Goal: Task Accomplishment & Management: Manage account settings

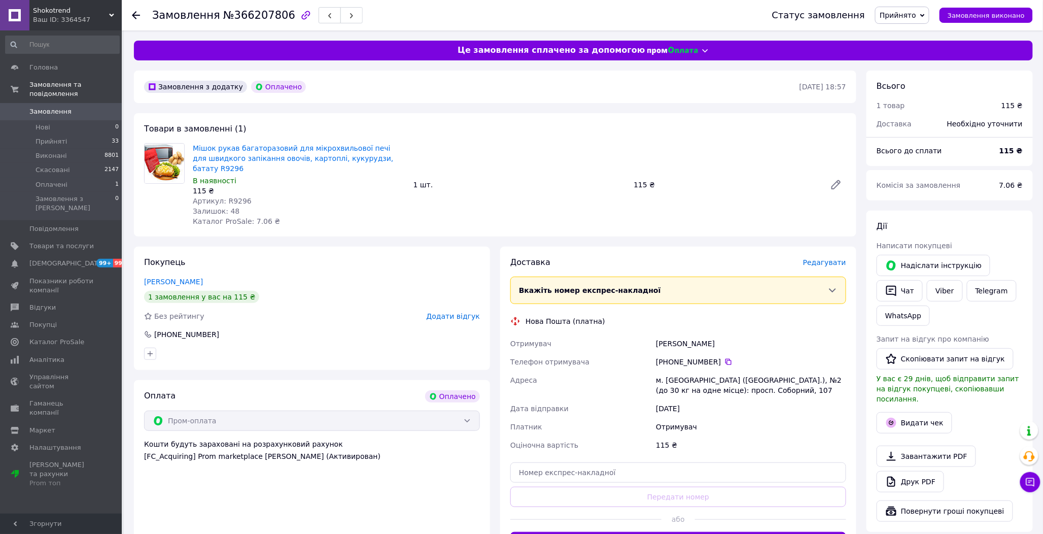
click at [834, 258] on span "Редагувати" at bounding box center [824, 262] width 43 height 8
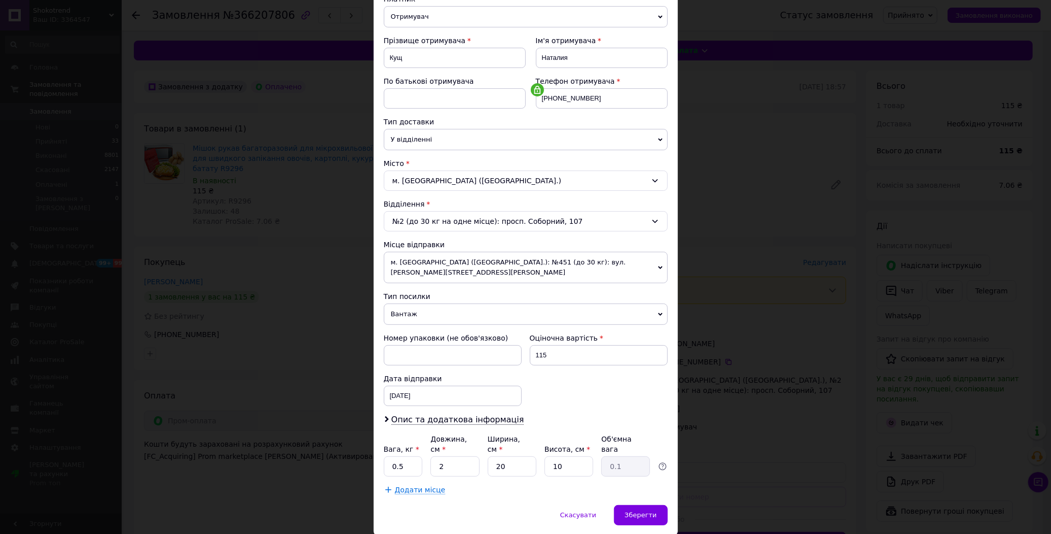
scroll to position [140, 0]
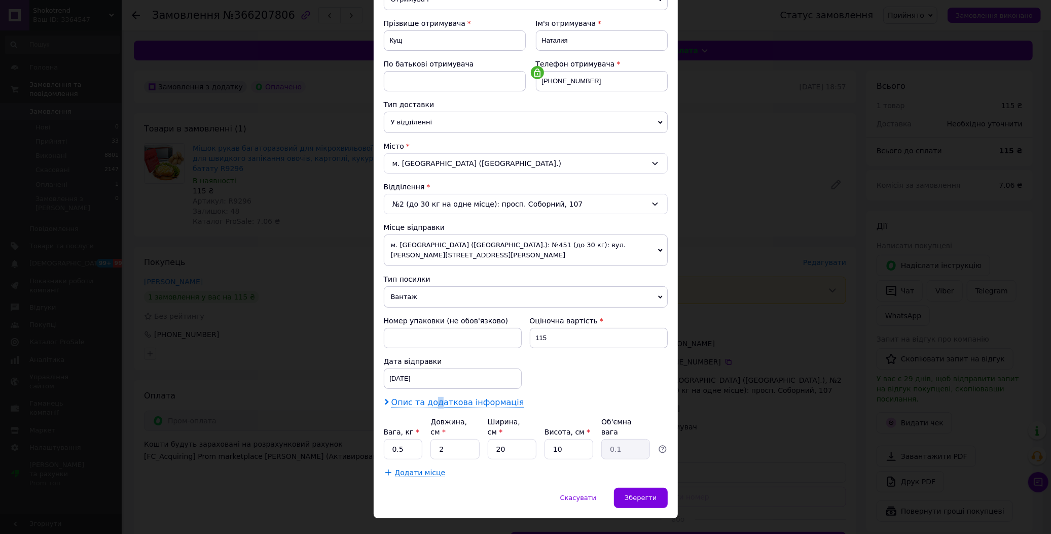
click at [432, 397] on span "Опис та додаткова інформація" at bounding box center [458, 402] width 133 height 10
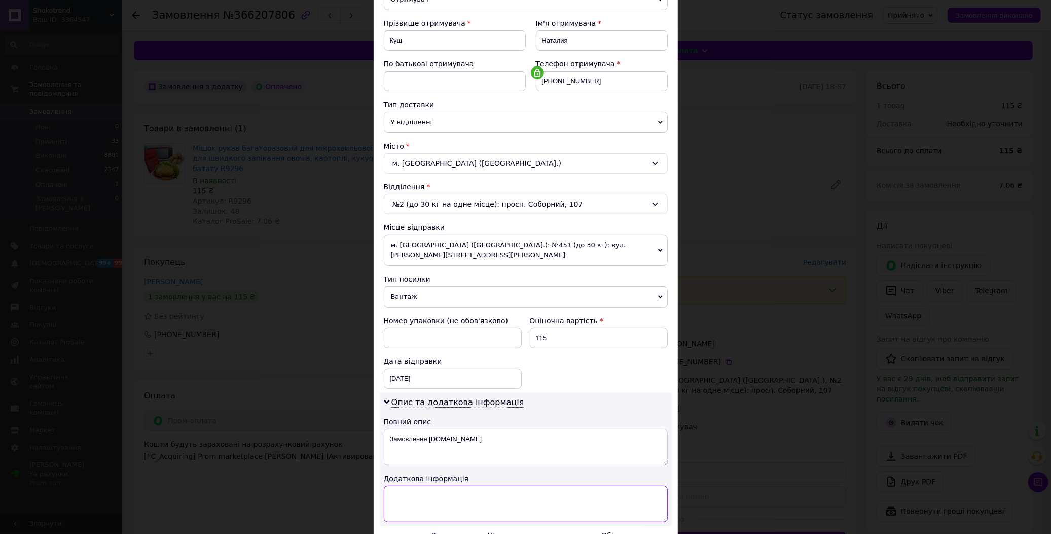
click at [430, 485] on textarea at bounding box center [526, 503] width 284 height 37
paste textarea "9296 1"
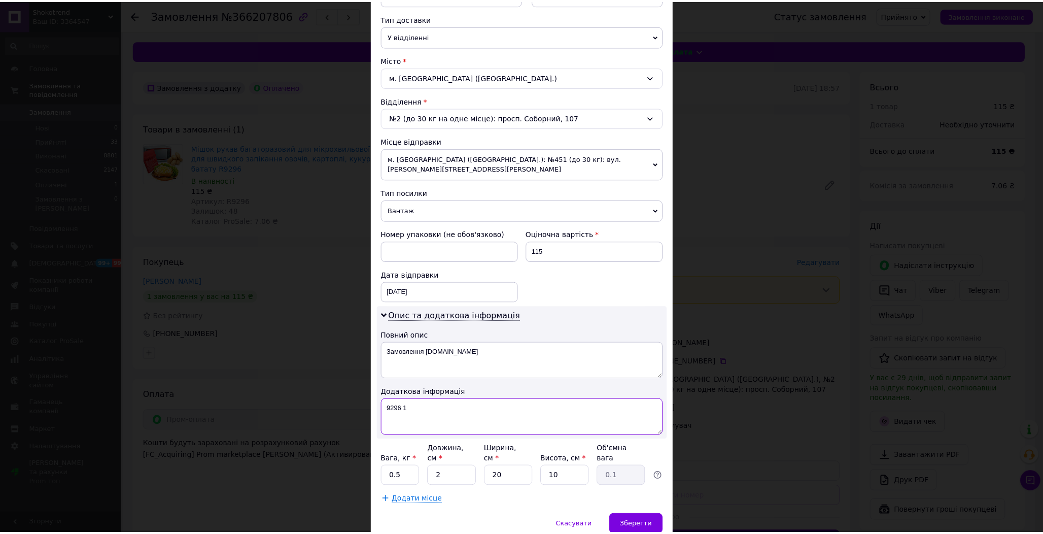
scroll to position [255, 0]
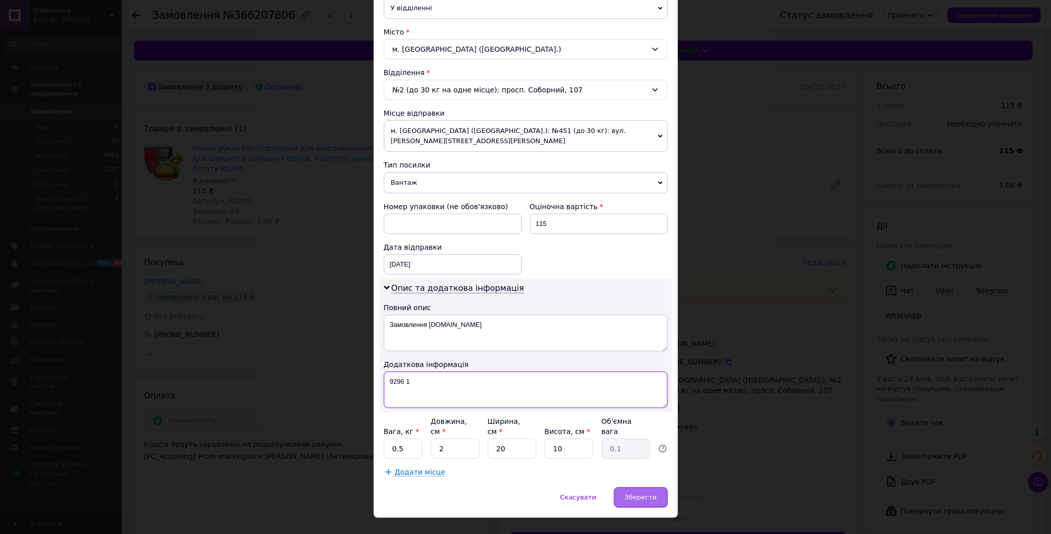
type textarea "9296 1"
drag, startPoint x: 636, startPoint y: 470, endPoint x: 638, endPoint y: 478, distance: 8.9
click at [636, 487] on div "Зберегти" at bounding box center [640, 497] width 53 height 20
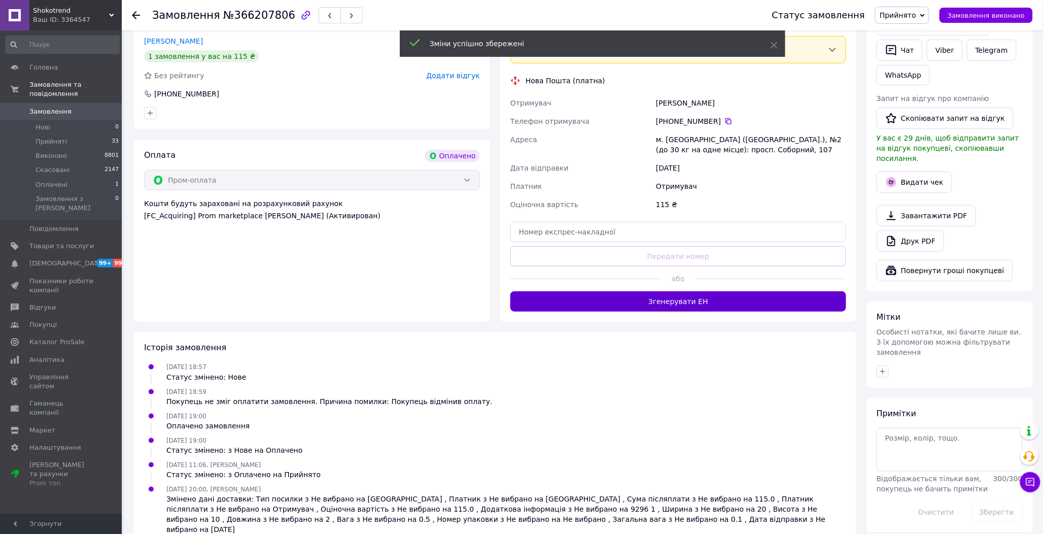
click at [619, 293] on button "Згенерувати ЕН" at bounding box center [678, 301] width 336 height 20
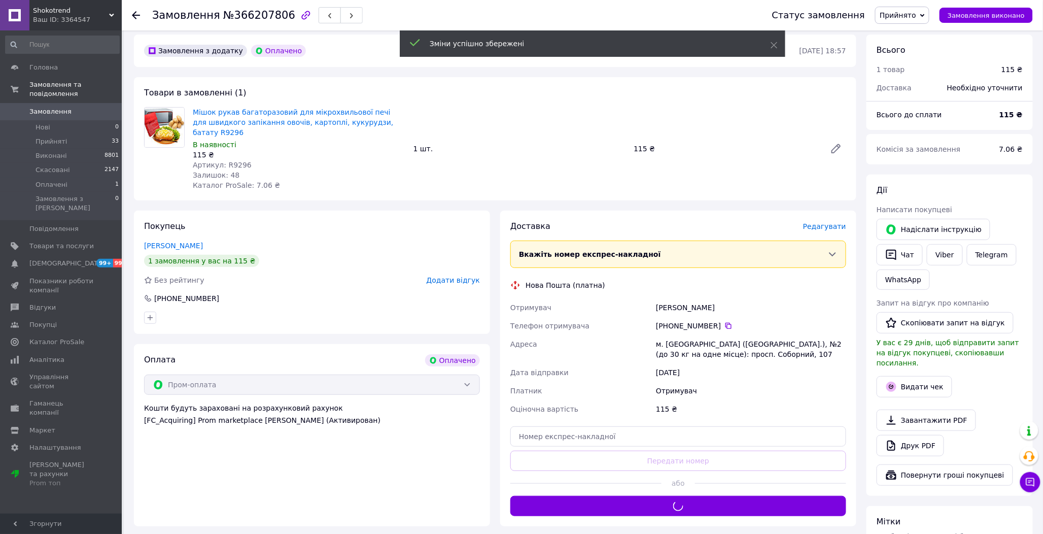
scroll to position [0, 0]
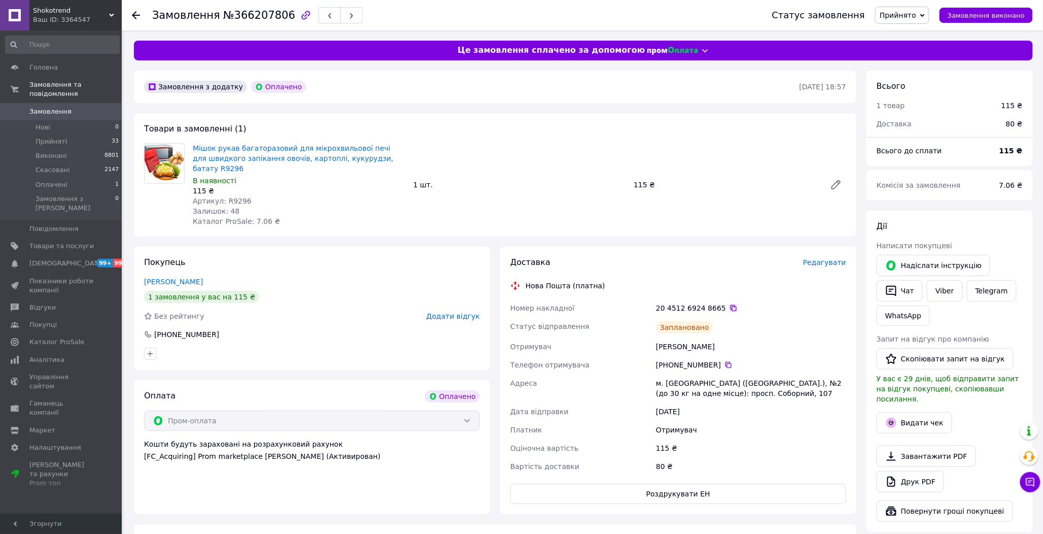
click at [729, 304] on icon at bounding box center [733, 308] width 8 height 8
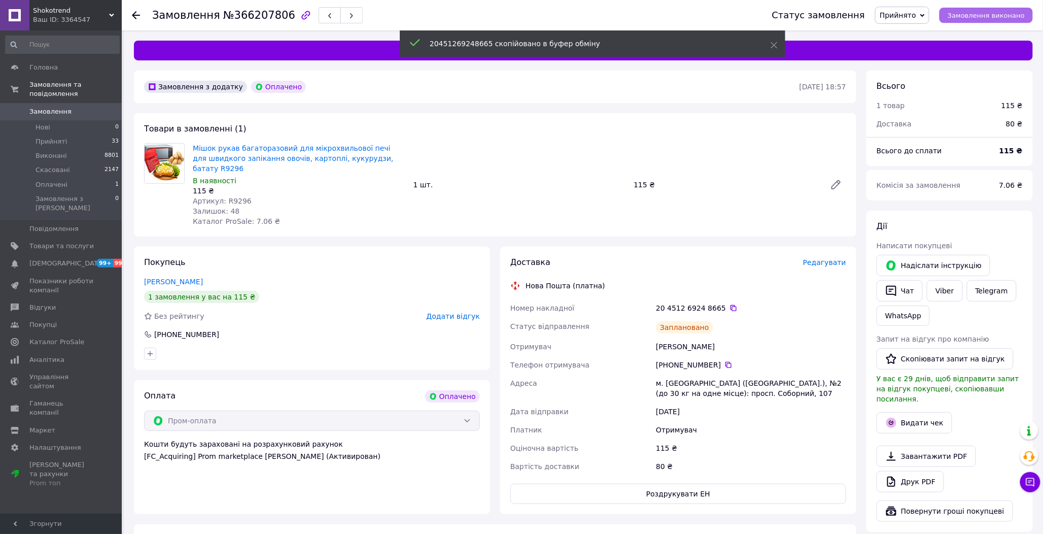
click at [977, 12] on span "Замовлення виконано" at bounding box center [985, 16] width 77 height 8
click at [905, 290] on button "Чат" at bounding box center [899, 290] width 46 height 21
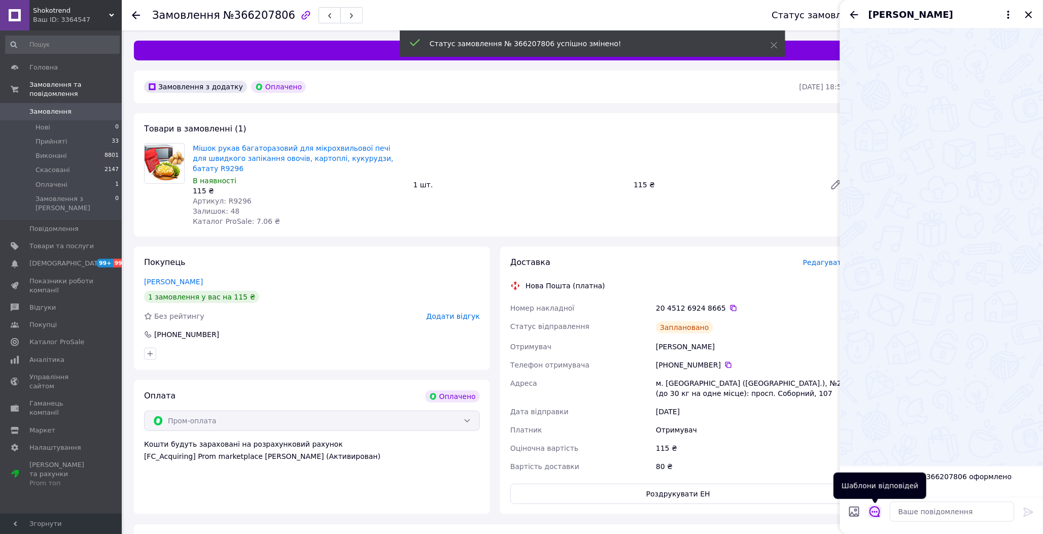
click at [873, 511] on icon "Відкрити шаблони відповідей" at bounding box center [874, 511] width 11 height 11
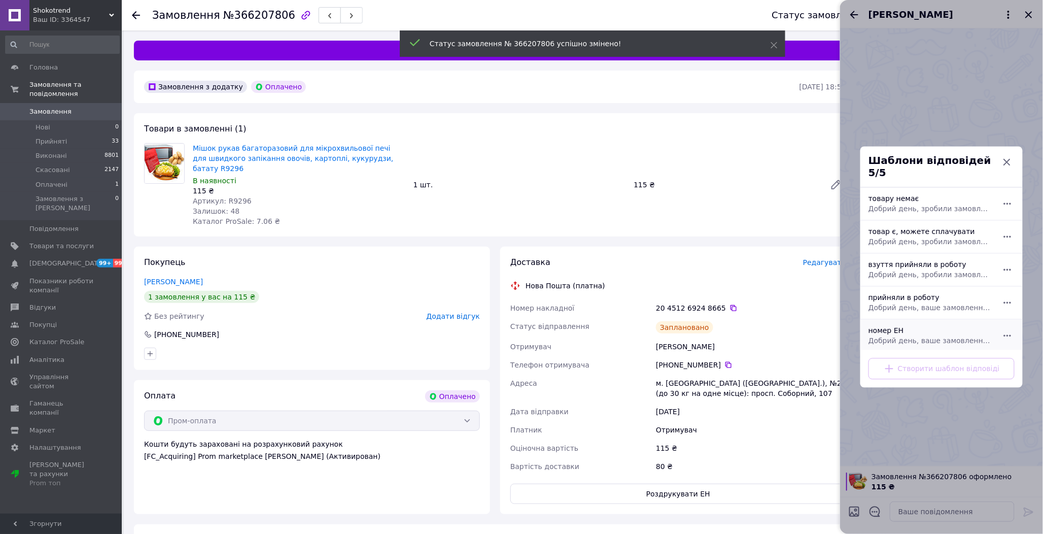
click at [893, 336] on span "Добрий день, ваше замовлення прийняли в роботу. ваш номер ЕН за яким буде відпр…" at bounding box center [930, 341] width 124 height 10
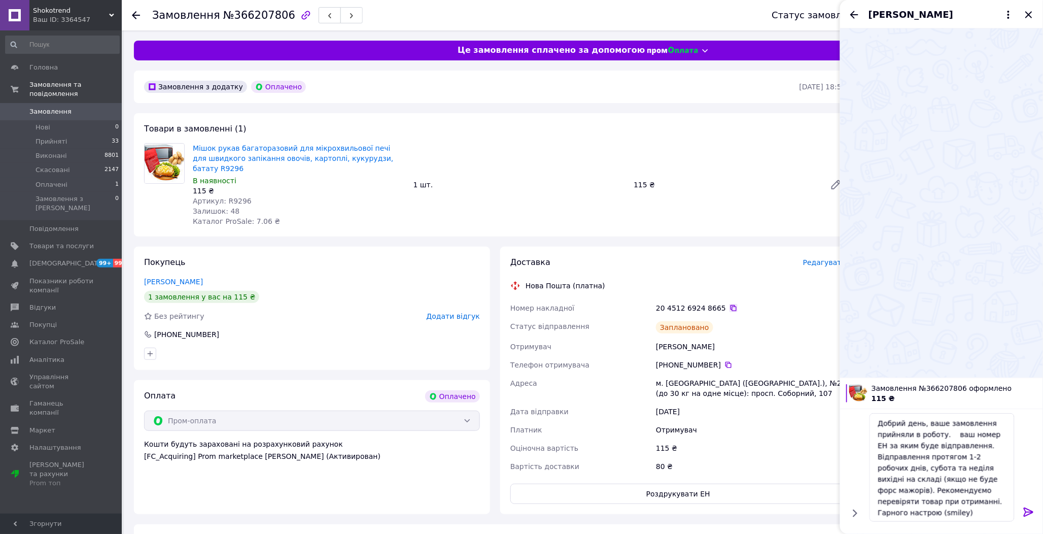
click at [730, 305] on icon at bounding box center [733, 308] width 6 height 6
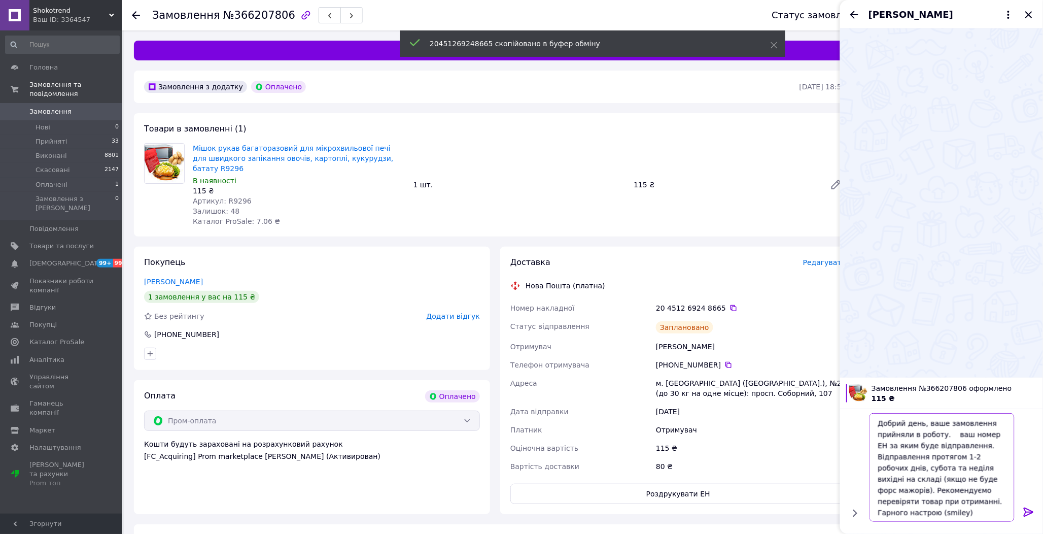
click at [946, 433] on textarea "Добрий день, ваше замовлення прийняли в роботу. ваш номер ЕН за яким буде відпр…" at bounding box center [941, 467] width 145 height 109
paste textarea "20451269248665"
type textarea "Добрий день, ваше замовлення прийняли в роботу. 20451269248665 ваш номер ЕН за …"
click at [1025, 514] on icon at bounding box center [1029, 512] width 12 height 12
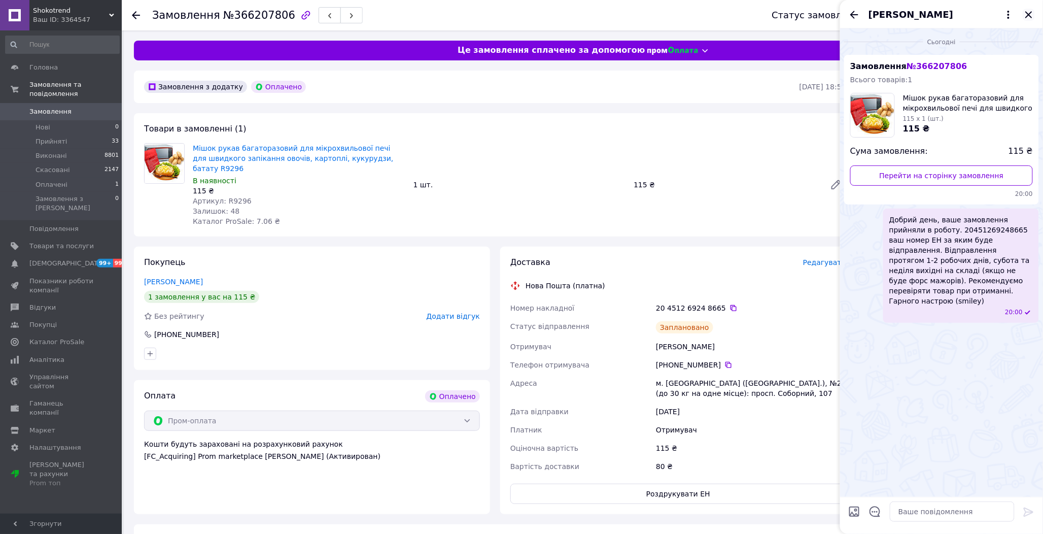
click at [1026, 18] on icon "Закрити" at bounding box center [1029, 15] width 12 height 12
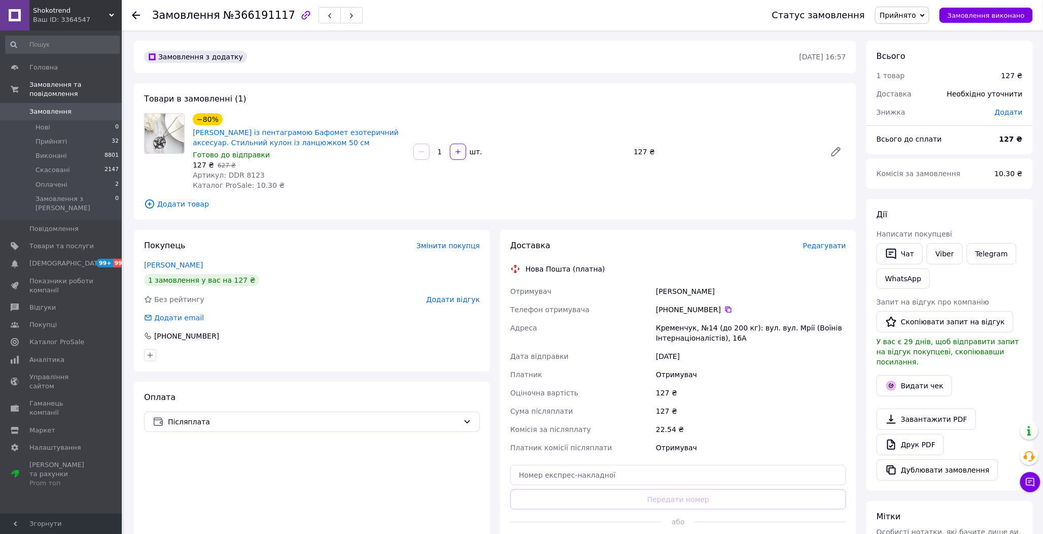
click at [240, 173] on span "Артикул: DDR 8123" at bounding box center [229, 175] width 72 height 8
copy span "8123"
click at [725, 308] on icon at bounding box center [728, 309] width 6 height 6
click at [839, 246] on span "Редагувати" at bounding box center [824, 245] width 43 height 8
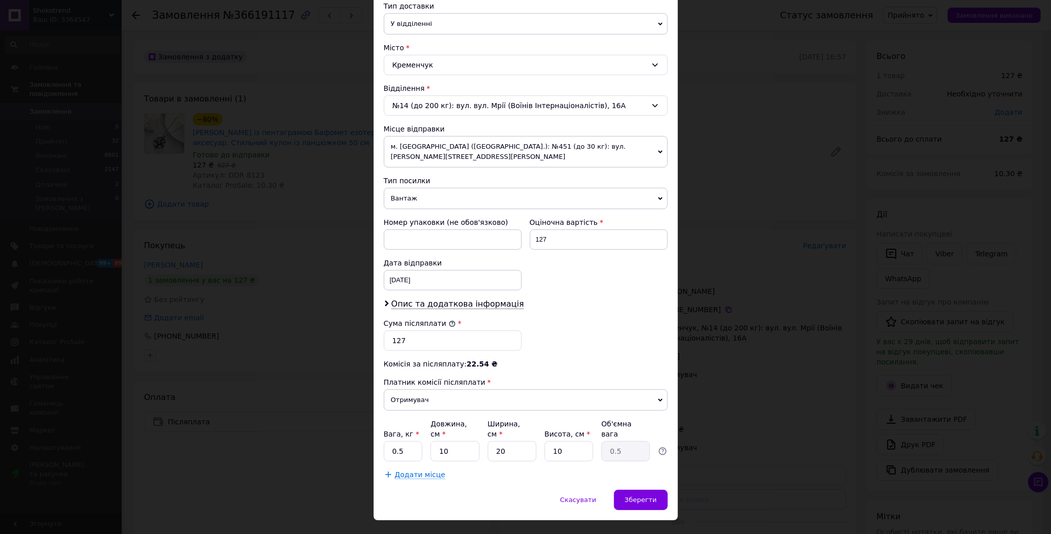
scroll to position [241, 0]
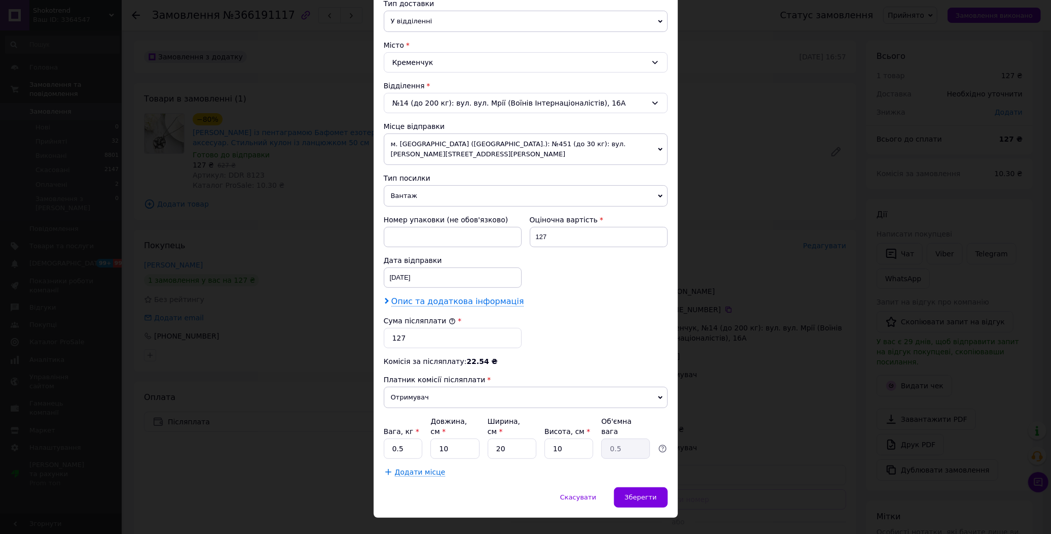
click at [434, 296] on span "Опис та додаткова інформація" at bounding box center [458, 301] width 133 height 10
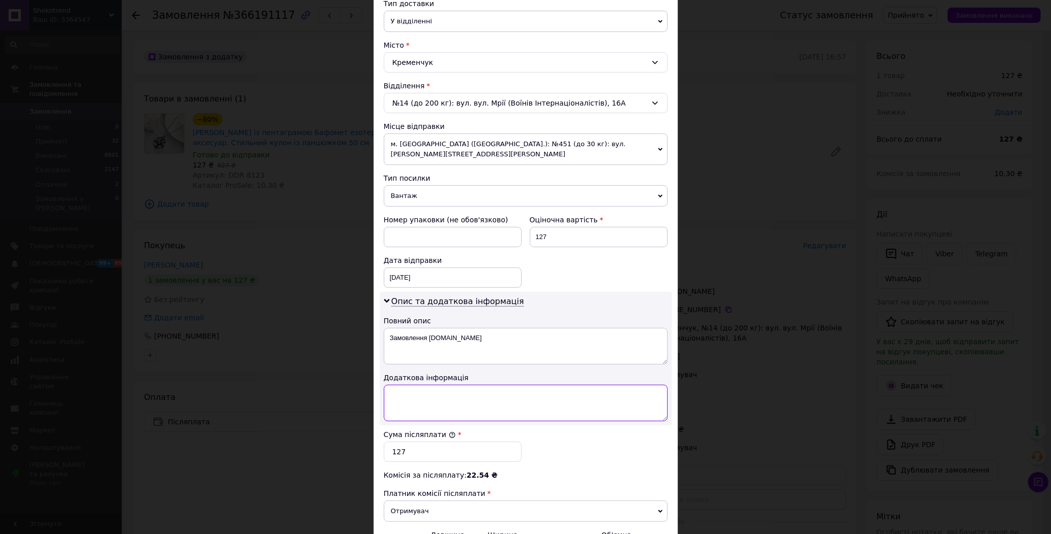
click at [420, 384] on textarea at bounding box center [526, 402] width 284 height 37
paste textarea "8123 1"
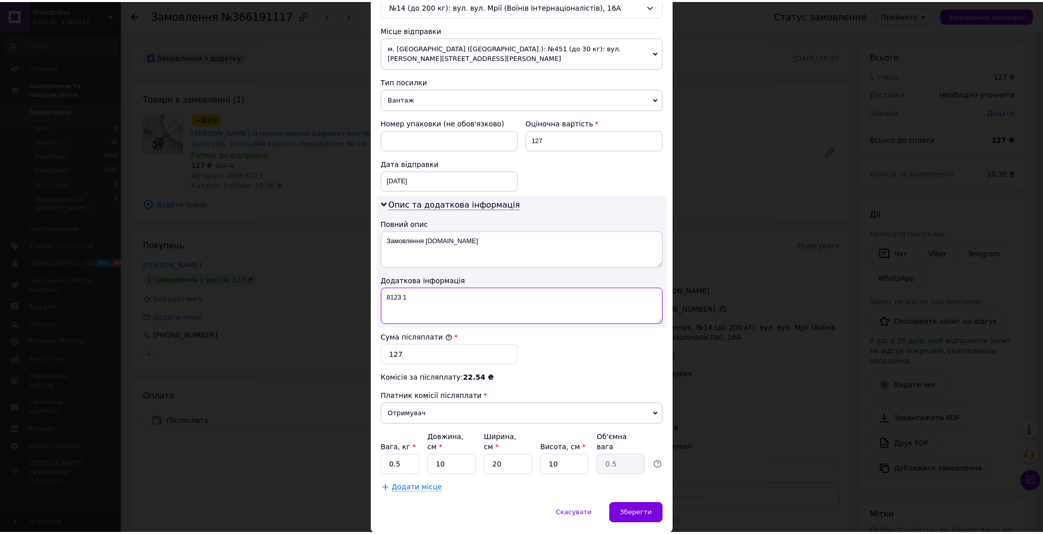
scroll to position [356, 0]
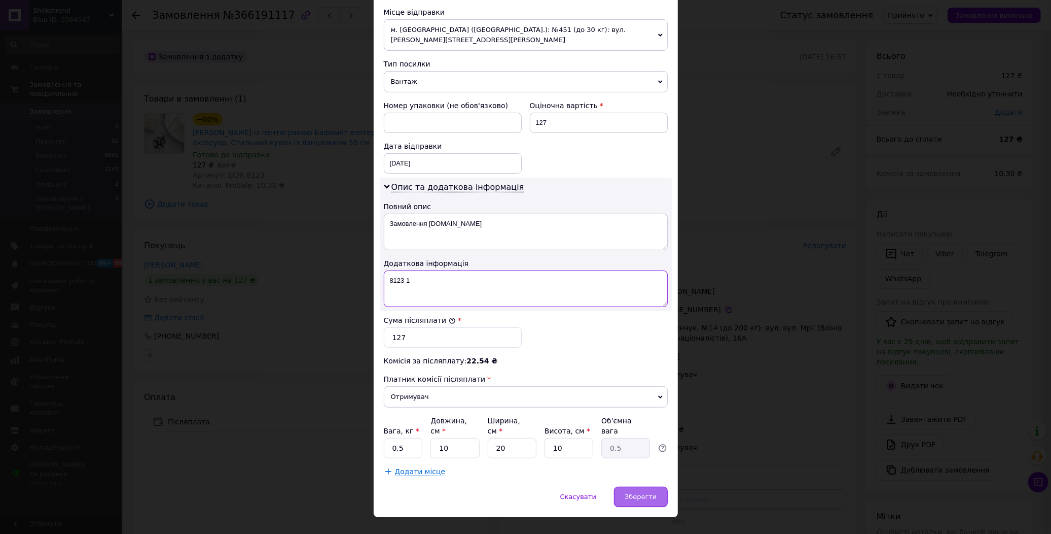
type textarea "8123 1"
click at [641, 492] on span "Зберегти" at bounding box center [641, 496] width 32 height 8
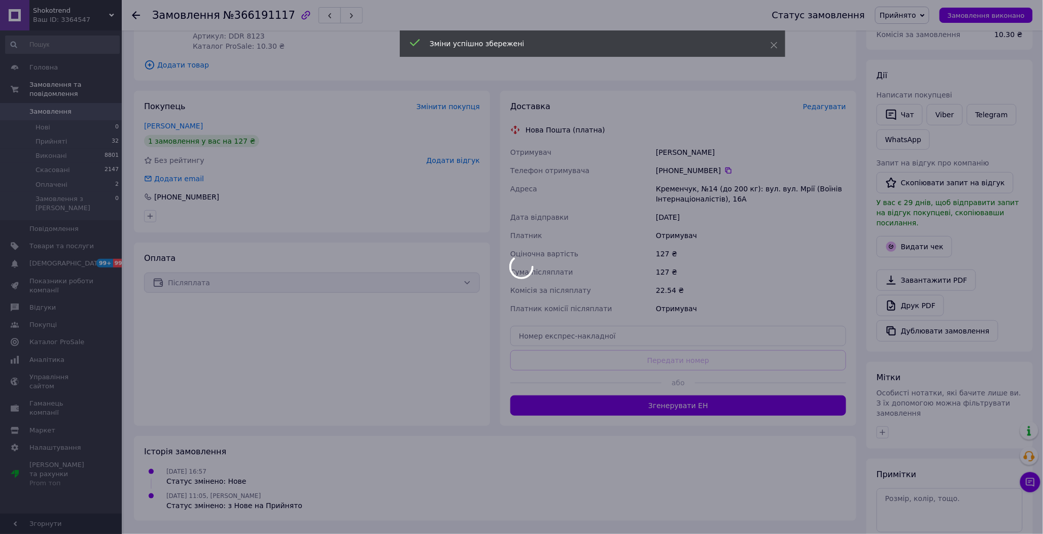
scroll to position [169, 0]
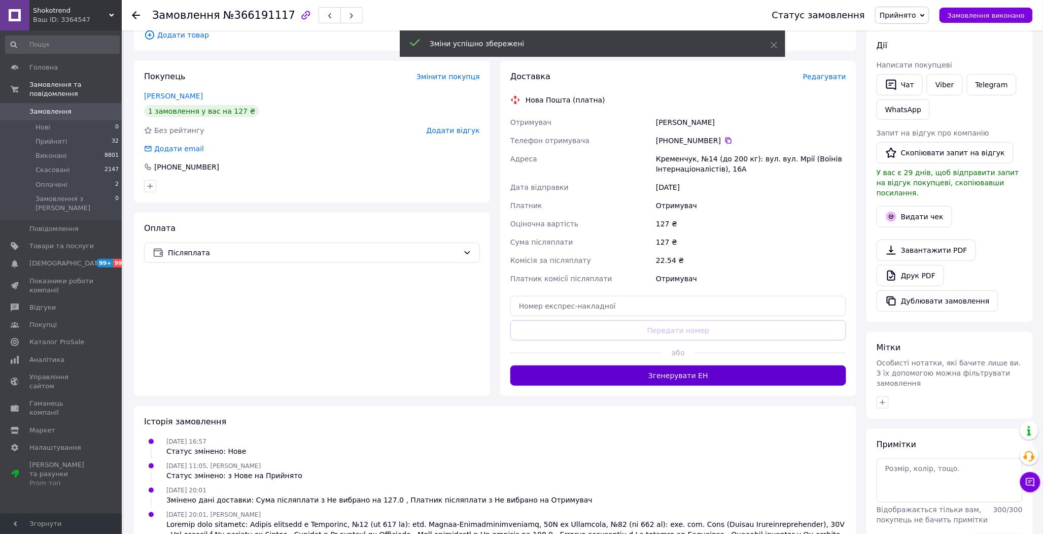
click at [667, 374] on button "Згенерувати ЕН" at bounding box center [678, 375] width 336 height 20
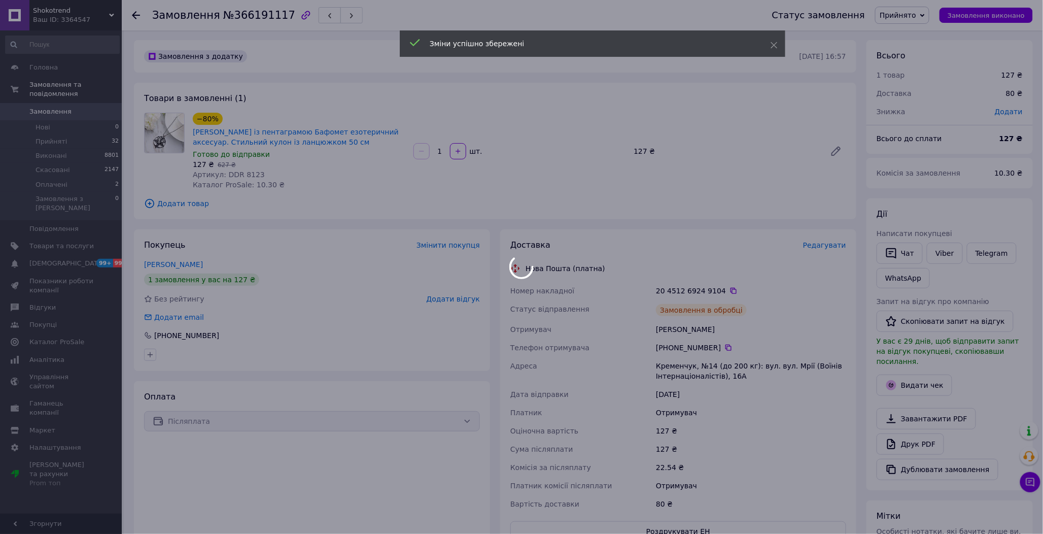
scroll to position [0, 0]
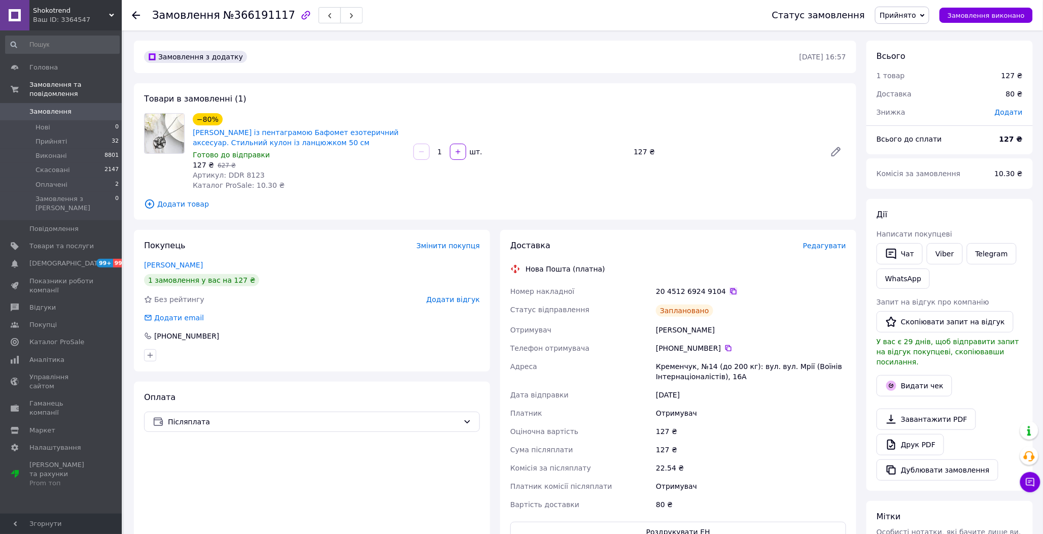
click at [729, 294] on icon at bounding box center [733, 291] width 8 height 8
click at [1006, 14] on span "Замовлення виконано" at bounding box center [985, 16] width 77 height 8
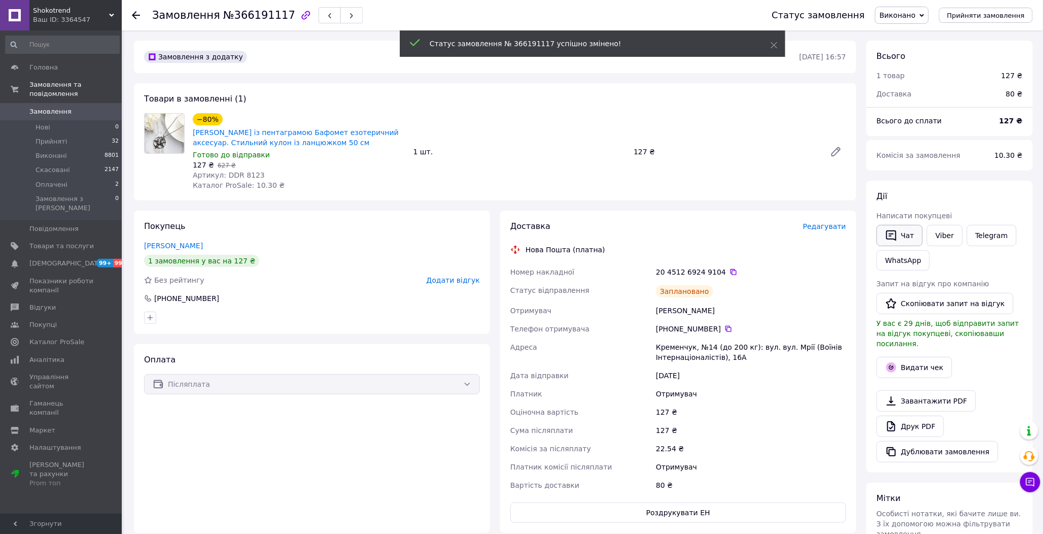
click at [906, 230] on button "Чат" at bounding box center [899, 235] width 46 height 21
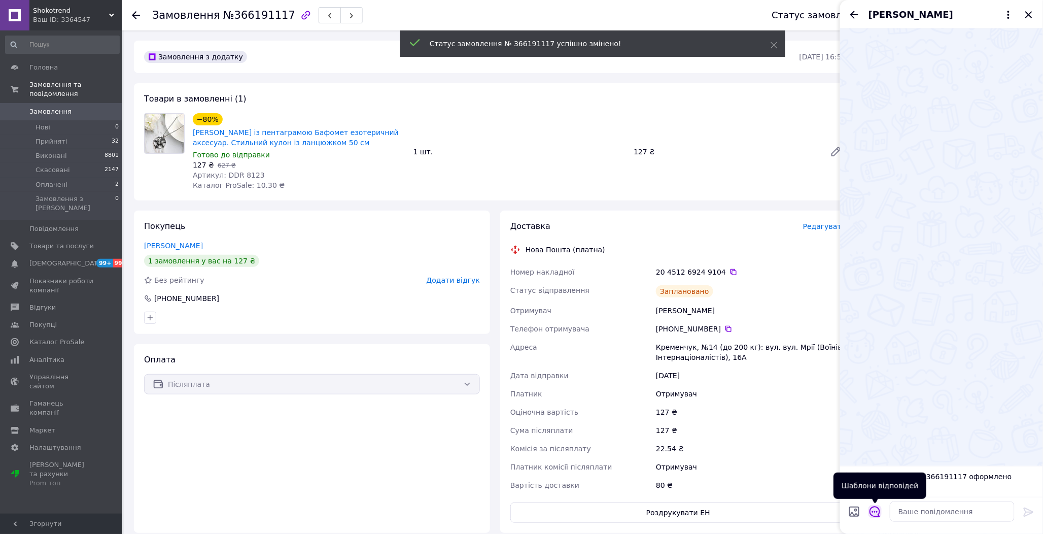
click at [877, 510] on icon "Відкрити шаблони відповідей" at bounding box center [874, 511] width 11 height 11
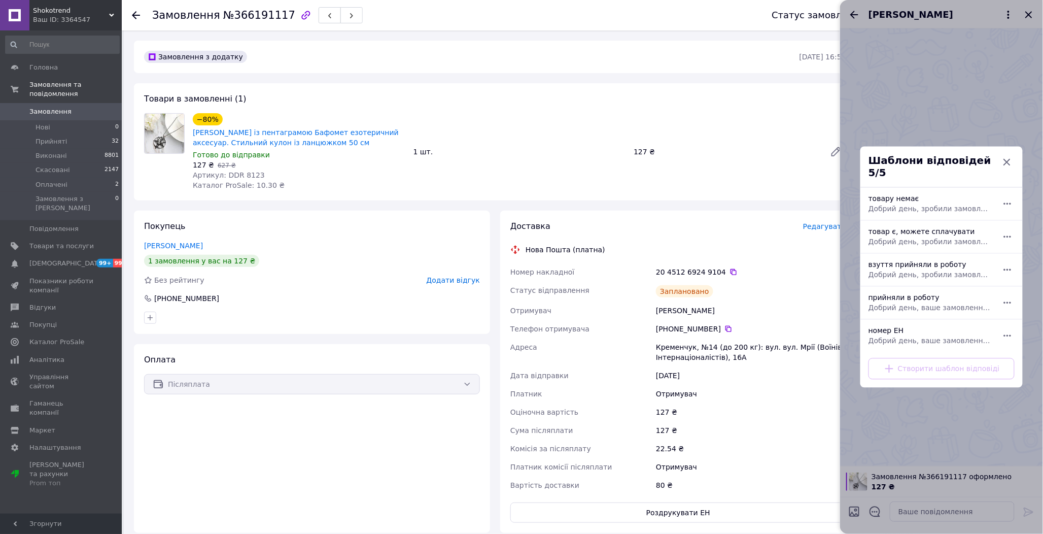
drag, startPoint x: 899, startPoint y: 332, endPoint x: 895, endPoint y: 327, distance: 6.5
click at [899, 336] on span "Добрий день, ваше замовлення прийняли в роботу. ваш номер ЕН за яким буде відпр…" at bounding box center [930, 341] width 124 height 10
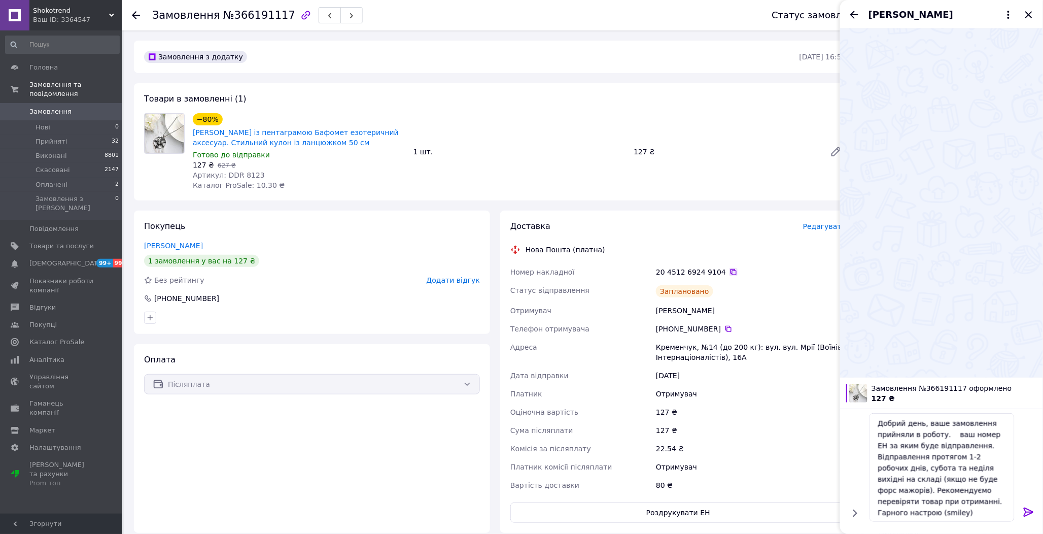
click at [729, 268] on icon at bounding box center [733, 272] width 8 height 8
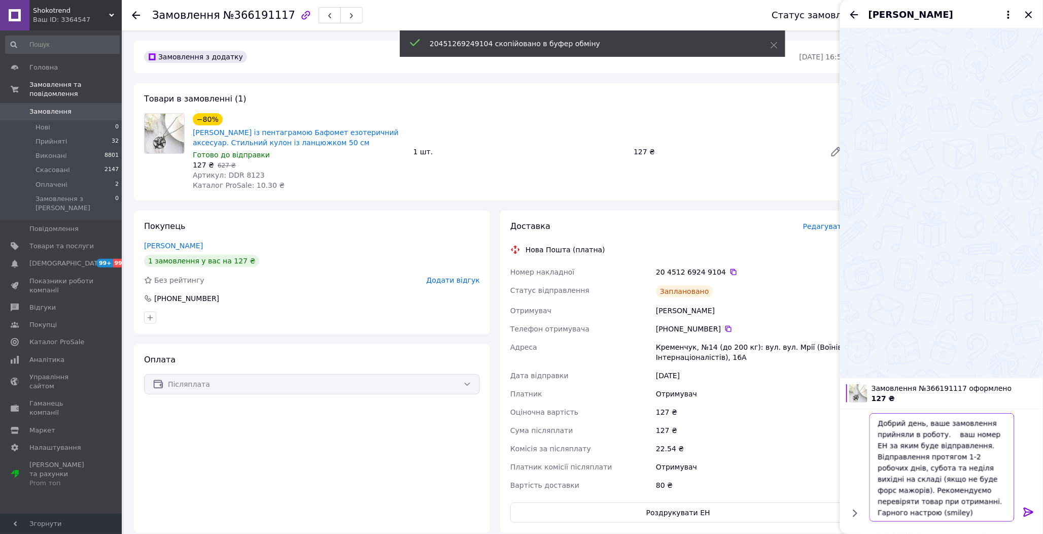
click at [946, 432] on textarea "Добрий день, ваше замовлення прийняли в роботу. ваш номер ЕН за яким буде відпр…" at bounding box center [941, 467] width 145 height 109
paste textarea "20451269249104"
type textarea "Добрий день, ваше замовлення прийняли в роботу. 20451269249104 ваш номер ЕН за …"
click at [1027, 513] on icon at bounding box center [1029, 512] width 12 height 12
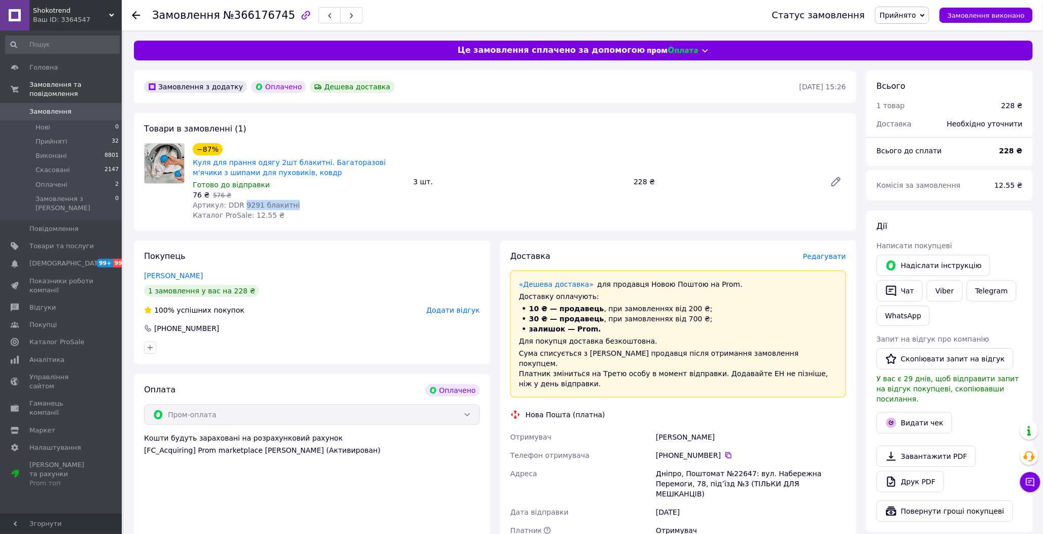
drag, startPoint x: 285, startPoint y: 207, endPoint x: 240, endPoint y: 207, distance: 45.1
click at [240, 207] on div "Артикул: DDR 9291 блакитні" at bounding box center [299, 205] width 213 height 10
copy span "9291 блакитні"
click at [837, 258] on span "Редагувати" at bounding box center [824, 256] width 43 height 8
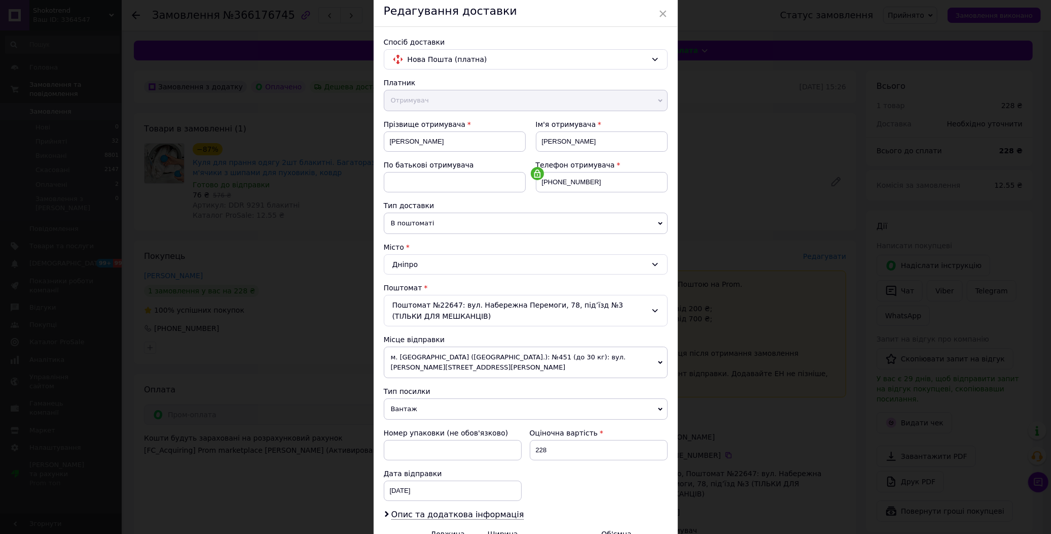
scroll to position [152, 0]
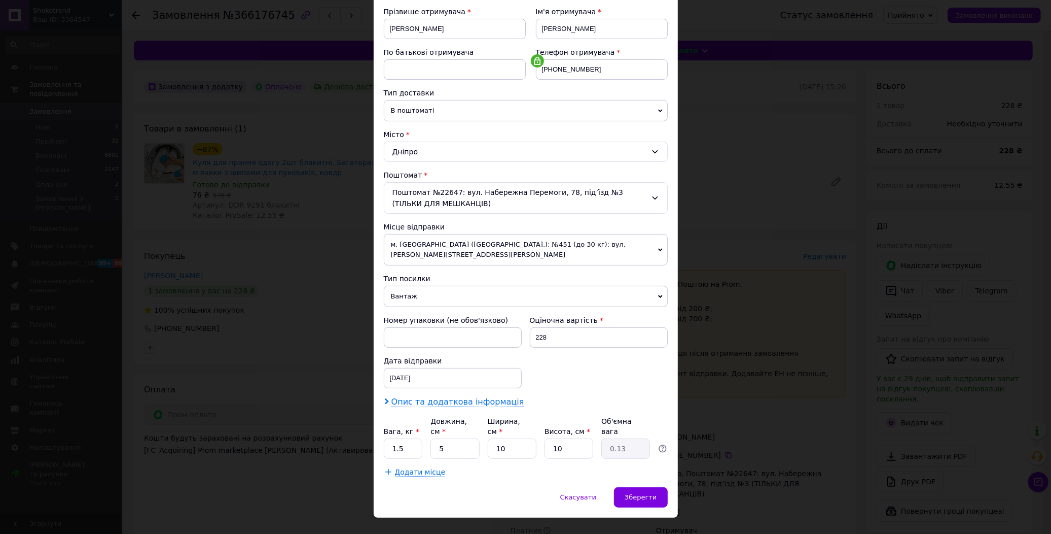
click at [442, 397] on span "Опис та додаткова інформація" at bounding box center [458, 402] width 133 height 10
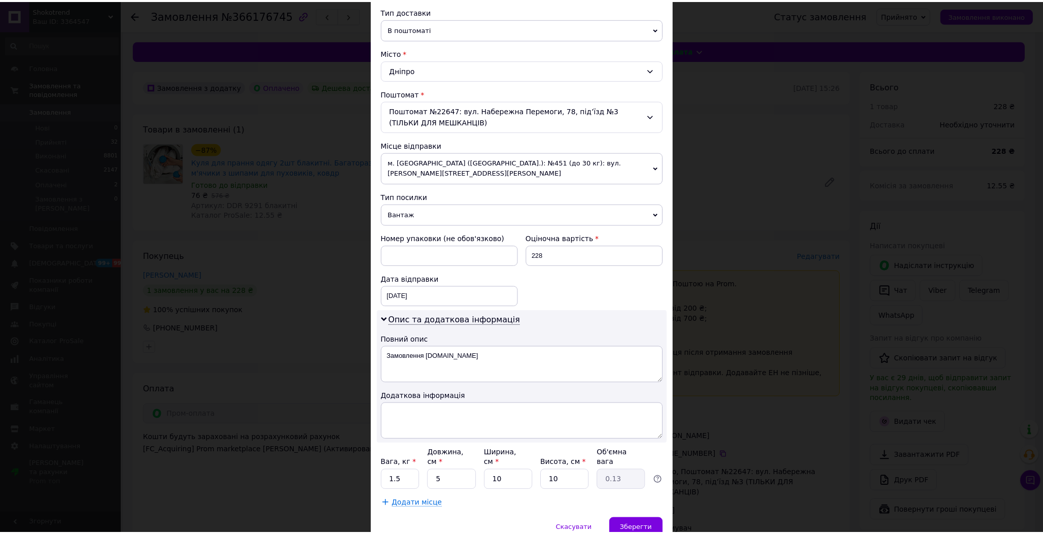
scroll to position [266, 0]
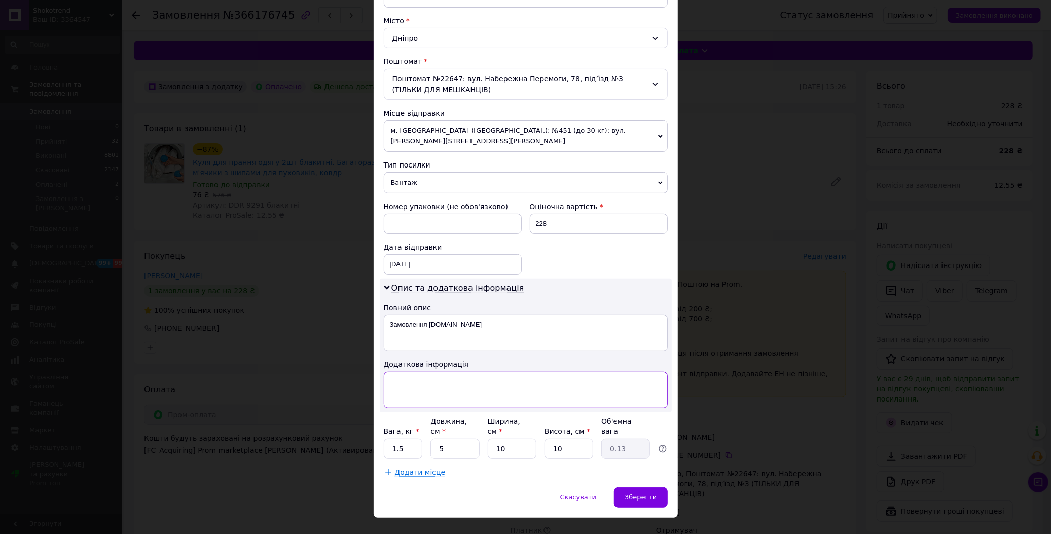
click at [426, 376] on textarea at bounding box center [526, 389] width 284 height 37
paste textarea "9291 блакитні 3 набори"
type textarea "9291 блакитні 3 набори"
click at [402, 438] on input "1.5" at bounding box center [403, 448] width 39 height 20
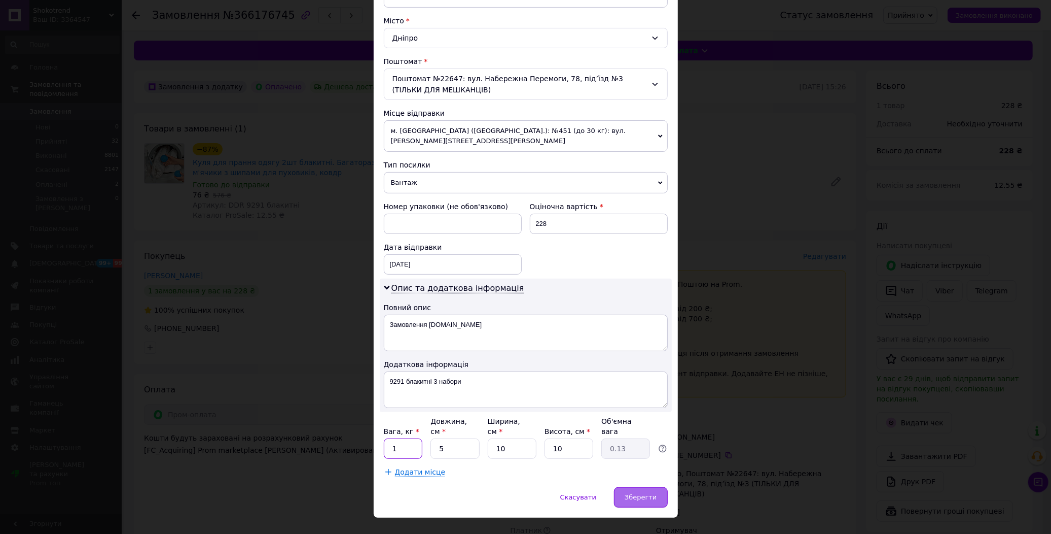
type input "1"
click at [648, 493] on span "Зберегти" at bounding box center [641, 497] width 32 height 8
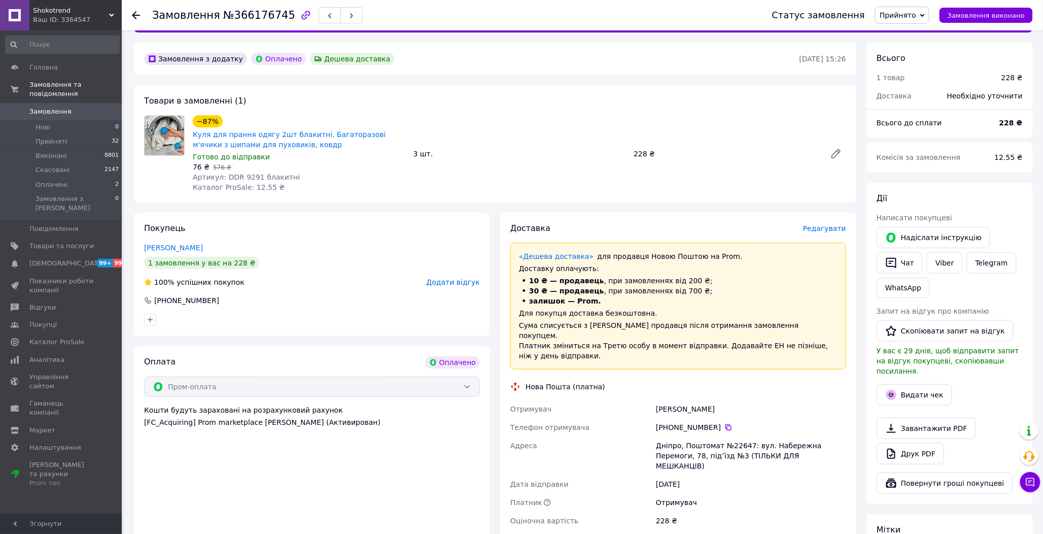
scroll to position [169, 0]
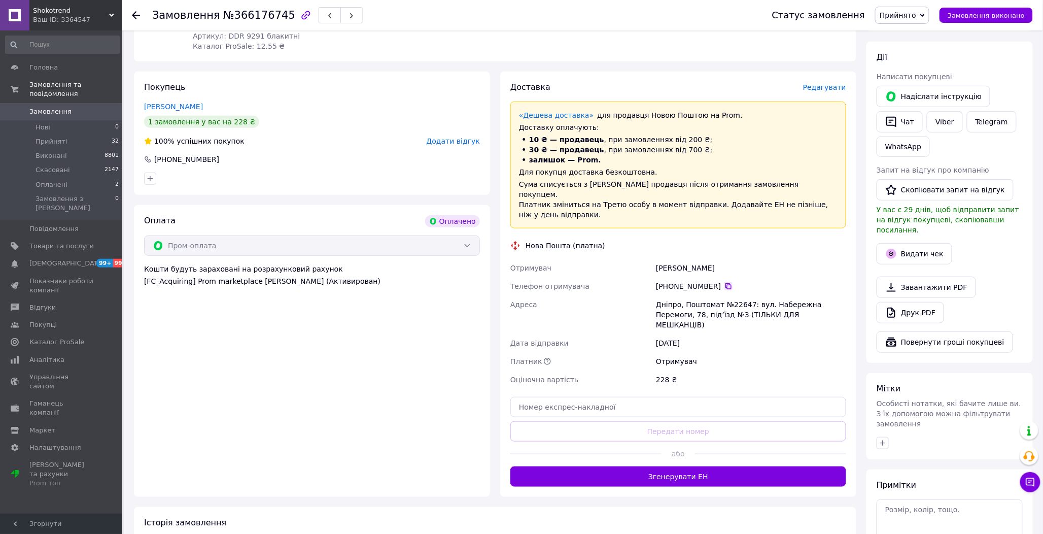
click at [725, 283] on icon at bounding box center [728, 286] width 6 height 6
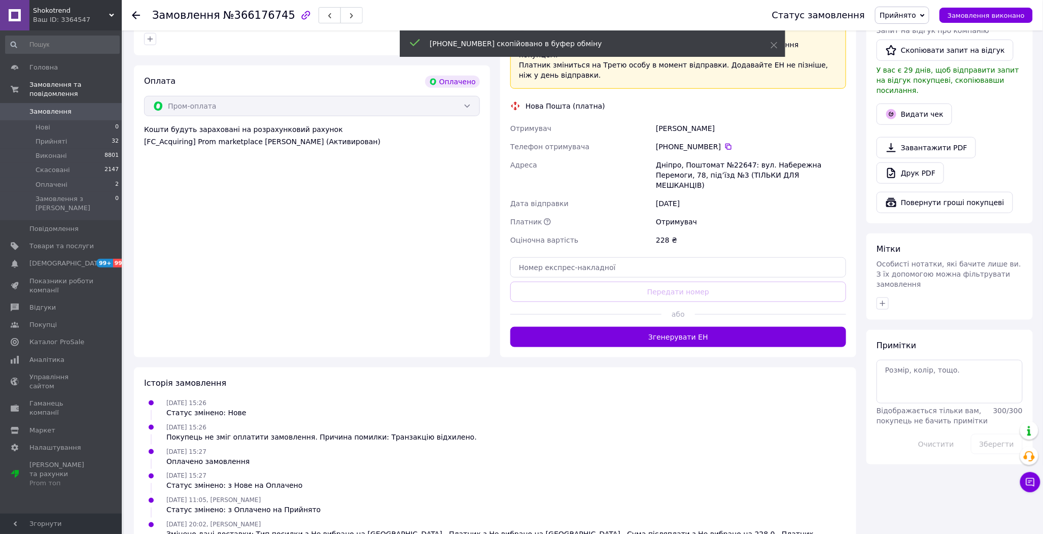
scroll to position [334, 0]
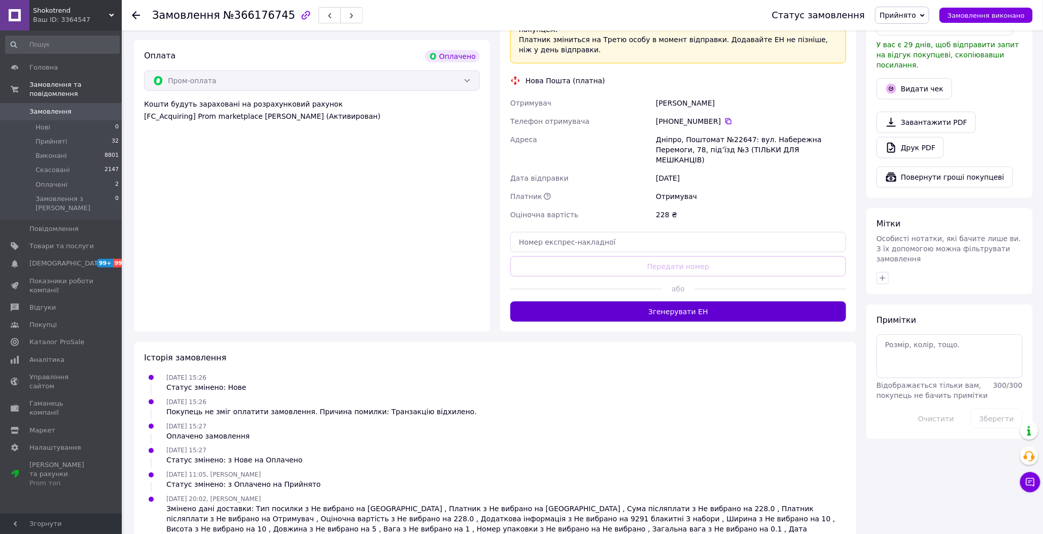
click at [687, 301] on button "Згенерувати ЕН" at bounding box center [678, 311] width 336 height 20
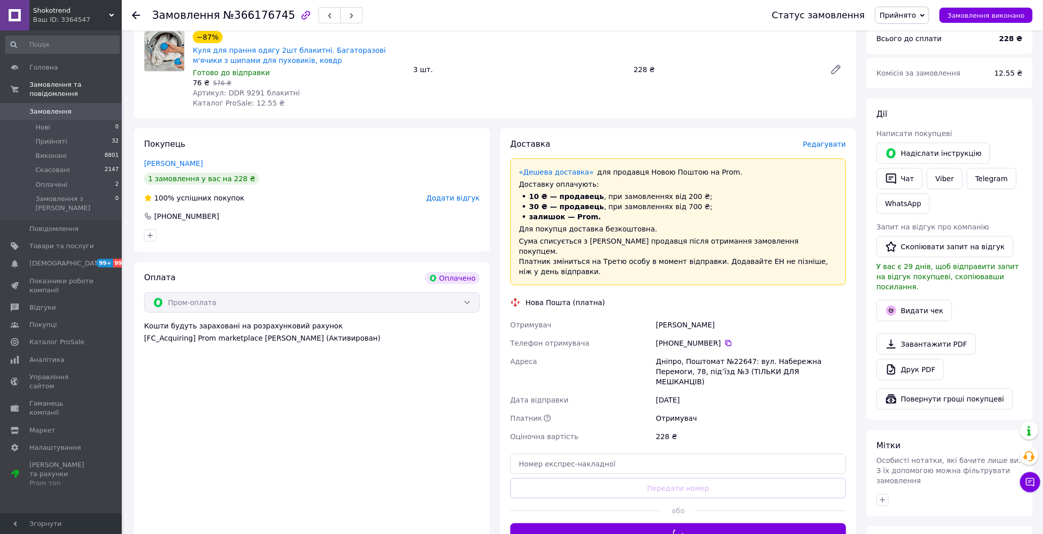
scroll to position [109, 0]
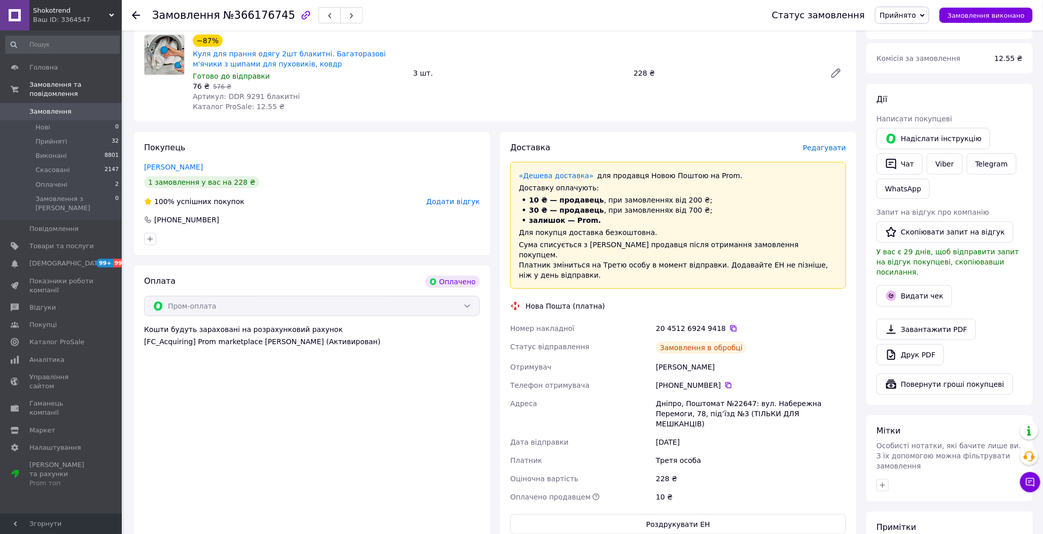
click at [729, 324] on icon at bounding box center [733, 328] width 8 height 8
click at [990, 19] on button "Замовлення виконано" at bounding box center [985, 15] width 93 height 15
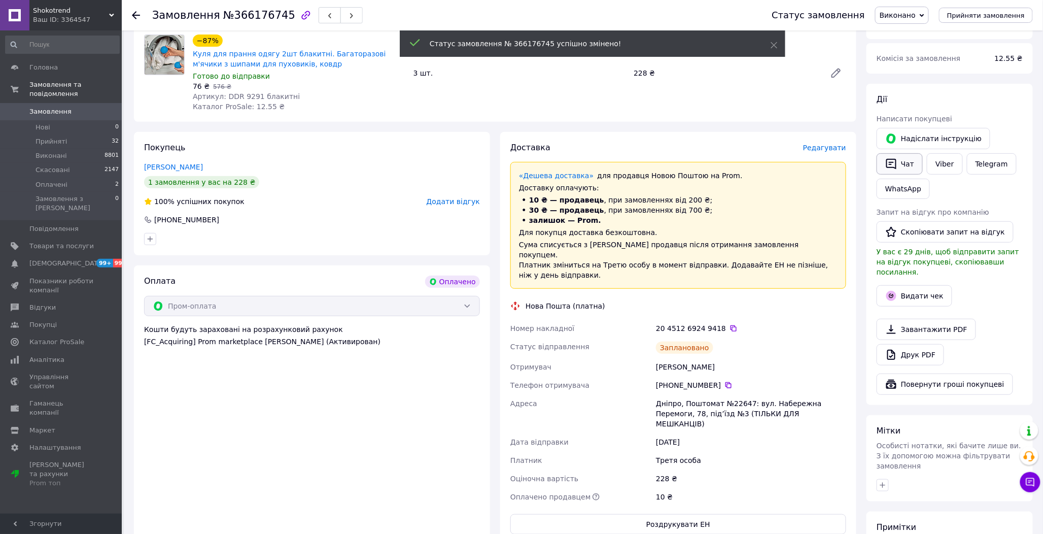
click at [903, 165] on button "Чат" at bounding box center [899, 163] width 46 height 21
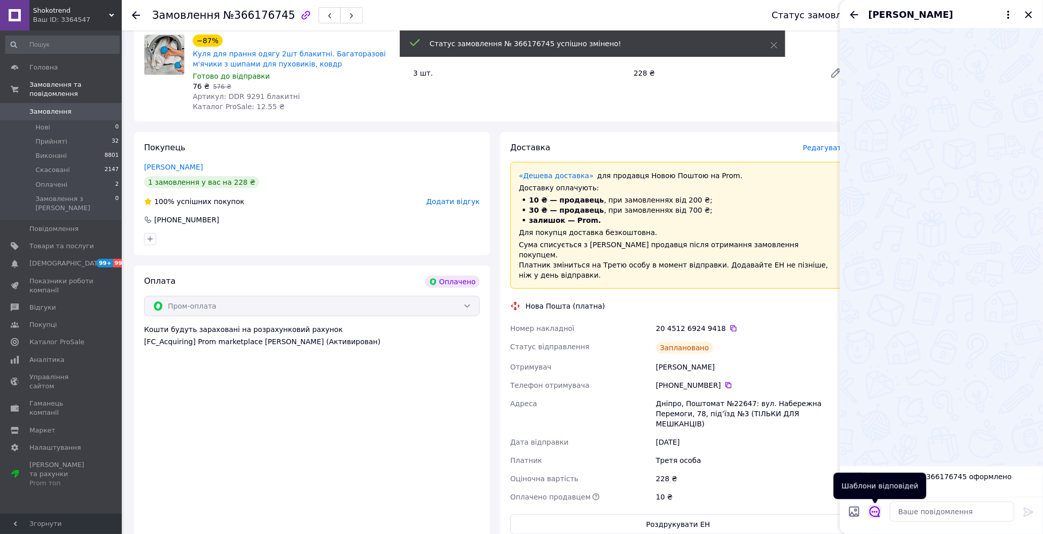
click at [875, 513] on icon "Відкрити шаблони відповідей" at bounding box center [874, 511] width 11 height 11
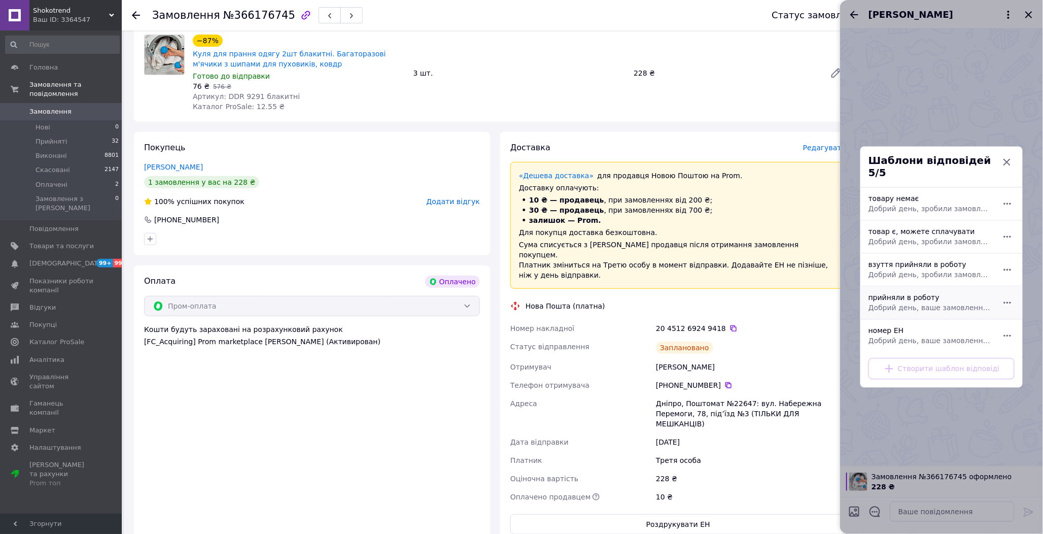
click at [901, 297] on div "прийняли в роботу Добрий день, ваше замовлення прийняли в роботу. Після відправ…" at bounding box center [930, 303] width 132 height 28
type textarea "Добрий день, ваше замовлення прийняли в роботу. Після відправлення надішлю Вам …"
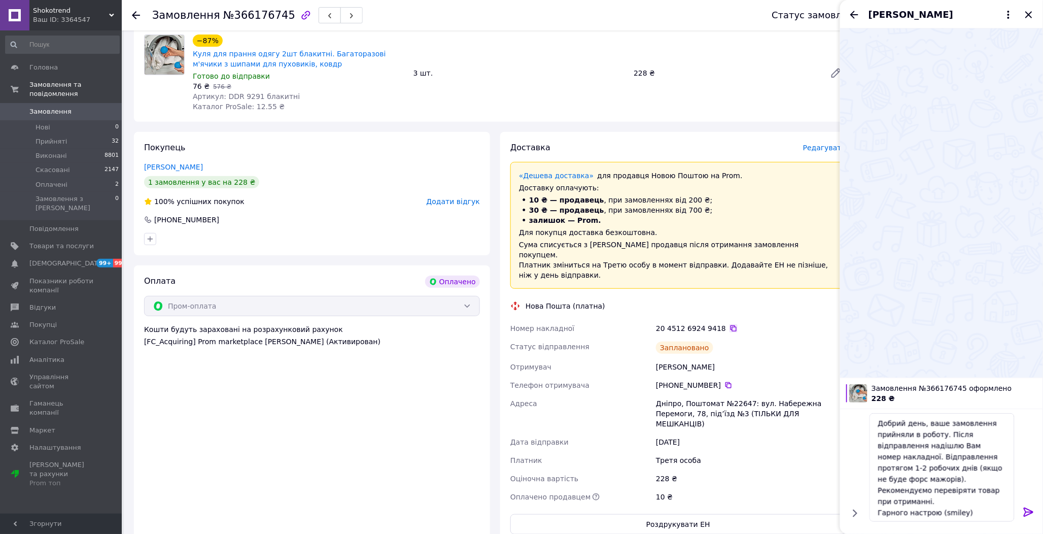
click at [729, 324] on icon at bounding box center [733, 328] width 8 height 8
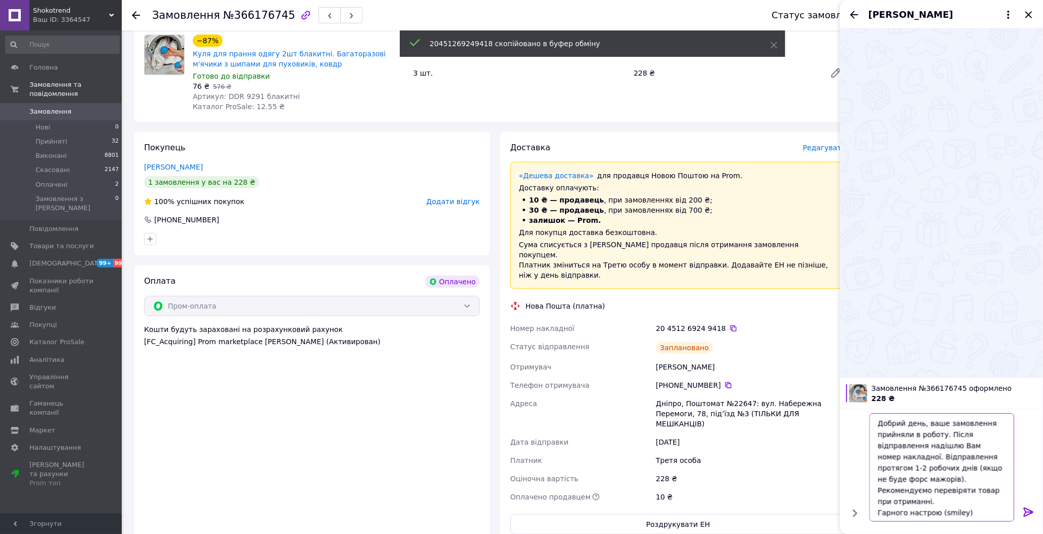
drag, startPoint x: 955, startPoint y: 503, endPoint x: 845, endPoint y: 407, distance: 145.6
click at [845, 407] on div "Замовлення №366176745 оформлено 228 ₴ Добрий день, ваше замовлення прийняли в р…" at bounding box center [941, 455] width 203 height 156
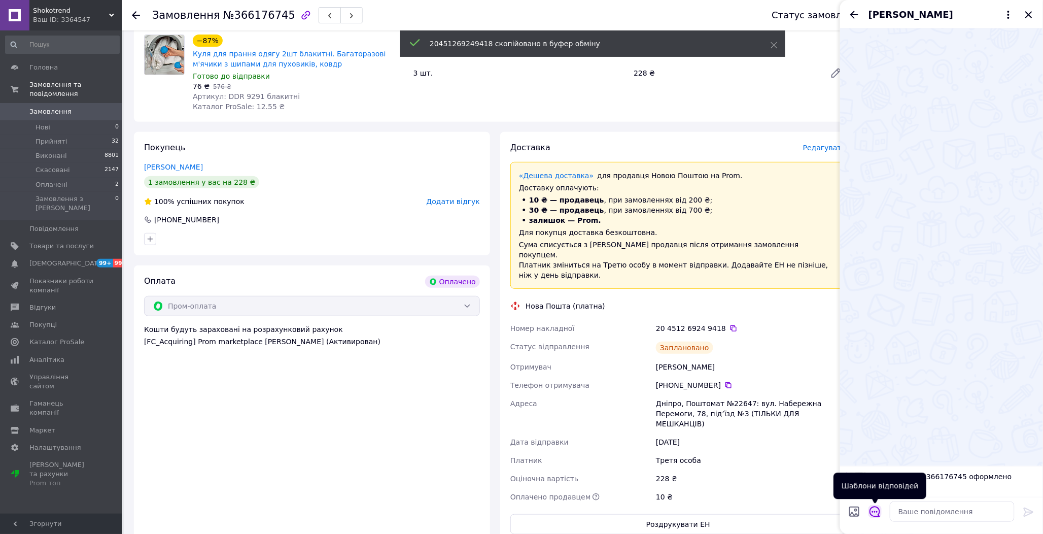
click at [875, 511] on icon "Відкрити шаблони відповідей" at bounding box center [874, 511] width 11 height 11
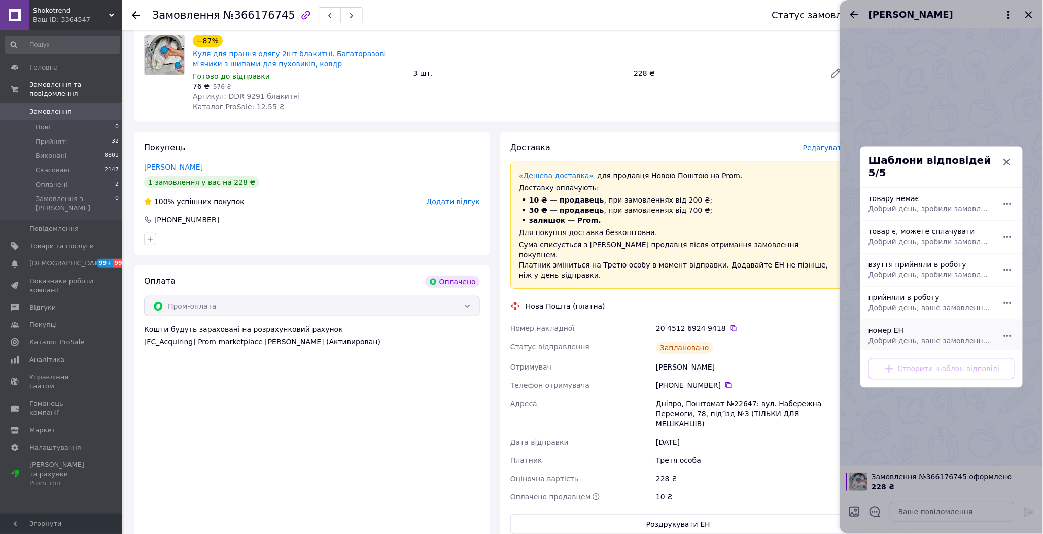
click at [932, 328] on div "номер ЕН Добрий день, ваше замовлення прийняли в роботу. ваш номер ЕН за яким б…" at bounding box center [930, 336] width 132 height 28
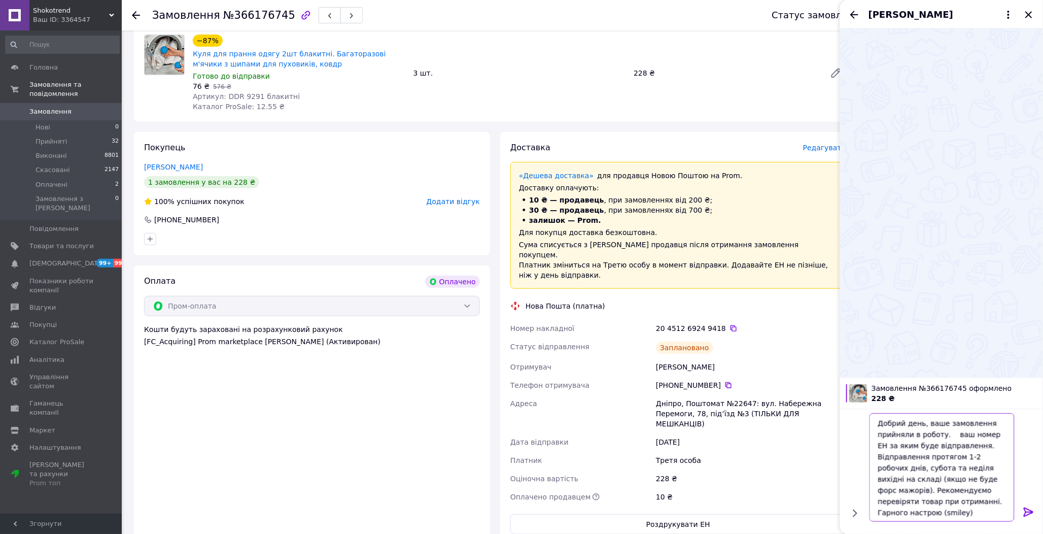
click at [949, 432] on textarea "Добрий день, ваше замовлення прийняли в роботу. ваш номер ЕН за яким буде відпр…" at bounding box center [941, 467] width 145 height 109
paste textarea "20451269249418"
type textarea "Добрий день, ваше замовлення прийняли в роботу. 20451269249418 ваш номер ЕН за …"
click at [1033, 511] on icon at bounding box center [1029, 512] width 12 height 12
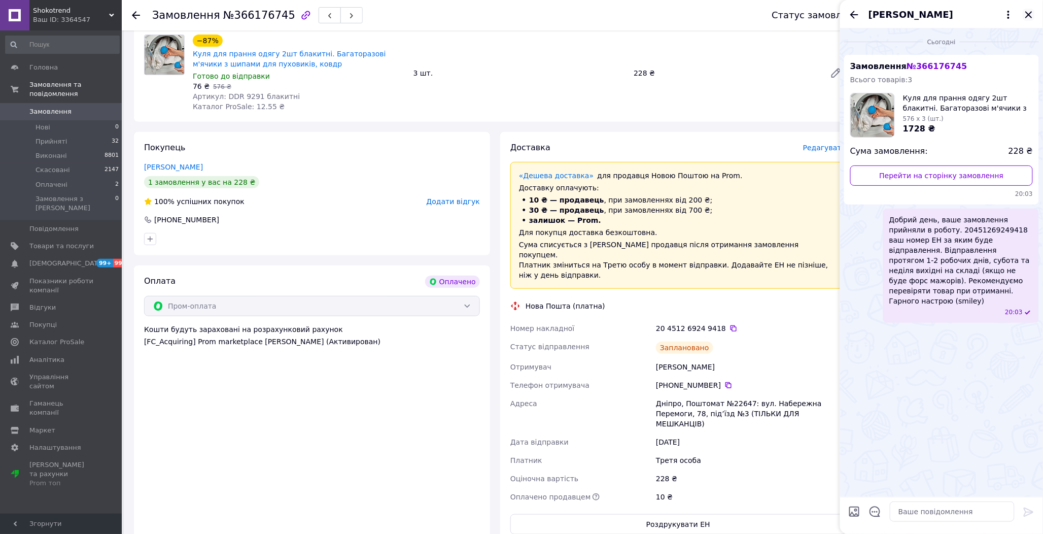
click at [1027, 15] on icon "Закрити" at bounding box center [1029, 15] width 12 height 12
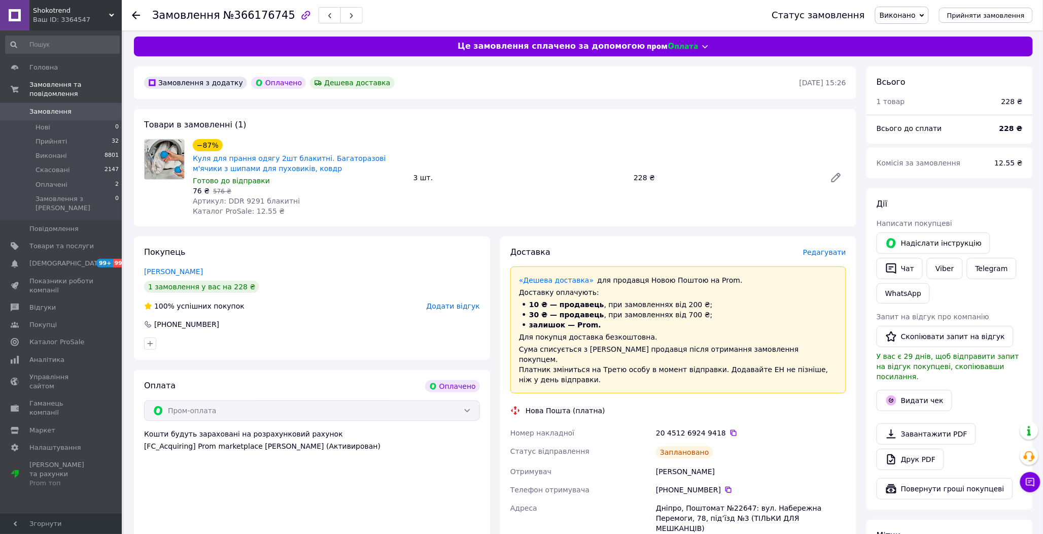
scroll to position [0, 0]
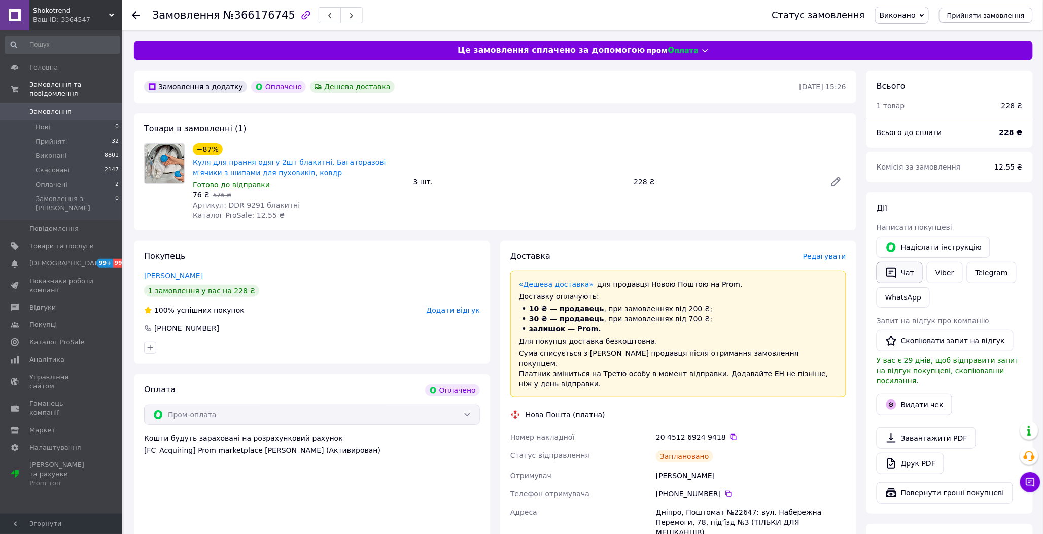
drag, startPoint x: 901, startPoint y: 270, endPoint x: 901, endPoint y: 262, distance: 8.6
click at [901, 270] on button "Чат" at bounding box center [899, 272] width 46 height 21
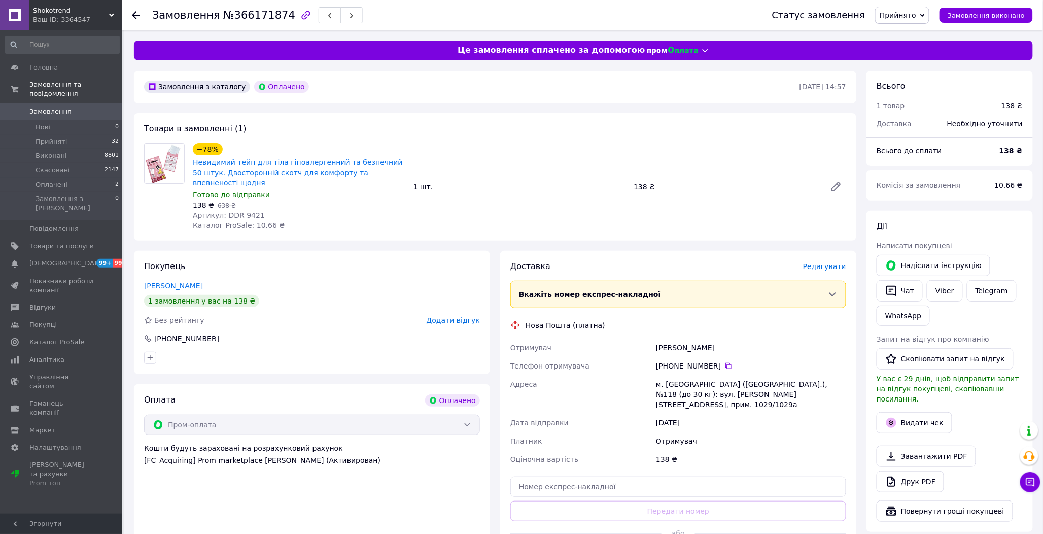
click at [240, 211] on span "Артикул: DDR 9421" at bounding box center [229, 215] width 72 height 8
copy span "9421"
click at [726, 361] on div "+380 96 480 02 05" at bounding box center [751, 366] width 190 height 10
click at [724, 362] on icon at bounding box center [728, 366] width 8 height 8
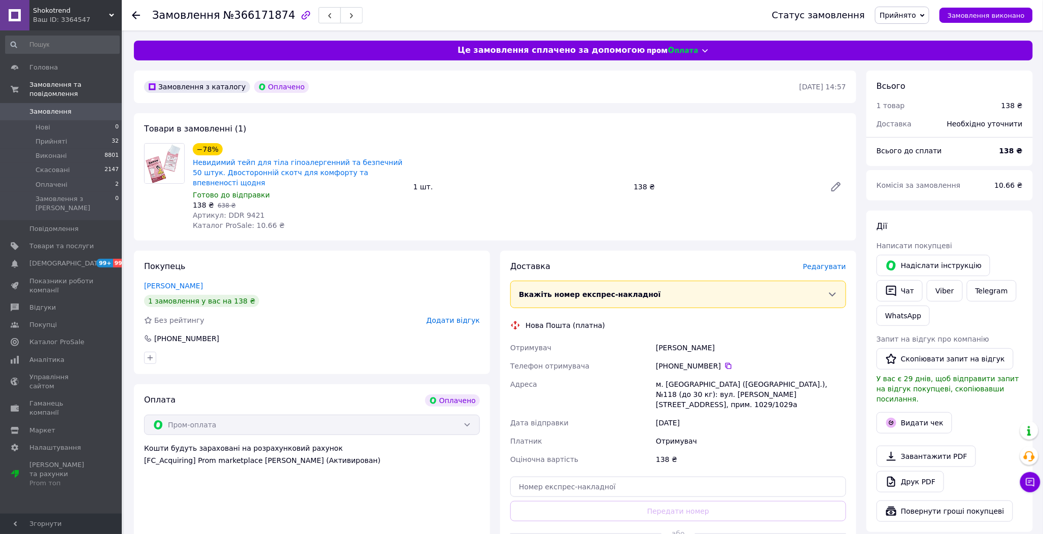
click at [829, 262] on span "Редагувати" at bounding box center [824, 266] width 43 height 8
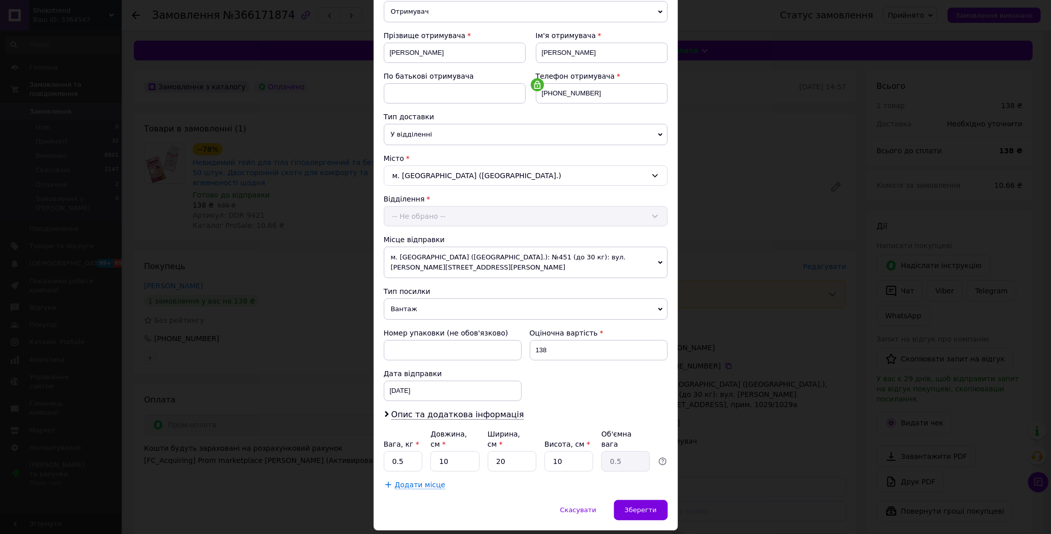
scroll to position [140, 0]
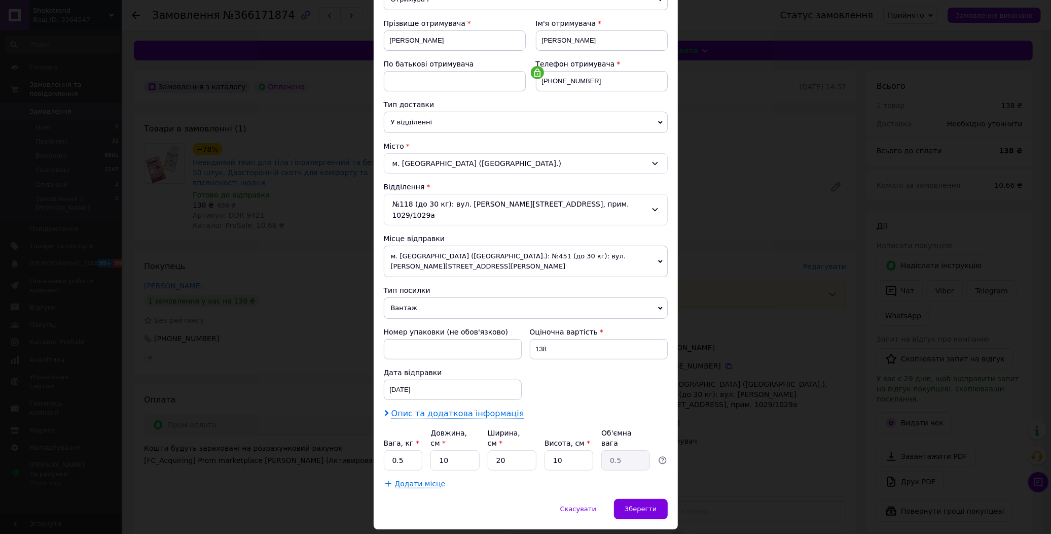
click at [449, 408] on span "Опис та додаткова інформація" at bounding box center [458, 413] width 133 height 10
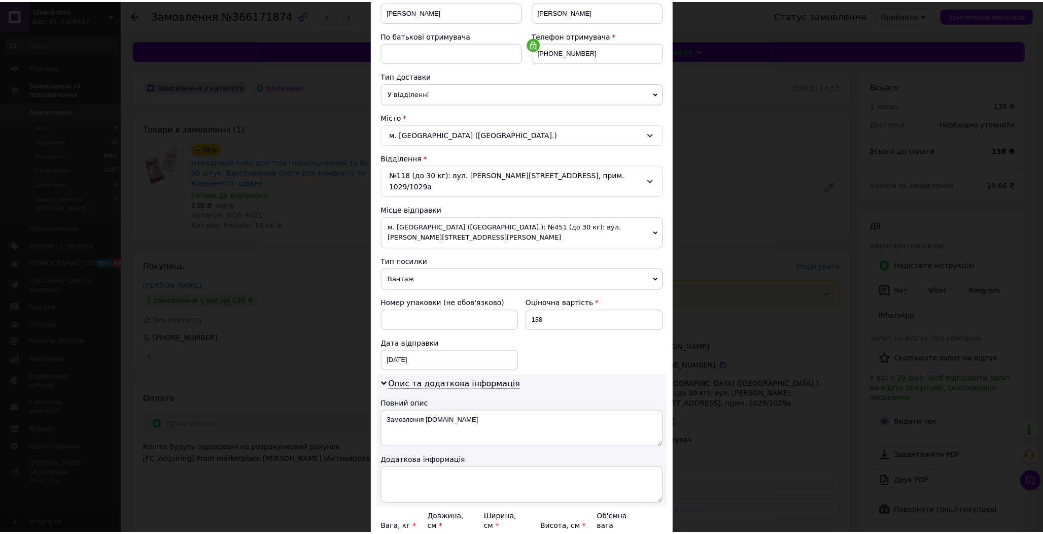
scroll to position [255, 0]
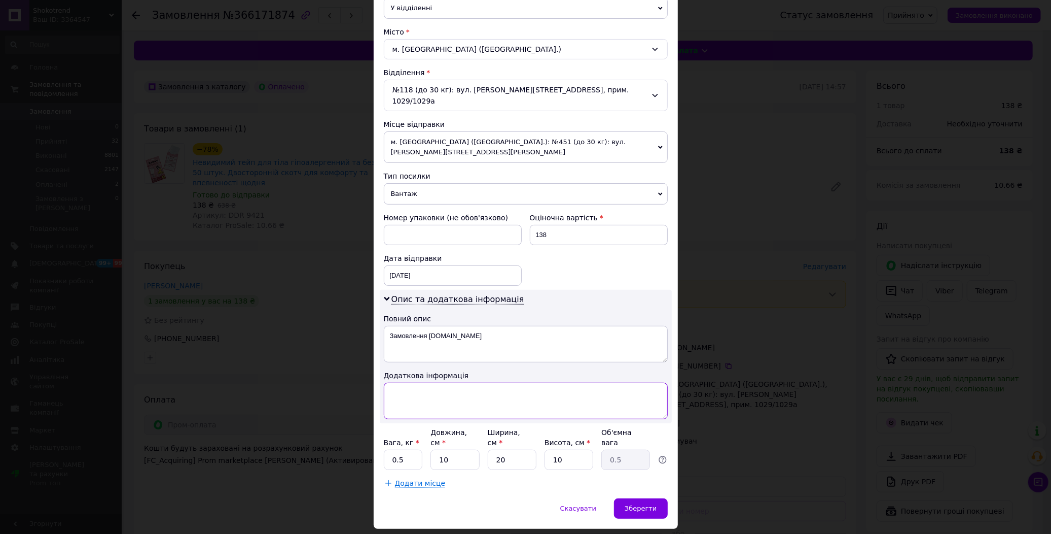
click at [439, 382] on textarea at bounding box center [526, 400] width 284 height 37
paste textarea "9421 1"
type textarea "9421 1"
click at [628, 498] on div "Зберегти" at bounding box center [640, 508] width 53 height 20
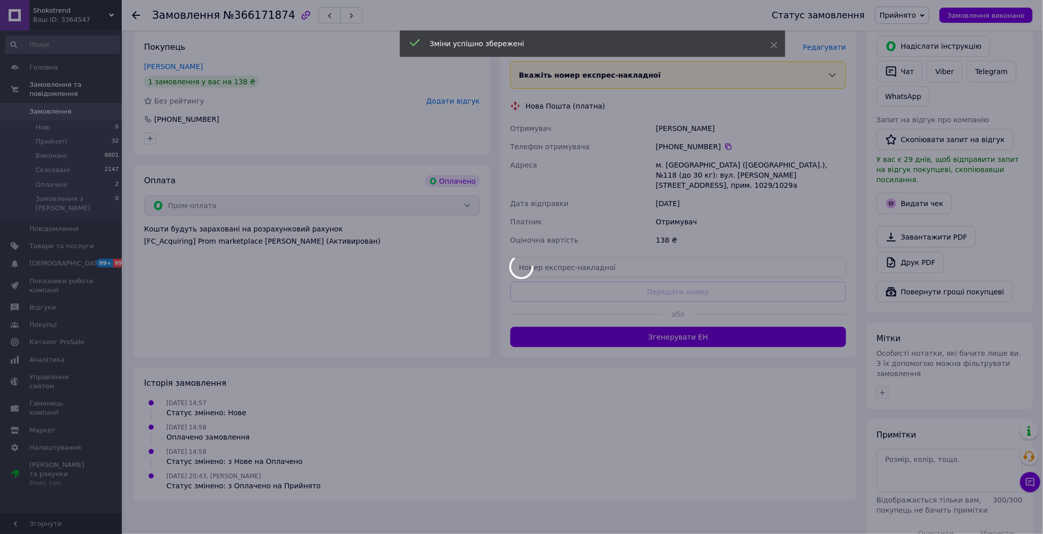
scroll to position [229, 0]
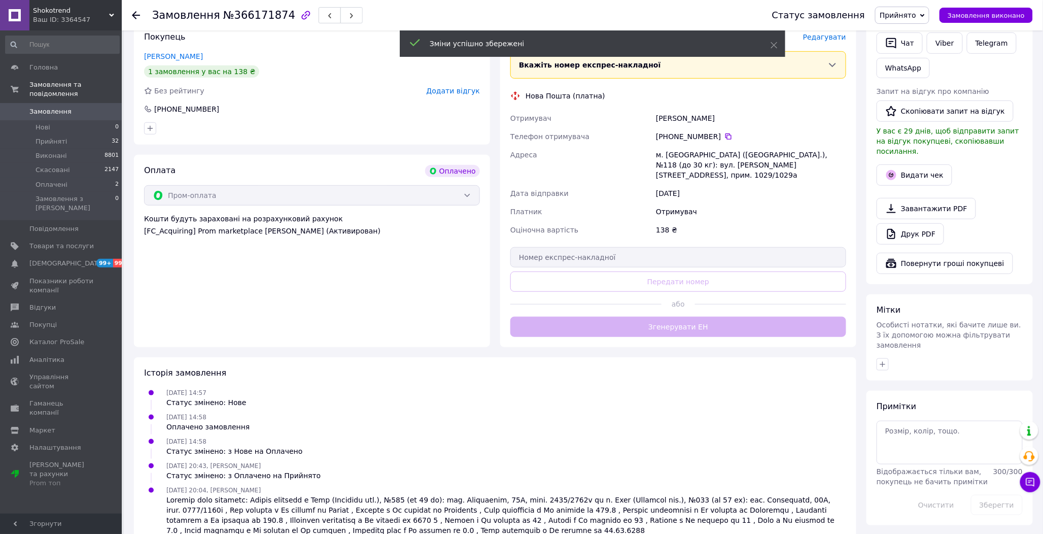
click at [652, 315] on div "Доставка Редагувати Вкажіть номер експрес-накладної Обов'язково введіть номер е…" at bounding box center [678, 183] width 336 height 305
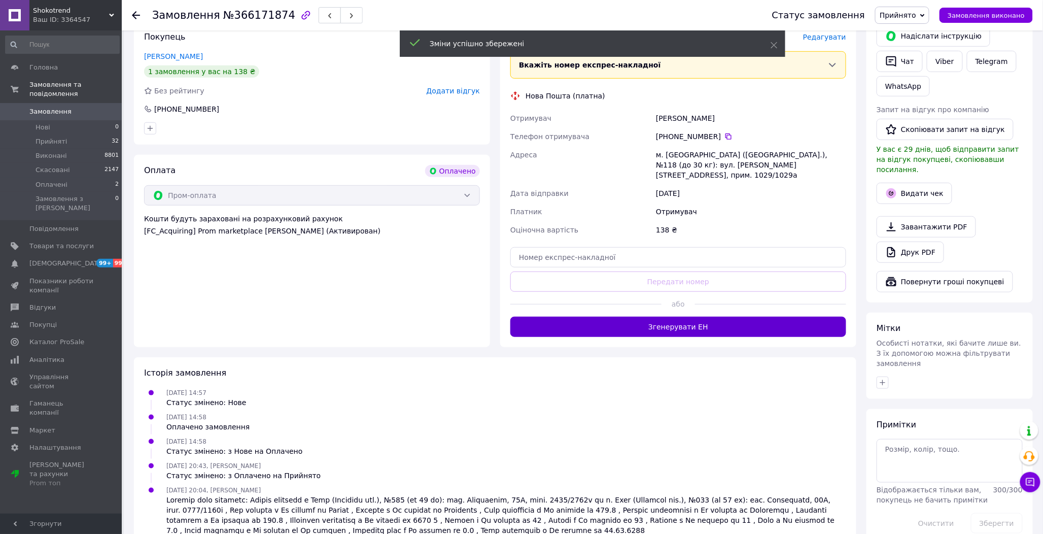
click at [681, 316] on button "Згенерувати ЕН" at bounding box center [678, 326] width 336 height 20
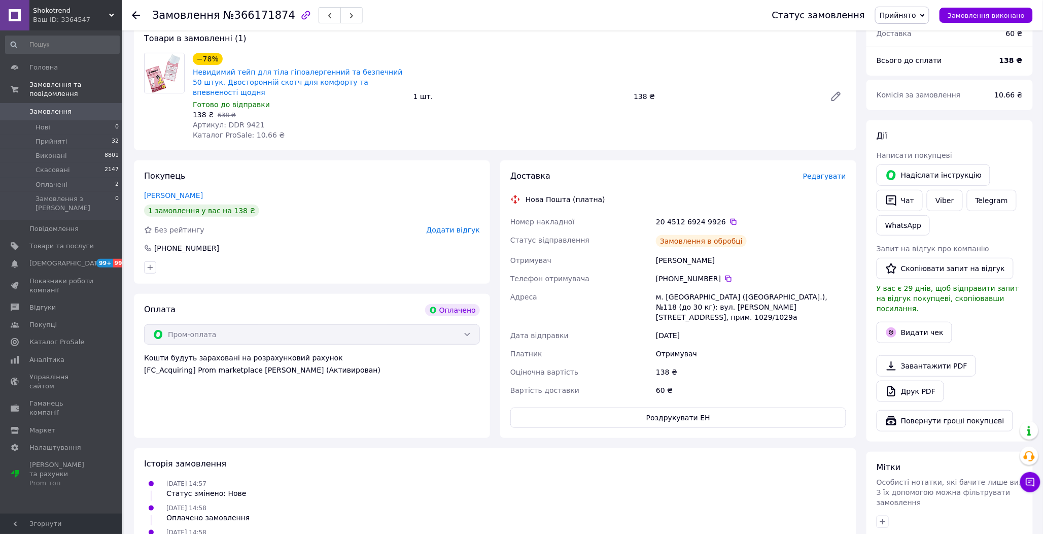
scroll to position [60, 0]
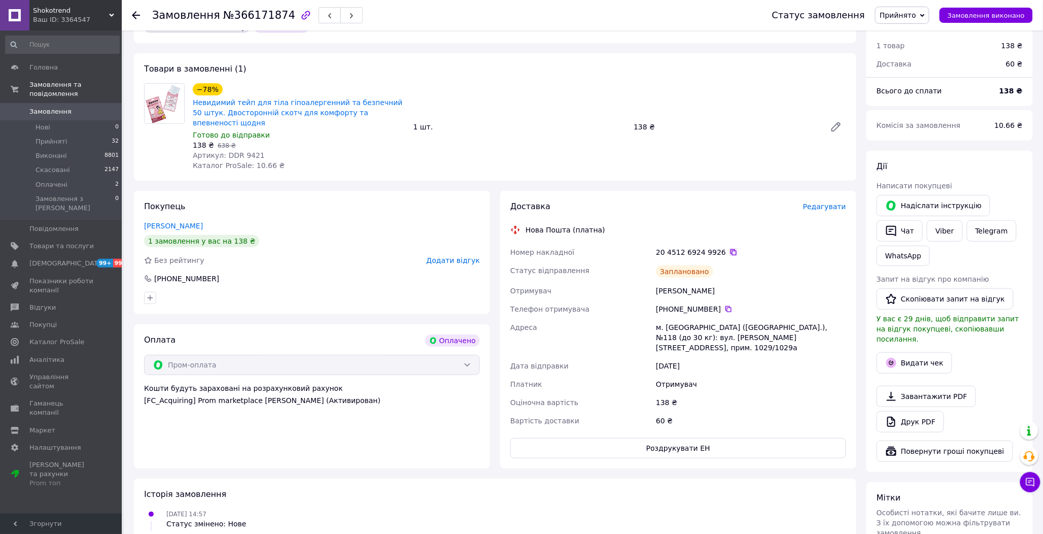
click at [729, 248] on icon at bounding box center [733, 252] width 8 height 8
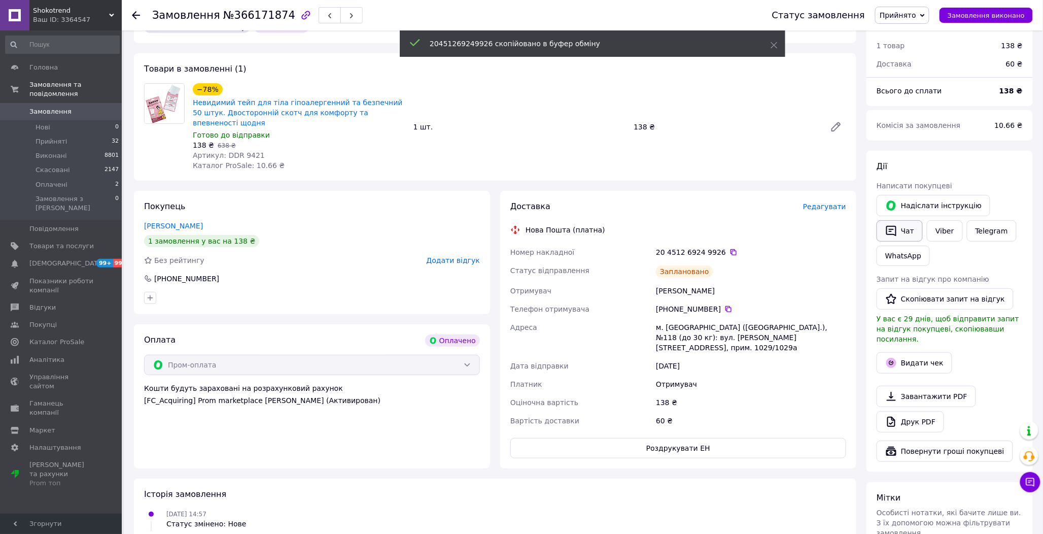
click at [900, 229] on button "Чат" at bounding box center [899, 230] width 46 height 21
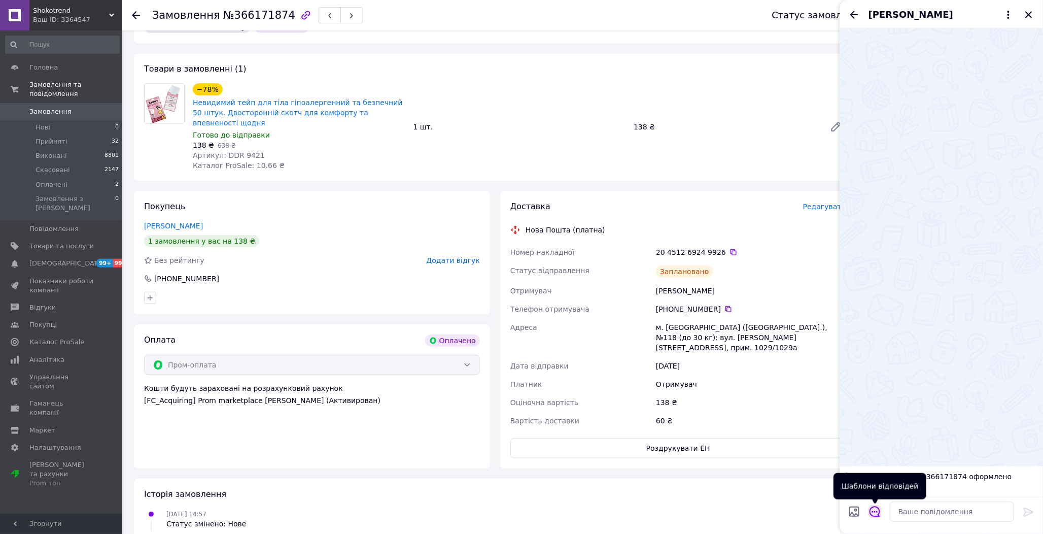
click at [877, 515] on icon "Відкрити шаблони відповідей" at bounding box center [874, 511] width 11 height 11
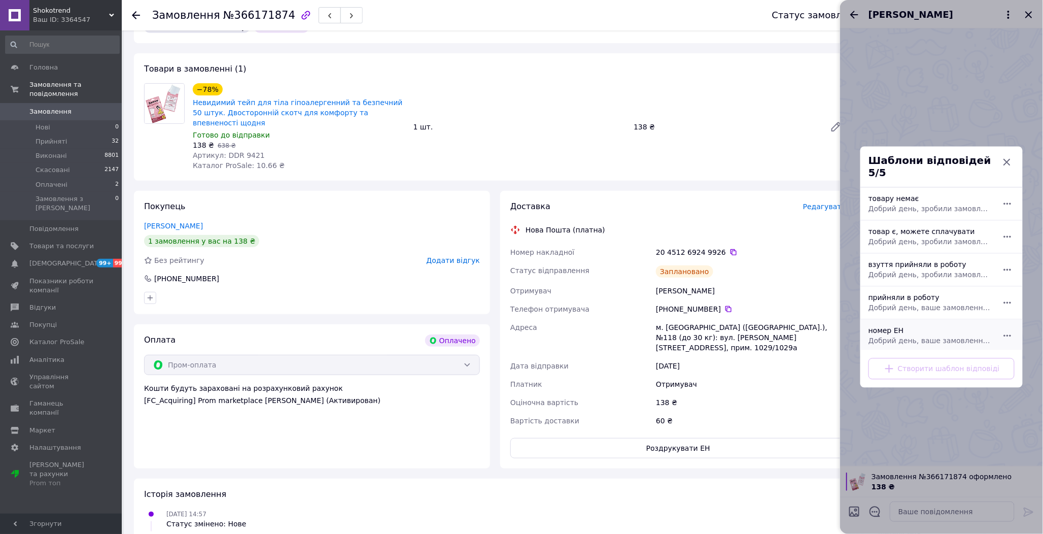
click at [900, 327] on div "номер ЕН Добрий день, ваше замовлення прийняли в роботу. ваш номер ЕН за яким б…" at bounding box center [930, 336] width 132 height 28
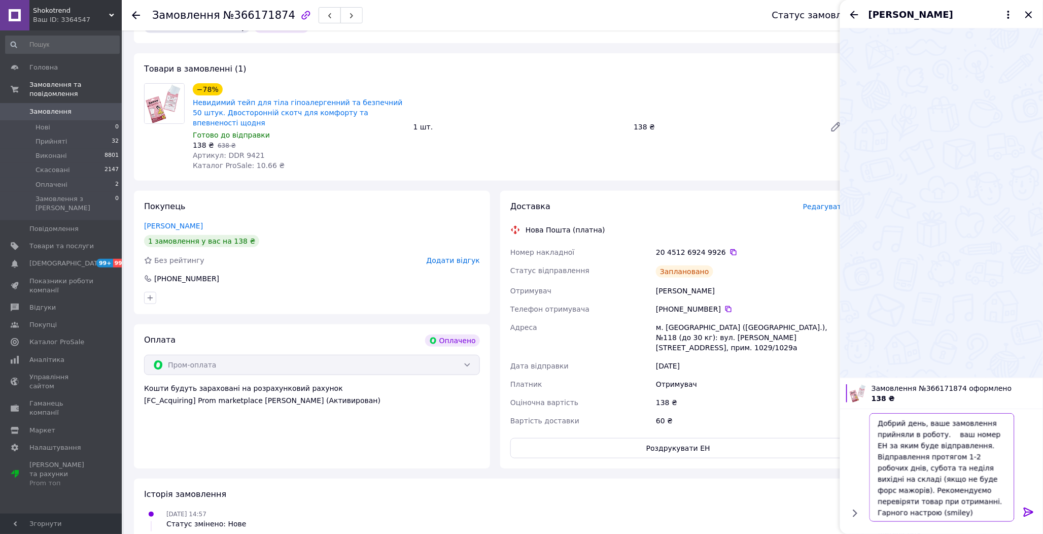
click at [947, 435] on textarea "Добрий день, ваше замовлення прийняли в роботу. ваш номер ЕН за яким буде відпр…" at bounding box center [941, 467] width 145 height 109
paste textarea "20451269249926"
type textarea "Добрий день, ваше замовлення прийняли в роботу. 20451269249926 ваш номер ЕН за …"
click at [1026, 510] on icon at bounding box center [1029, 512] width 12 height 12
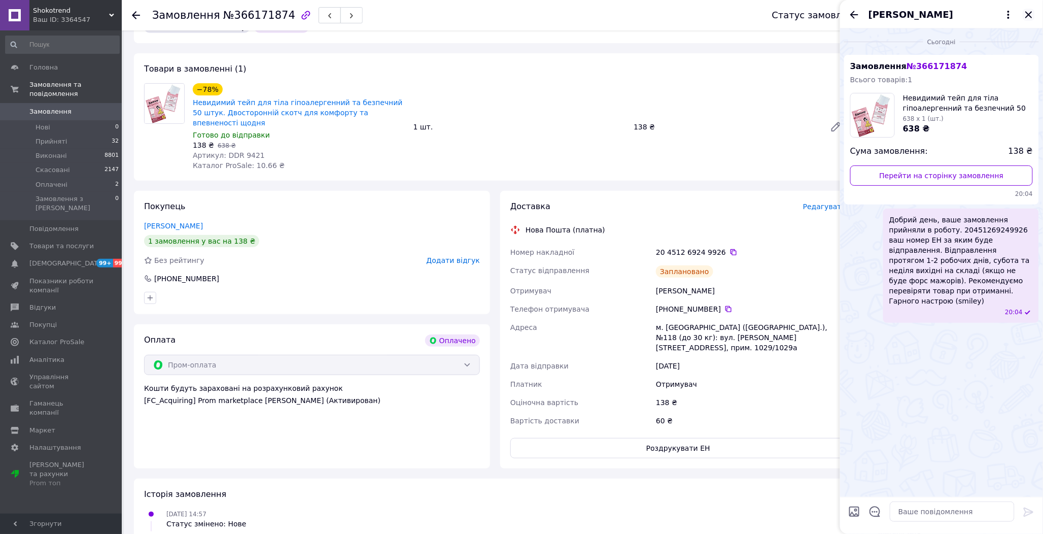
click at [1026, 18] on icon "Закрити" at bounding box center [1029, 15] width 12 height 12
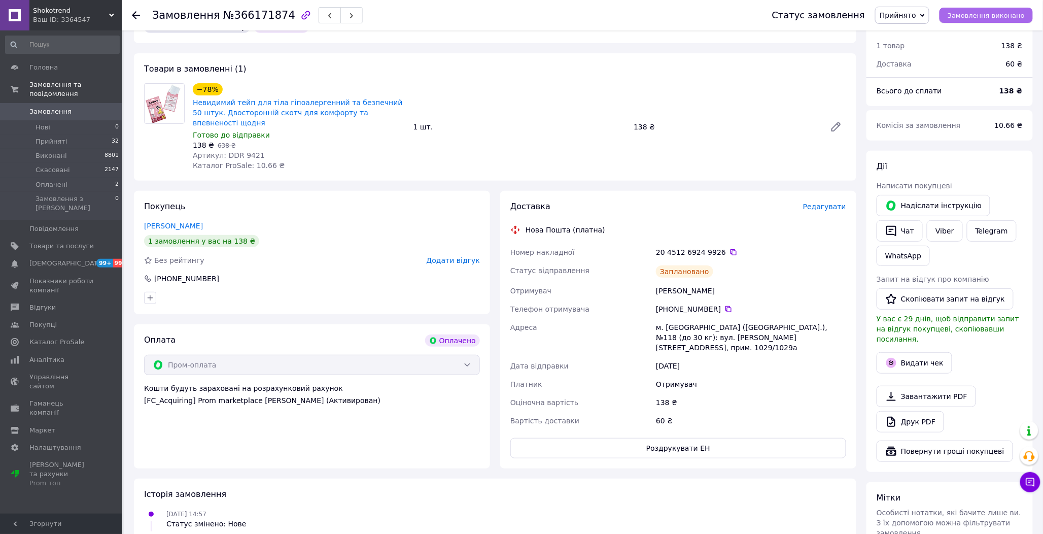
click at [1006, 18] on span "Замовлення виконано" at bounding box center [985, 16] width 77 height 8
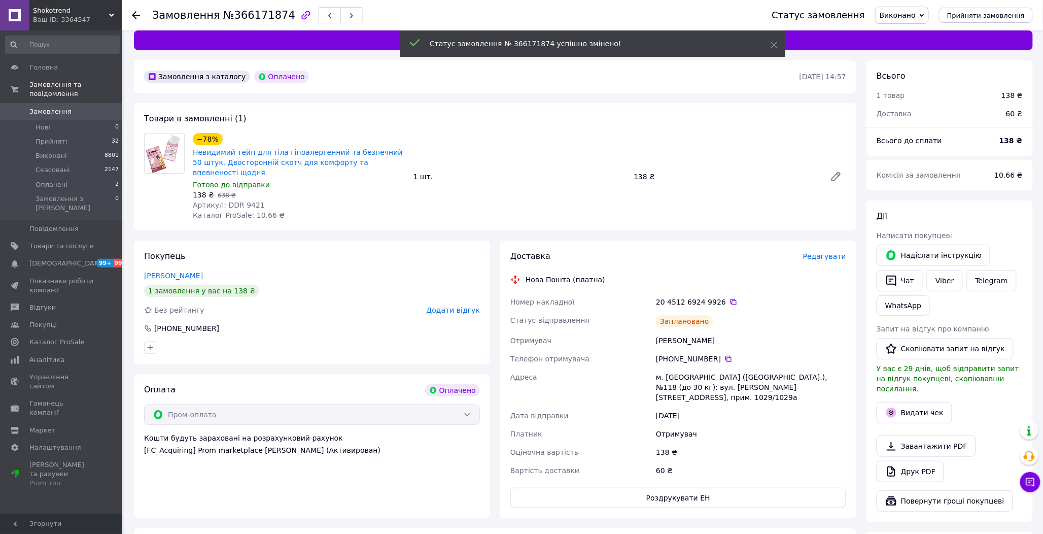
scroll to position [0, 0]
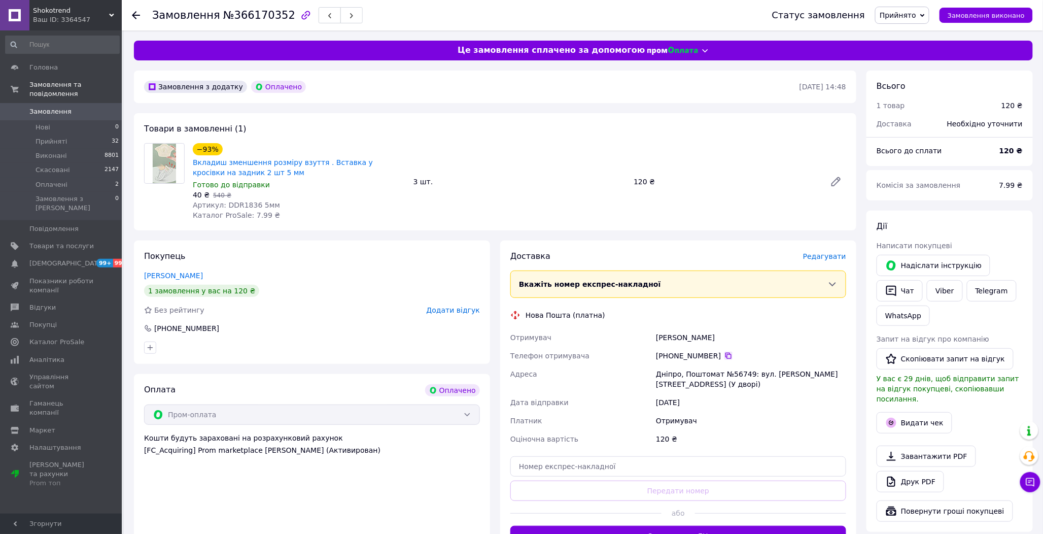
click at [724, 357] on icon at bounding box center [728, 355] width 8 height 8
drag, startPoint x: 276, startPoint y: 200, endPoint x: 236, endPoint y: 204, distance: 40.8
click at [236, 204] on div "Артикул: DDR1836 5мм" at bounding box center [299, 205] width 213 height 10
copy span "1836 5мм"
click at [818, 255] on span "Редагувати" at bounding box center [824, 256] width 43 height 8
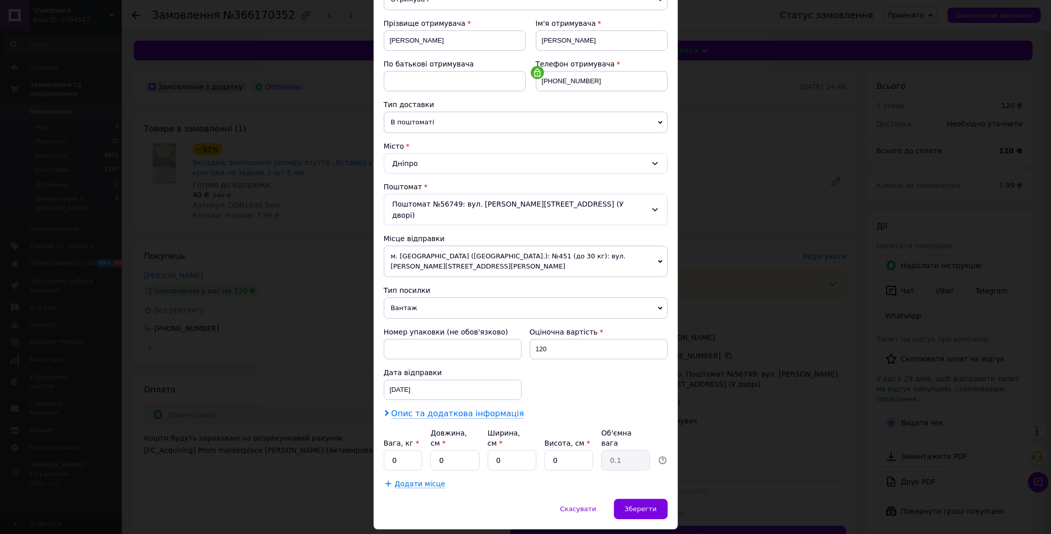
click at [448, 408] on span "Опис та додаткова інформація" at bounding box center [458, 413] width 133 height 10
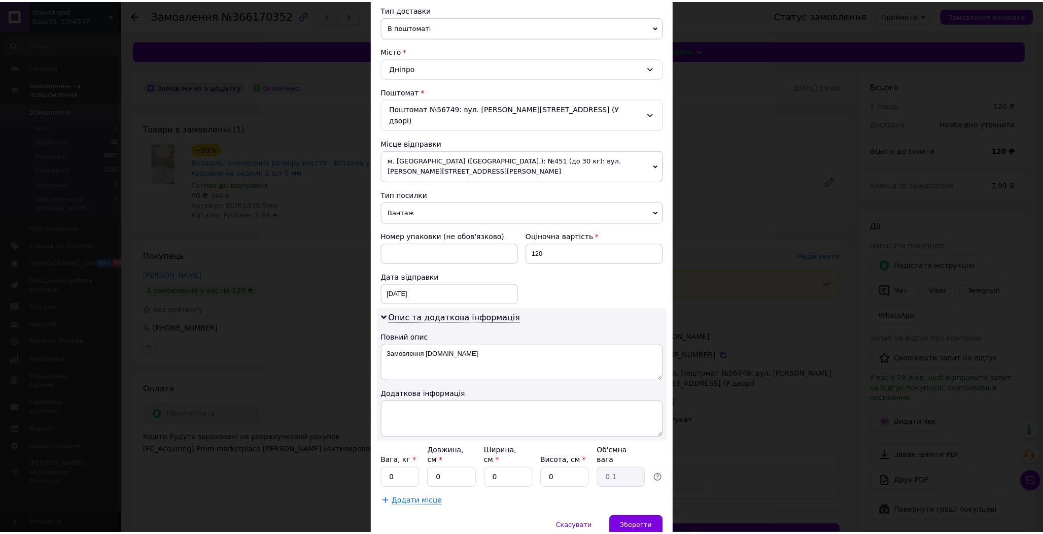
scroll to position [255, 0]
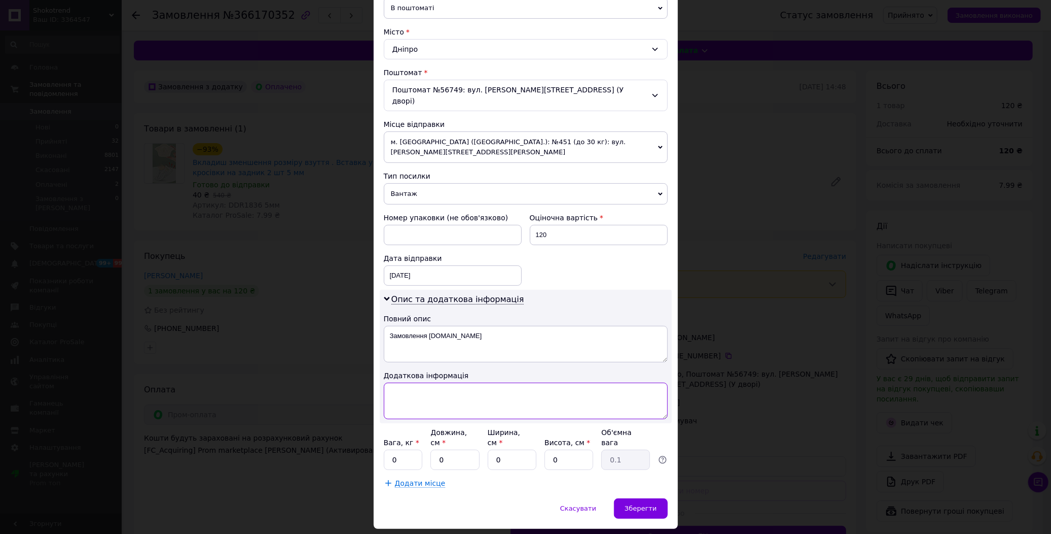
drag, startPoint x: 436, startPoint y: 376, endPoint x: 439, endPoint y: 393, distance: 17.0
click at [435, 382] on textarea at bounding box center [526, 400] width 284 height 37
paste textarea "1836 5мм 3"
type textarea "1836 5мм 3"
click at [411, 449] on input "0" at bounding box center [403, 459] width 39 height 20
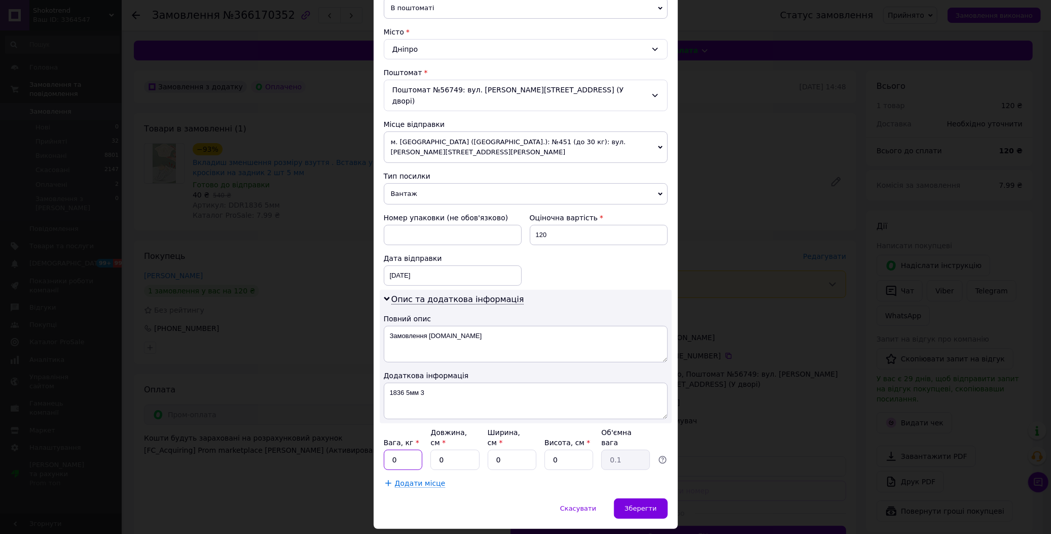
type input "0.5"
click at [447, 449] on input "0" at bounding box center [455, 459] width 49 height 20
click at [439, 449] on input "0" at bounding box center [455, 459] width 49 height 20
type input "10"
click at [494, 449] on input "0" at bounding box center [512, 459] width 49 height 20
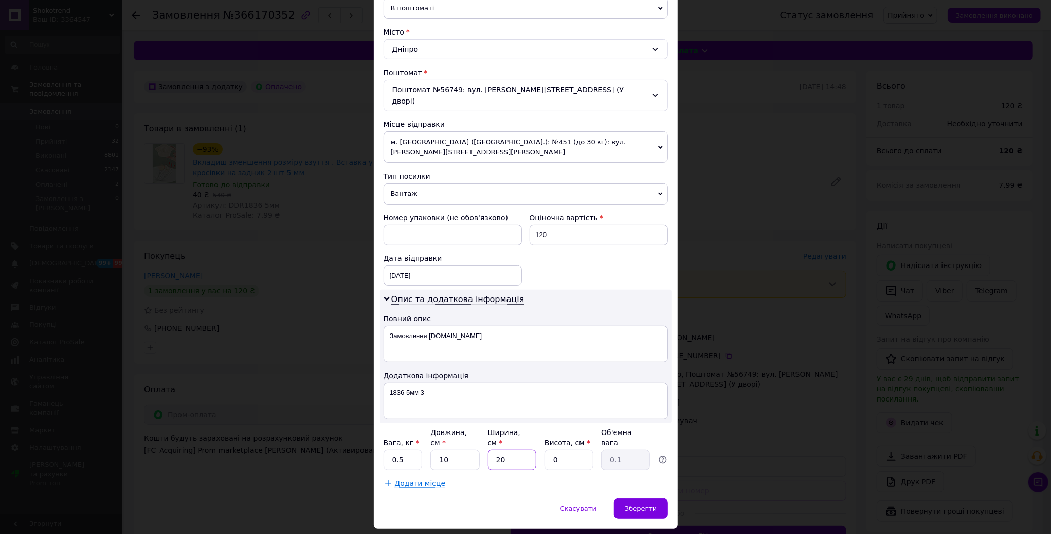
type input "20"
click at [549, 449] on input "0" at bounding box center [569, 459] width 49 height 20
type input "10"
type input "0.5"
type input "10"
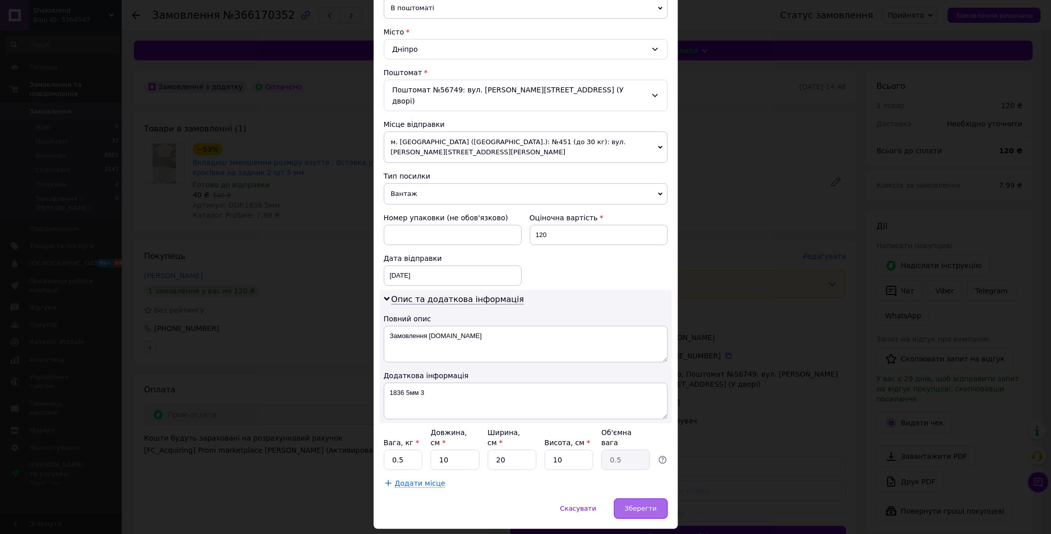
click at [659, 498] on div "Зберегти" at bounding box center [640, 508] width 53 height 20
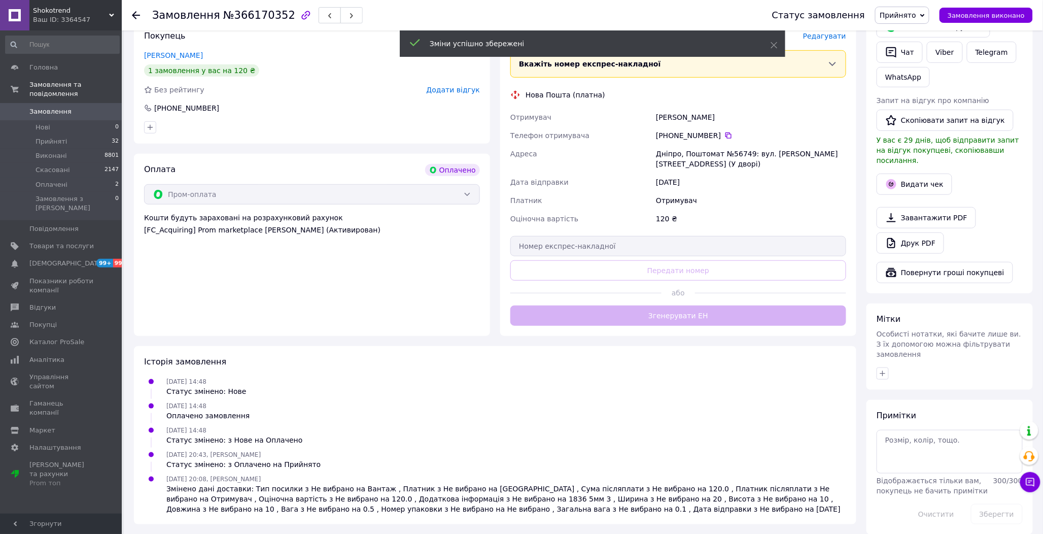
scroll to position [225, 0]
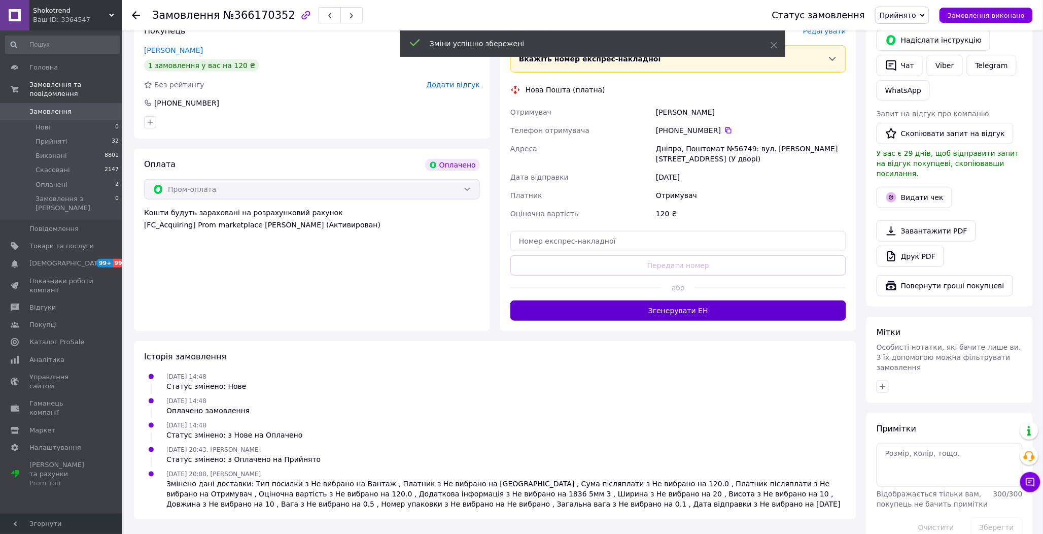
click at [688, 316] on button "Згенерувати ЕН" at bounding box center [678, 310] width 336 height 20
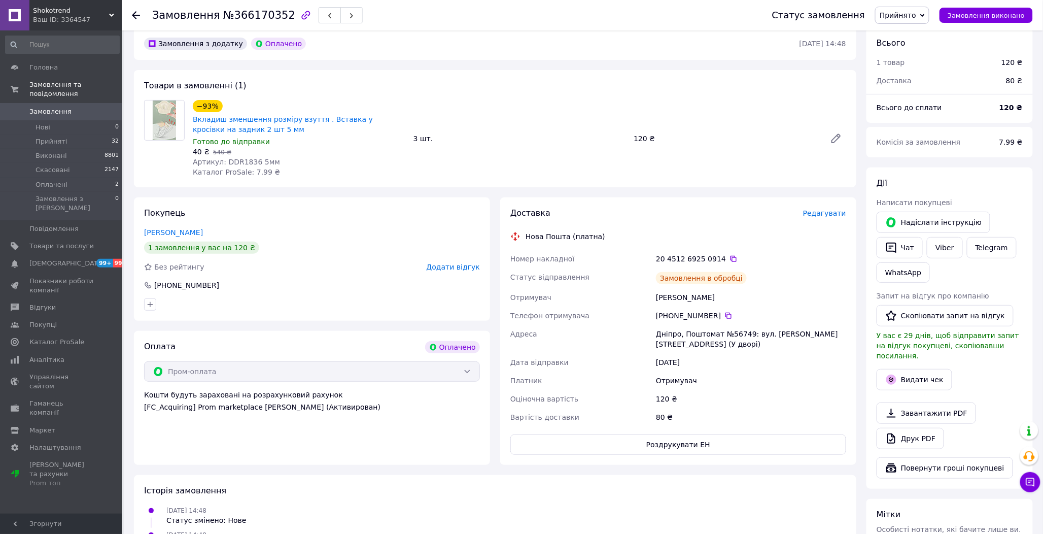
scroll to position [0, 0]
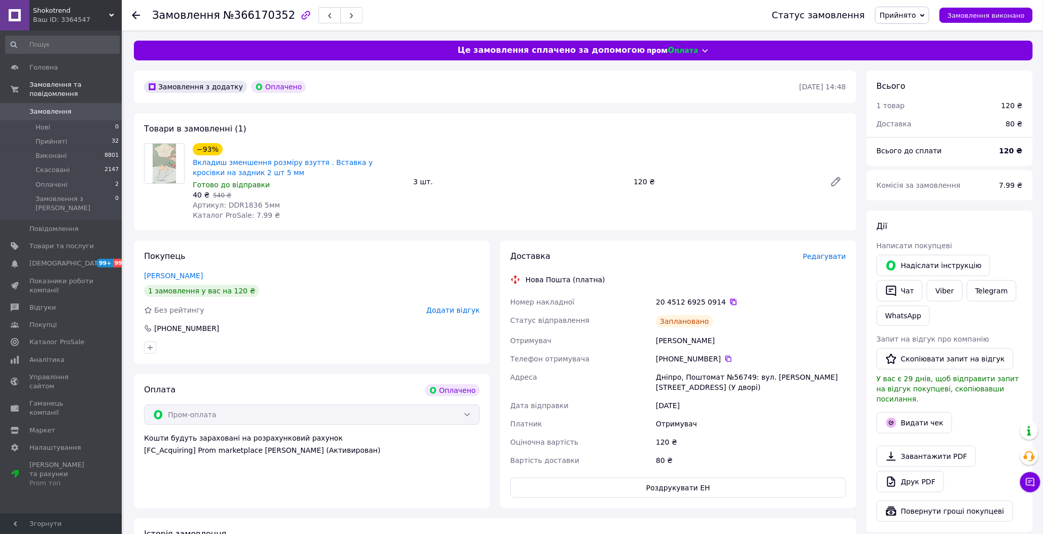
click at [729, 300] on icon at bounding box center [733, 302] width 8 height 8
click at [993, 2] on div "Статус замовлення Прийнято Виконано Скасовано Оплачено Замовлення виконано" at bounding box center [892, 15] width 281 height 30
click at [992, 9] on button "Замовлення виконано" at bounding box center [985, 15] width 93 height 15
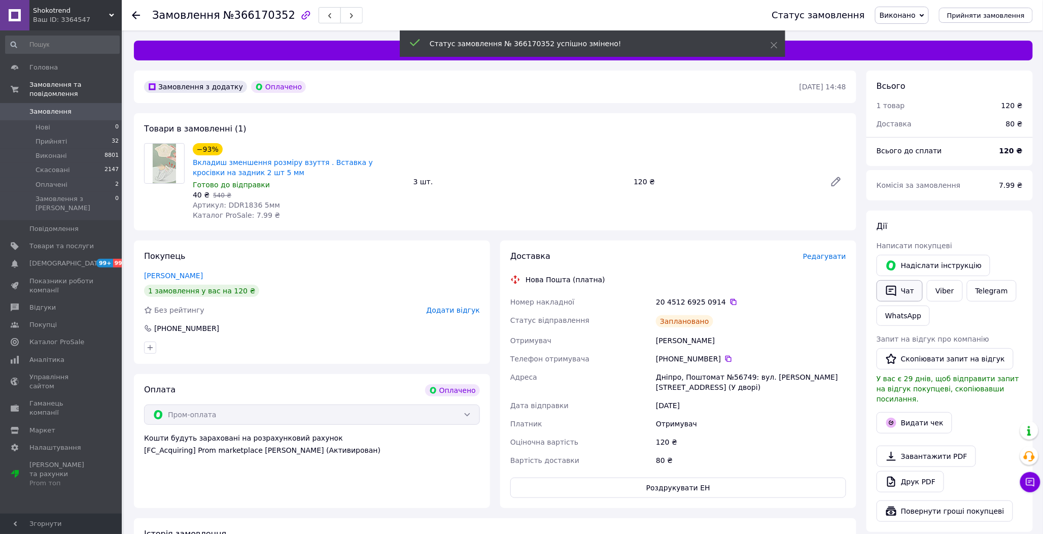
click at [895, 288] on icon "button" at bounding box center [891, 291] width 12 height 12
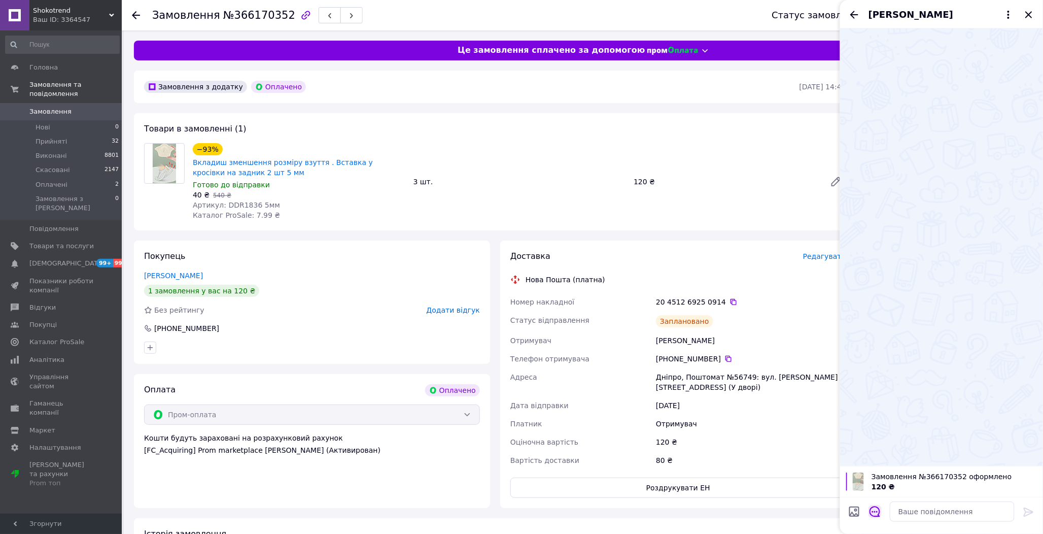
click at [875, 508] on icon "Відкрити шаблони відповідей" at bounding box center [874, 511] width 11 height 11
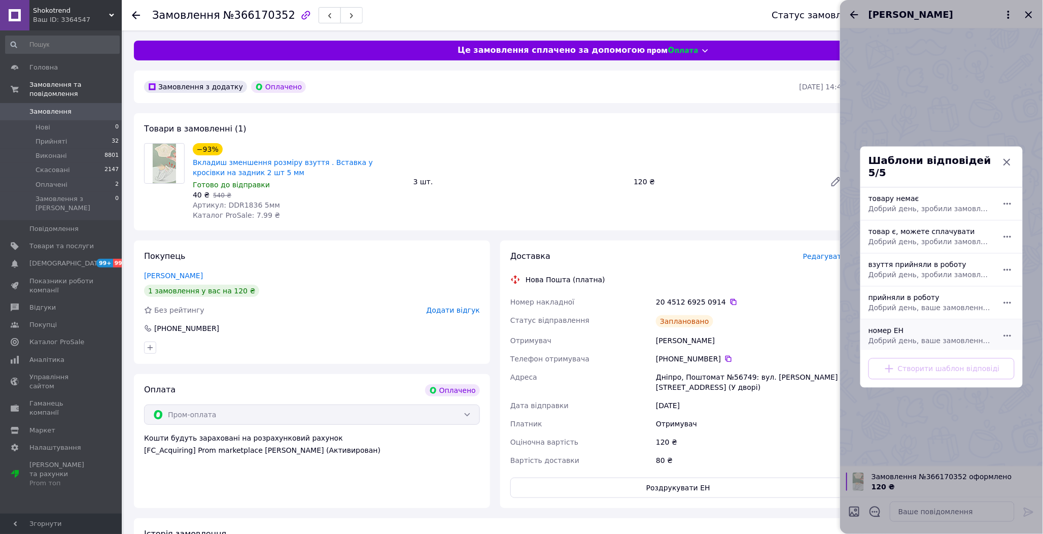
click at [891, 324] on div "номер ЕН Добрий день, ваше замовлення прийняли в роботу. ваш номер ЕН за яким б…" at bounding box center [930, 336] width 132 height 28
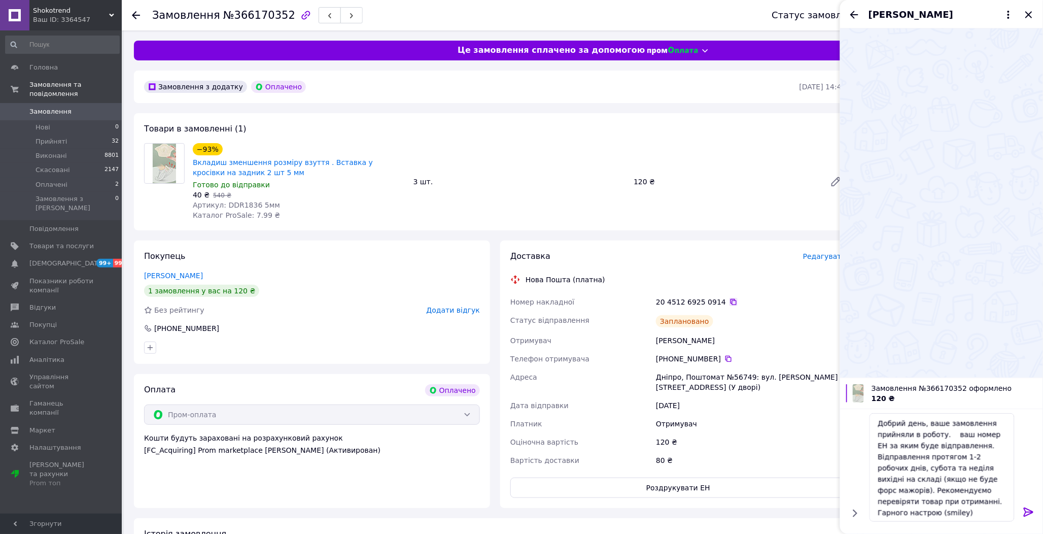
click at [729, 300] on icon at bounding box center [733, 302] width 8 height 8
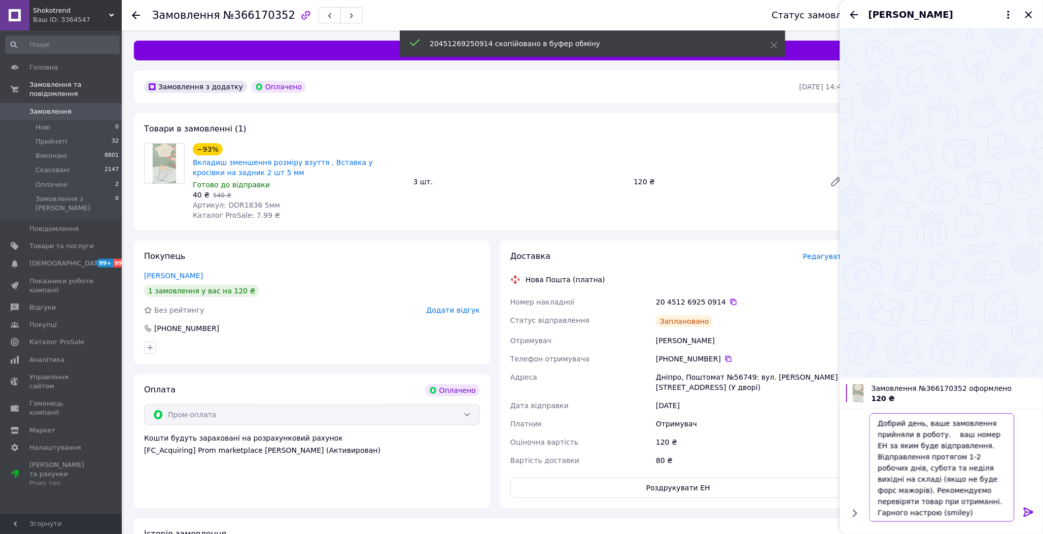
click at [945, 435] on textarea "Добрий день, ваше замовлення прийняли в роботу. ваш номер ЕН за яким буде відпр…" at bounding box center [941, 467] width 145 height 109
paste textarea "20451269250914"
type textarea "Добрий день, ваше замовлення прийняли в роботу. 20451269250914 ваш номер ЕН за …"
click at [1031, 514] on icon at bounding box center [1029, 512] width 12 height 12
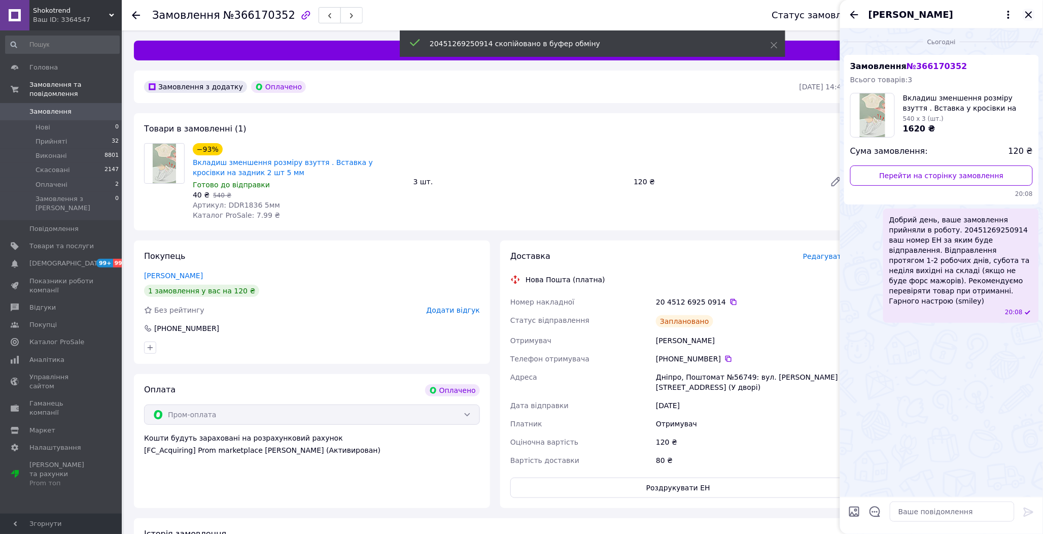
click at [1031, 18] on icon "Закрити" at bounding box center [1029, 15] width 12 height 12
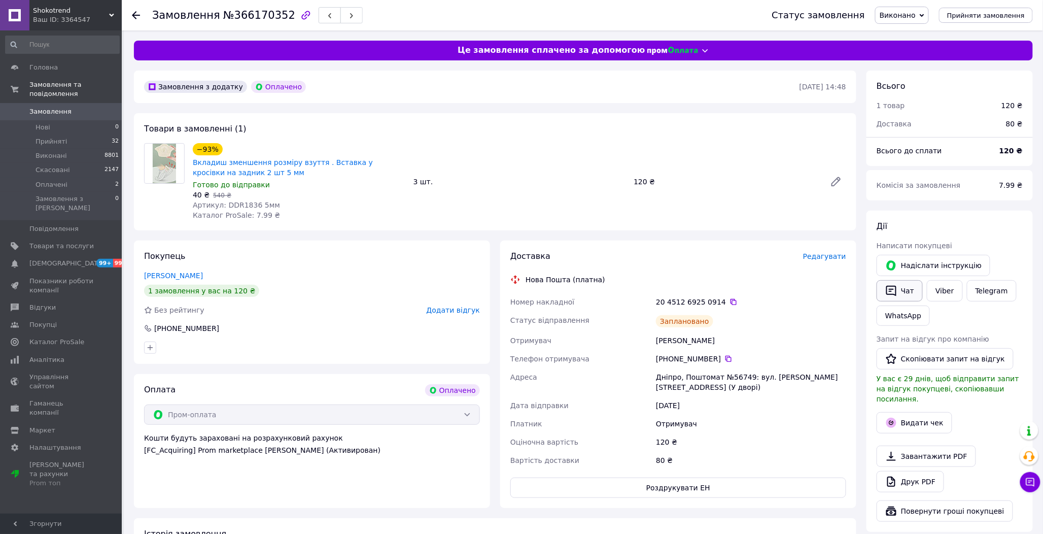
click at [914, 291] on button "Чат" at bounding box center [899, 290] width 46 height 21
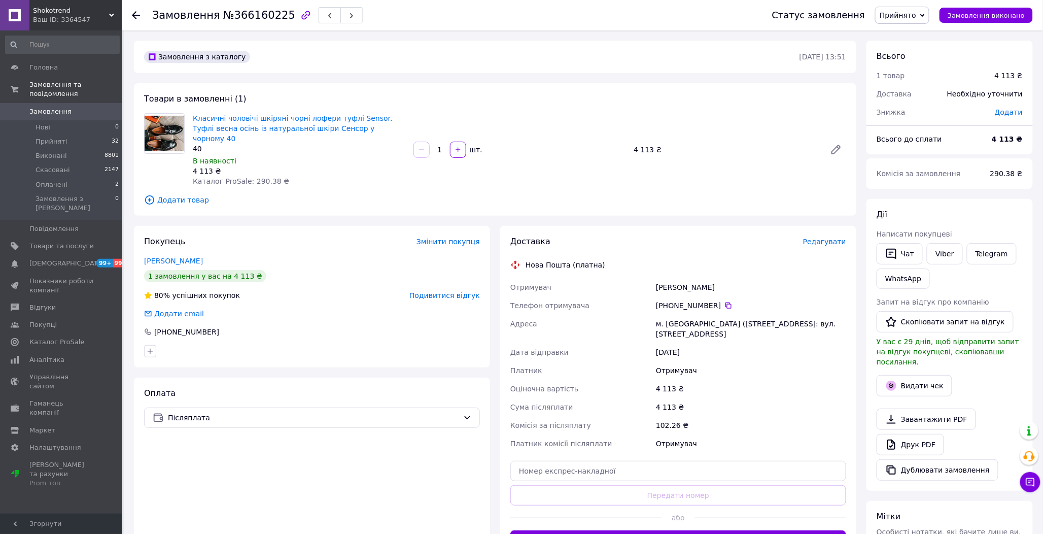
click at [925, 14] on icon at bounding box center [922, 15] width 5 height 3
click at [913, 46] on li "Скасовано" at bounding box center [901, 50] width 53 height 15
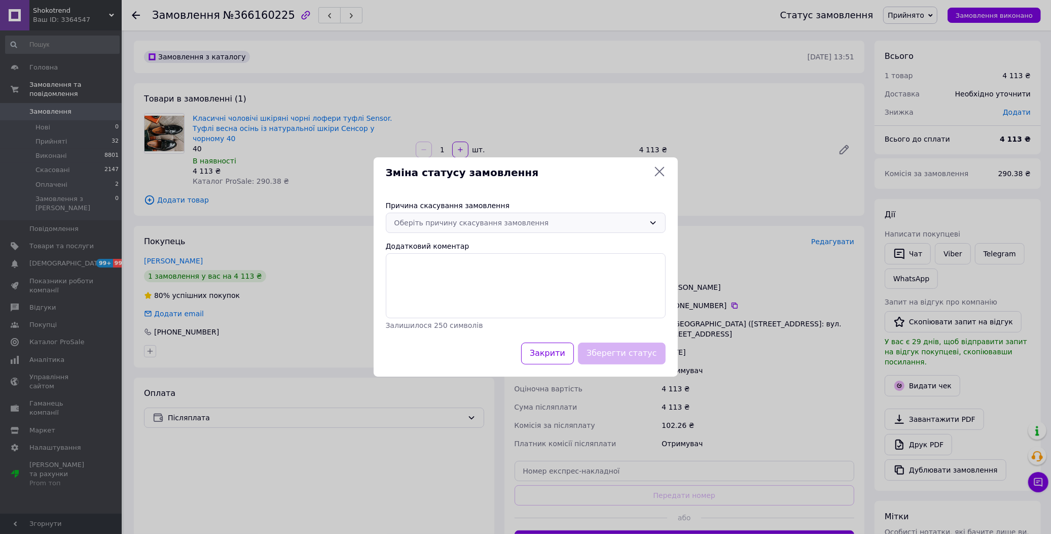
click at [449, 226] on div "Оберіть причину скасування замовлення" at bounding box center [520, 222] width 251 height 11
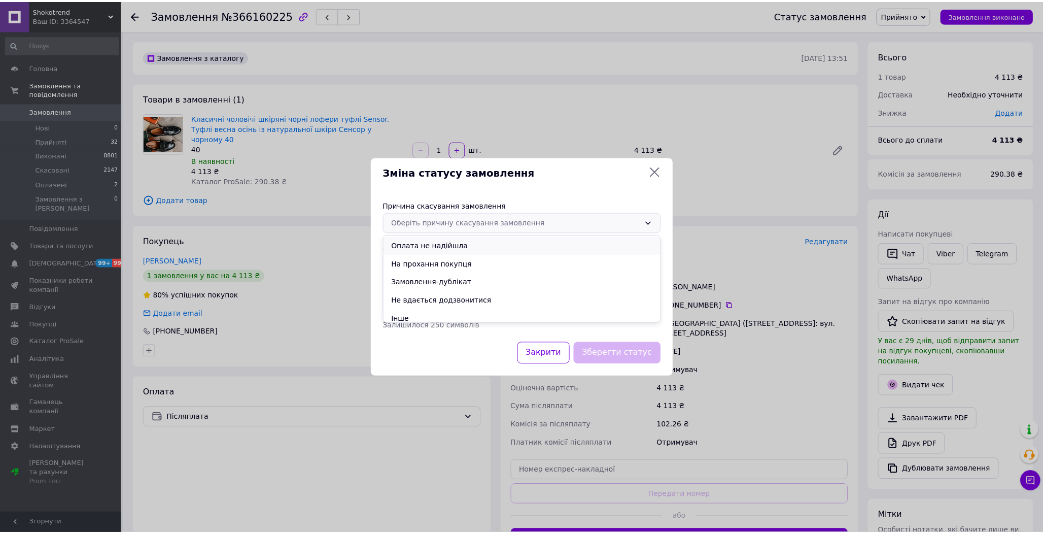
scroll to position [40, 0]
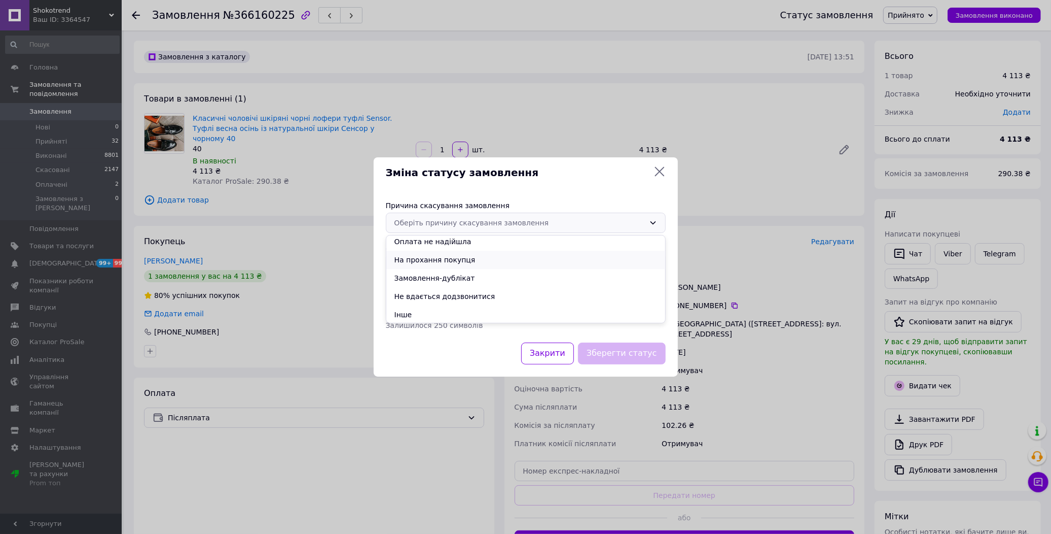
drag, startPoint x: 447, startPoint y: 257, endPoint x: 622, endPoint y: 323, distance: 186.5
click at [447, 258] on li "На прохання покупця" at bounding box center [525, 260] width 279 height 18
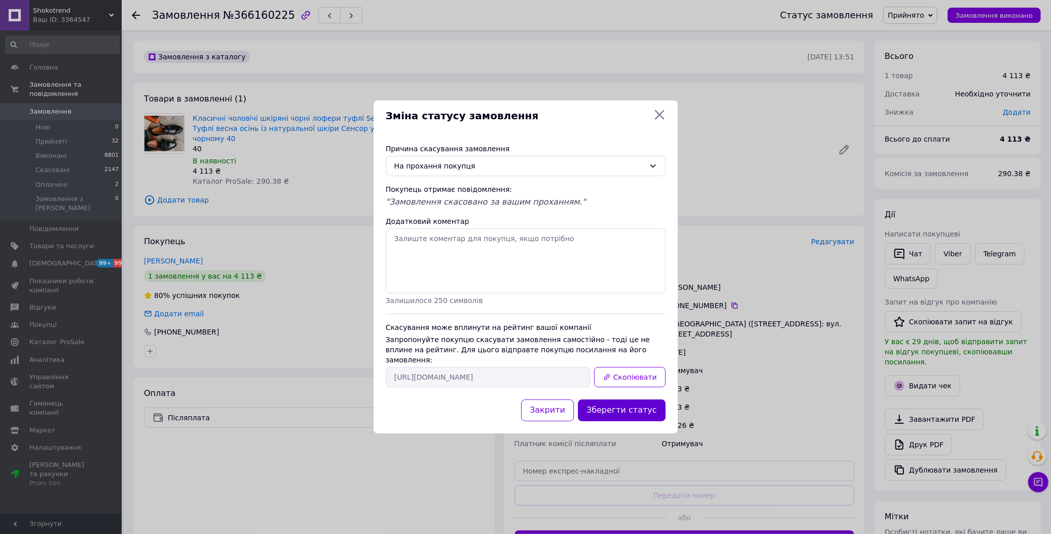
click at [622, 406] on button "Зберегти статус" at bounding box center [622, 410] width 88 height 22
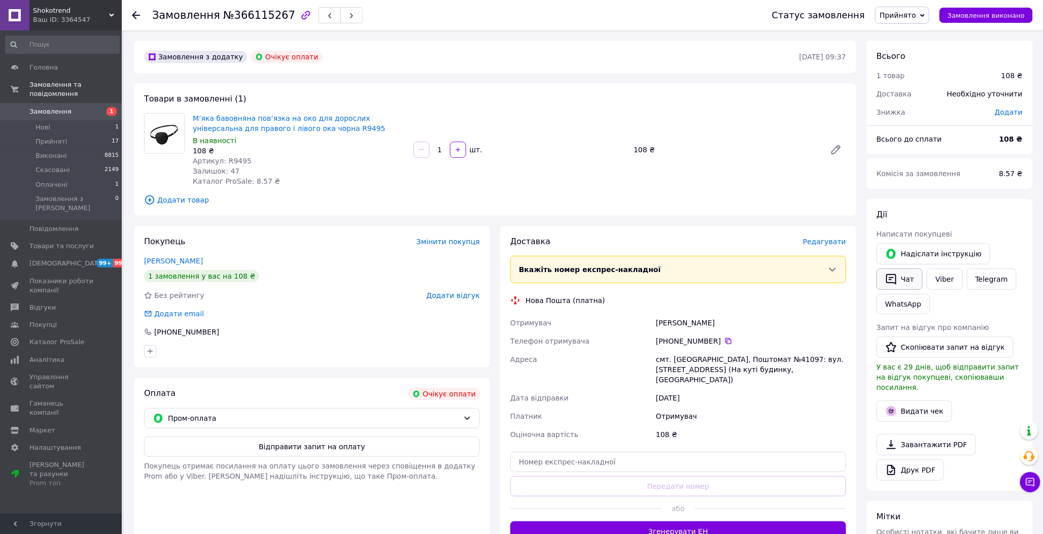
click at [901, 277] on button "Чат" at bounding box center [899, 278] width 46 height 21
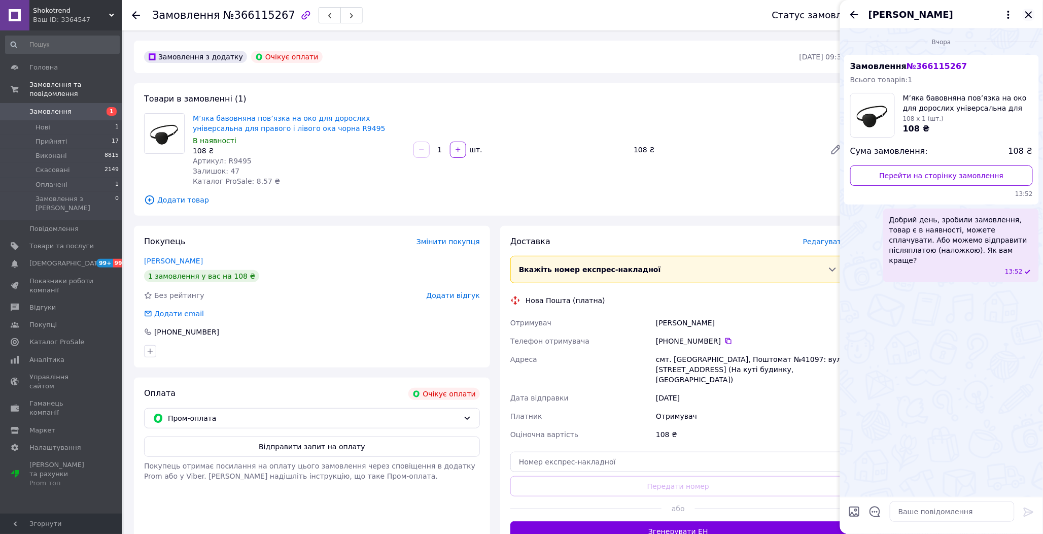
click at [1032, 14] on icon "Закрити" at bounding box center [1029, 15] width 12 height 12
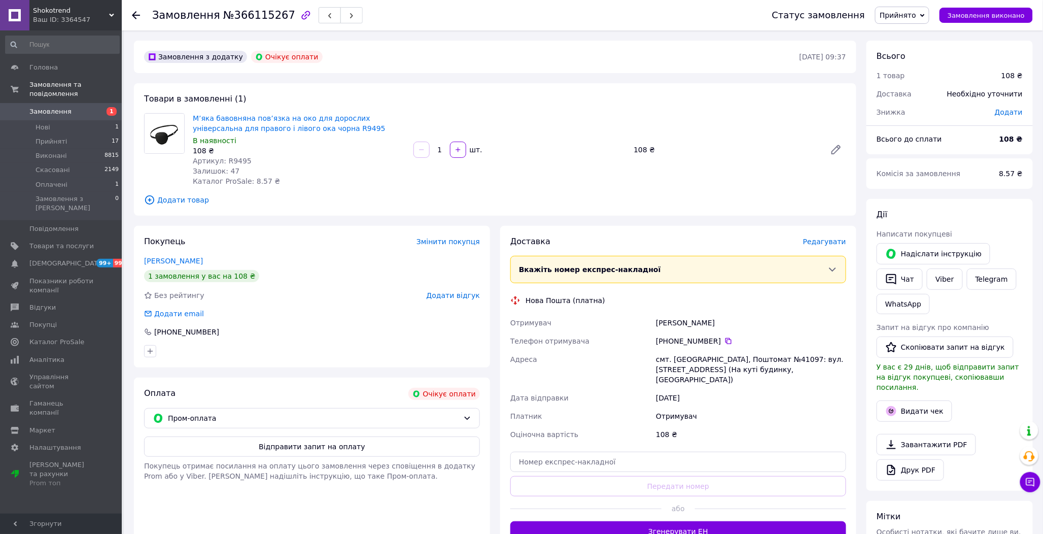
click at [916, 17] on span "Прийнято" at bounding box center [897, 15] width 37 height 8
click at [910, 45] on li "Скасовано" at bounding box center [901, 50] width 53 height 15
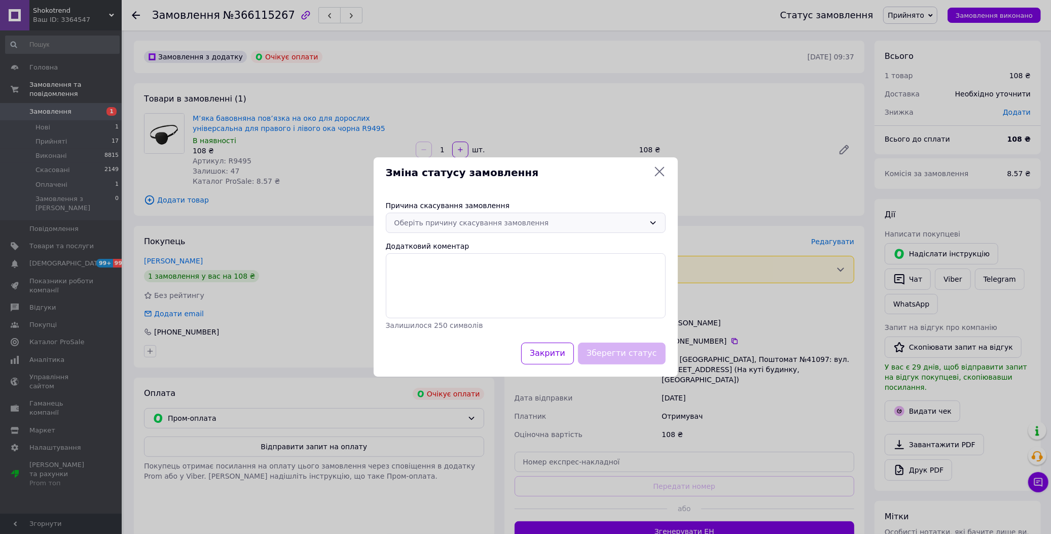
click at [506, 221] on div "Оберіть причину скасування замовлення" at bounding box center [520, 222] width 251 height 11
click at [438, 280] on li "Оплата не надійшла" at bounding box center [525, 281] width 279 height 18
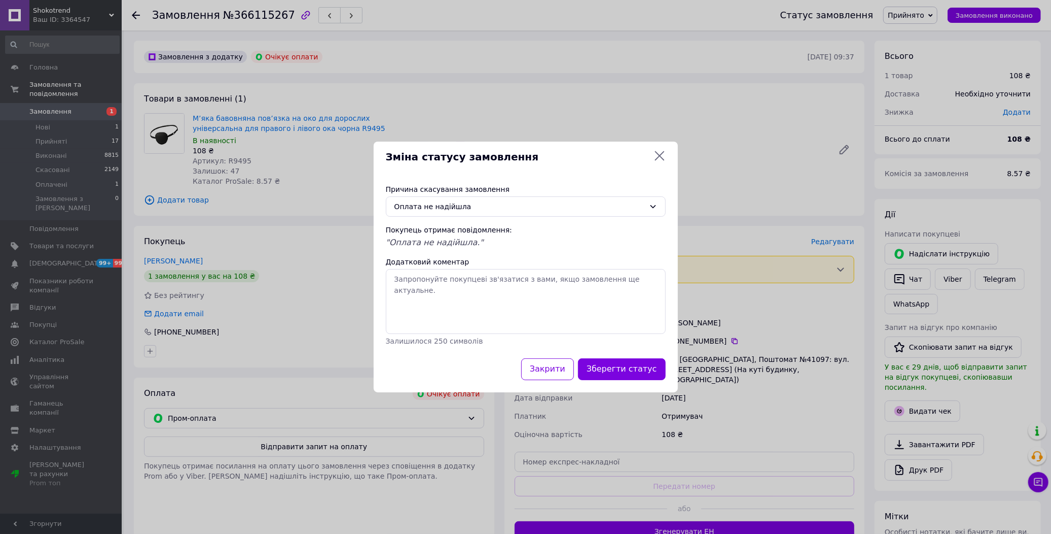
click at [604, 360] on button "Зберегти статус" at bounding box center [622, 369] width 88 height 22
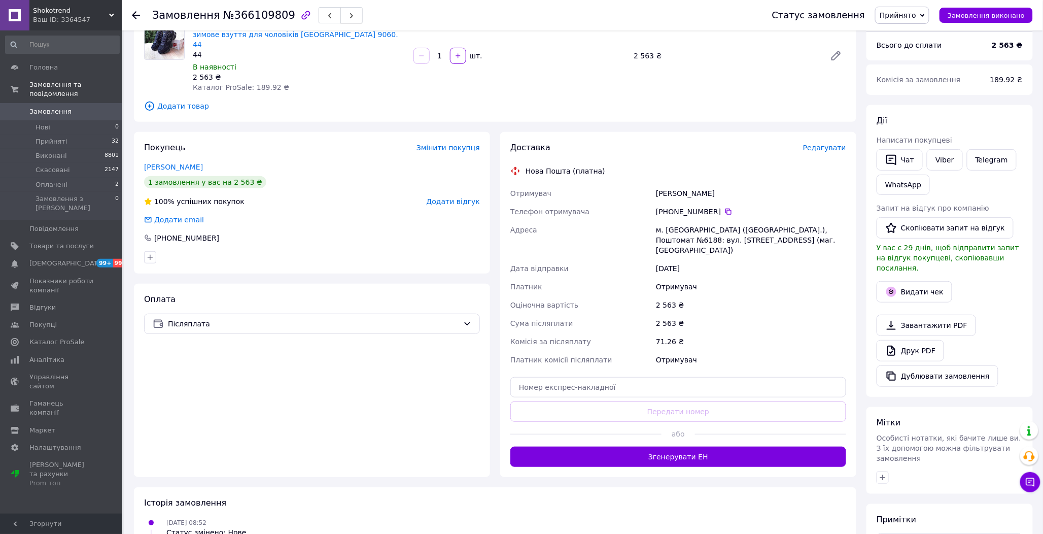
scroll to position [56, 0]
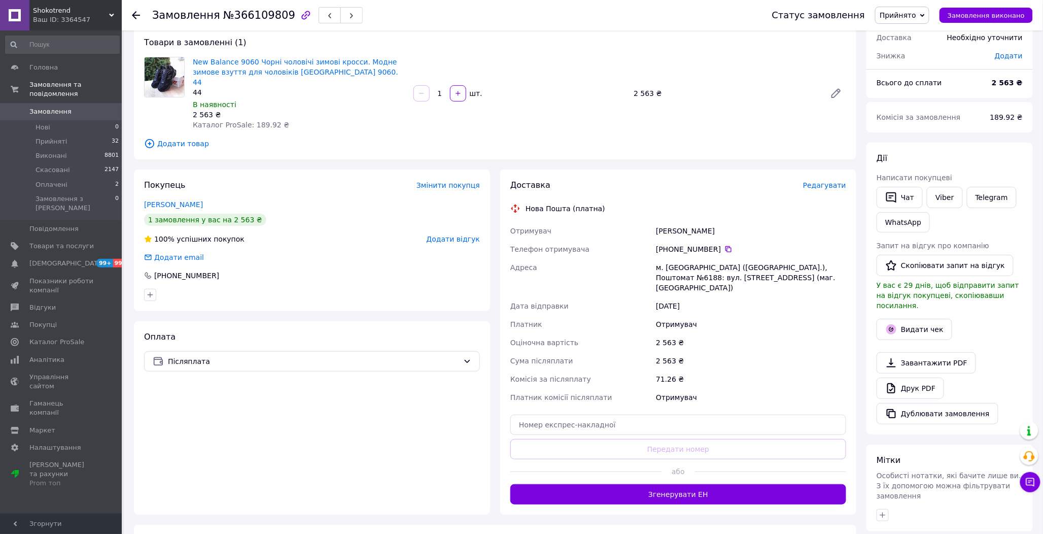
click at [243, 447] on div "Оплата Післяплата" at bounding box center [312, 417] width 356 height 193
click at [236, 63] on link "New Balance 9060 Чорні чоловічі зимові кросси. Модне зимове взуття для чоловікі…" at bounding box center [295, 72] width 205 height 28
click at [913, 196] on button "Чат" at bounding box center [899, 197] width 46 height 21
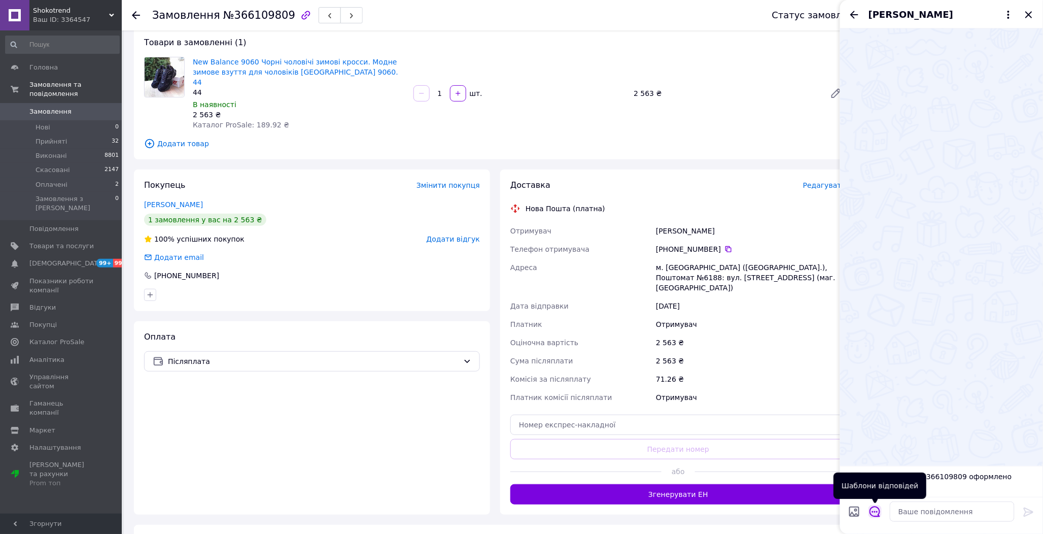
click at [870, 508] on icon "Відкрити шаблони відповідей" at bounding box center [874, 511] width 11 height 11
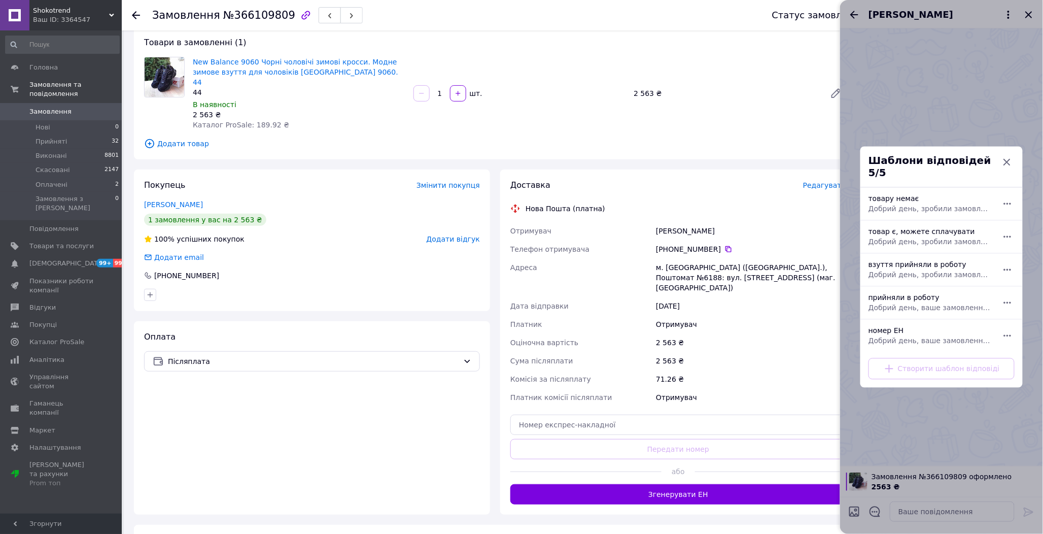
click at [896, 261] on div "взуття прийняли в роботу Добрий день, зробили замовлення на взуття. Обрали розм…" at bounding box center [930, 270] width 132 height 28
type textarea "Добрий день, зробили замовлення на взуття. Обрали розмір 38 - 24,0см по довжині…"
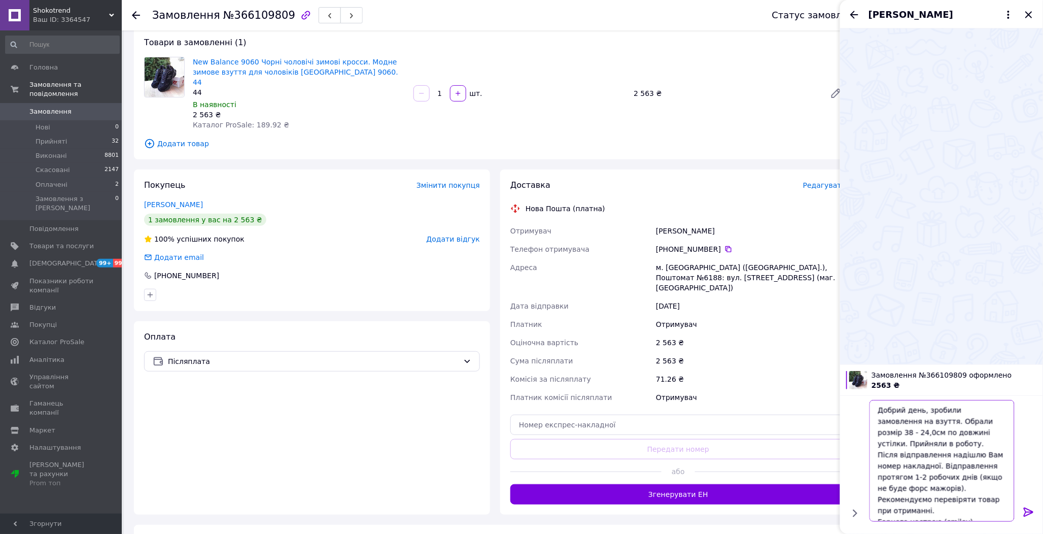
drag, startPoint x: 972, startPoint y: 504, endPoint x: 849, endPoint y: 384, distance: 172.2
click at [849, 384] on div "Замовлення №366109809 оформлено 2563 ₴ Добрий день, зробили замовлення на взутт…" at bounding box center [941, 448] width 203 height 169
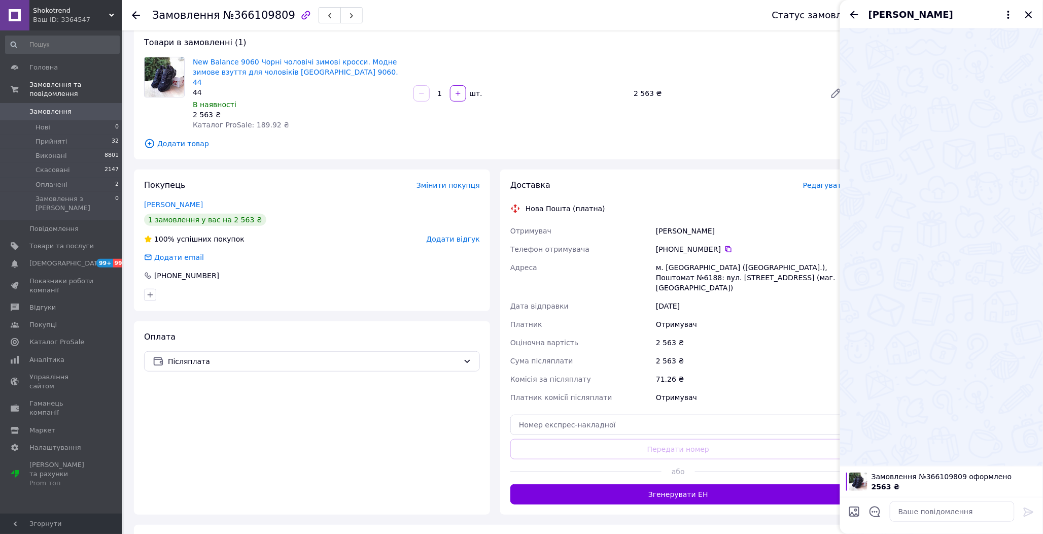
click at [862, 514] on div at bounding box center [854, 513] width 20 height 24
click at [871, 512] on icon "Відкрити шаблони відповідей" at bounding box center [874, 511] width 11 height 11
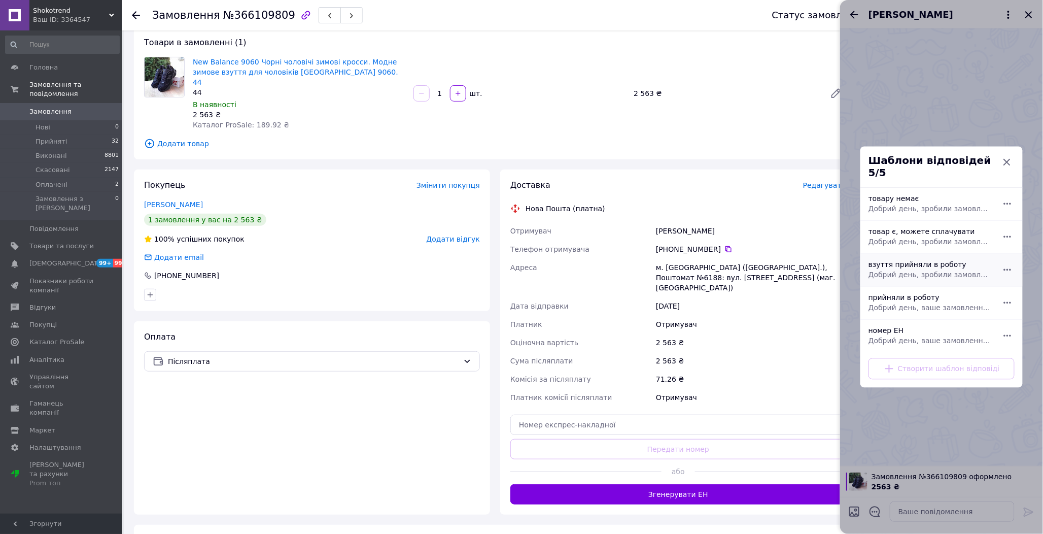
click at [897, 270] on span "Добрий день, зробили замовлення на взуття. Обрали розмір 38 - 24,0см по довжині…" at bounding box center [930, 275] width 124 height 10
type textarea "Добрий день, зробили замовлення на взуття. Обрали розмір 38 - 24,0см по довжині…"
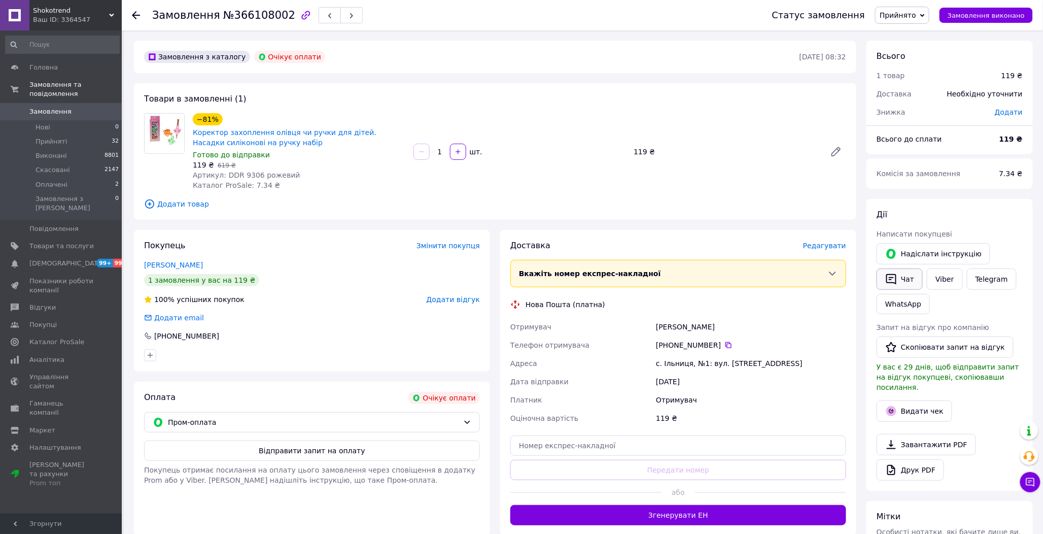
click at [904, 272] on button "Чат" at bounding box center [899, 278] width 46 height 21
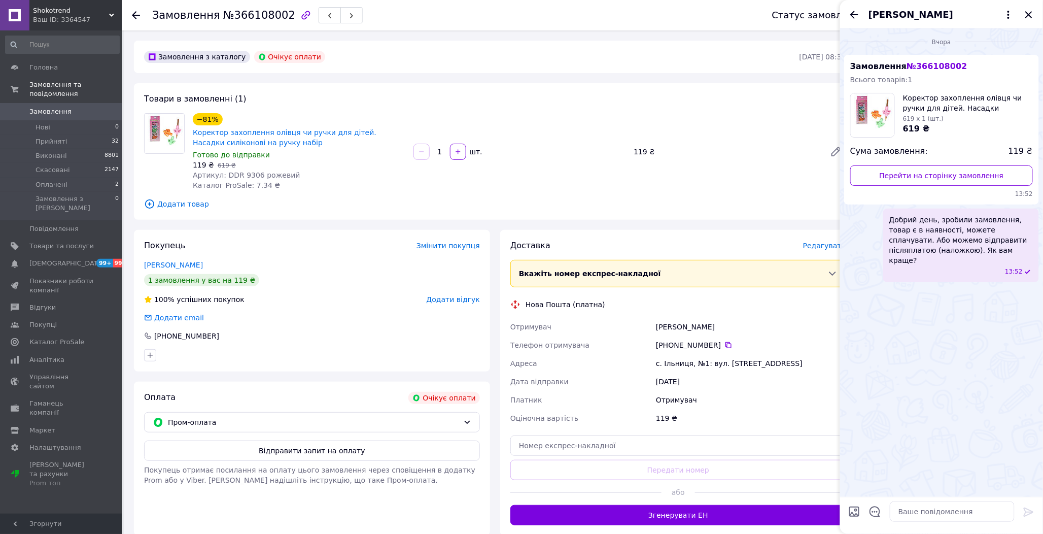
drag, startPoint x: 1033, startPoint y: 14, endPoint x: 998, endPoint y: 20, distance: 35.6
click at [1033, 14] on icon "Закрити" at bounding box center [1029, 15] width 12 height 12
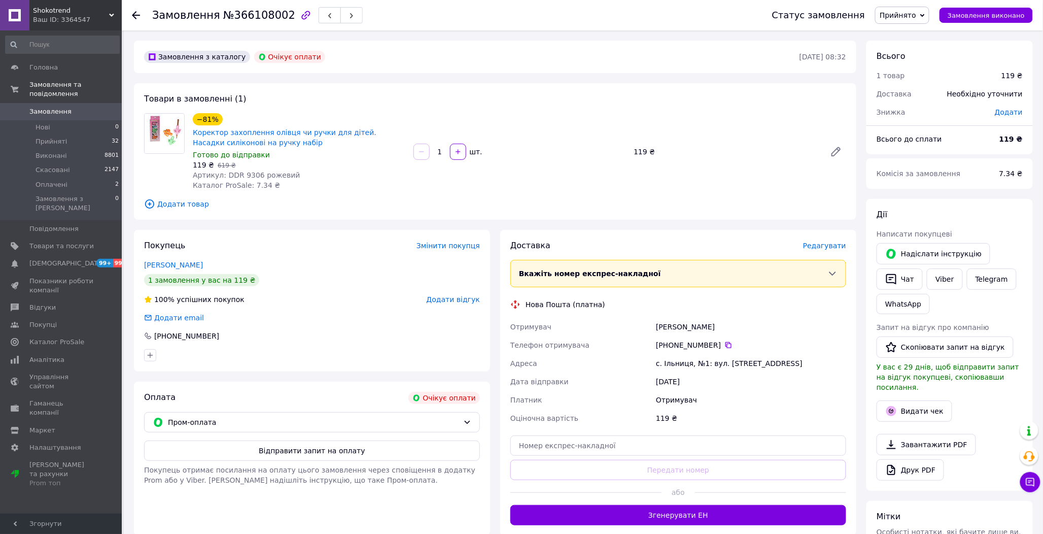
click at [916, 13] on span "Прийнято" at bounding box center [897, 15] width 37 height 8
click at [909, 53] on li "Скасовано" at bounding box center [901, 50] width 53 height 15
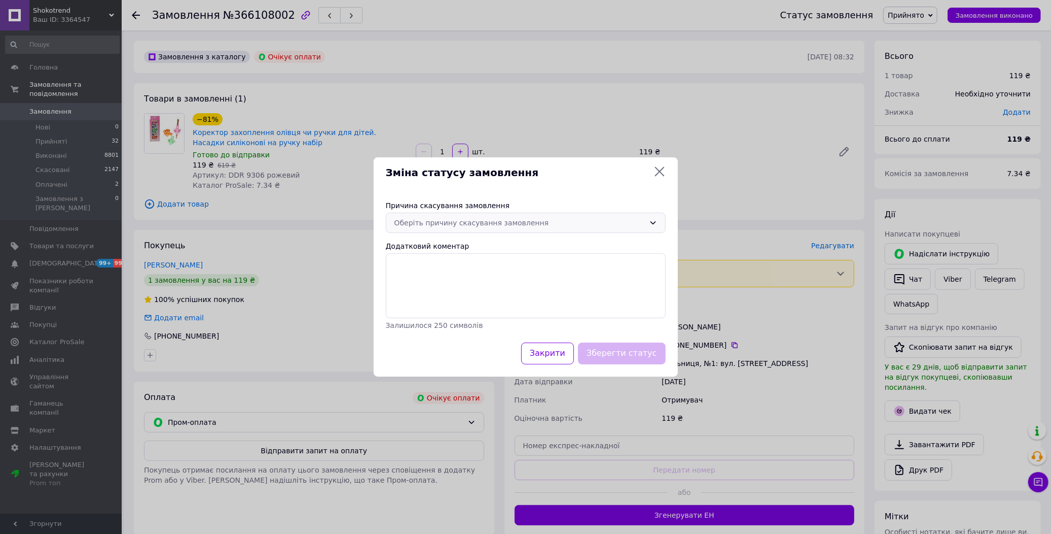
click at [501, 220] on div "Оберіть причину скасування замовлення" at bounding box center [520, 222] width 251 height 11
click at [435, 283] on li "Оплата не надійшла" at bounding box center [525, 281] width 279 height 18
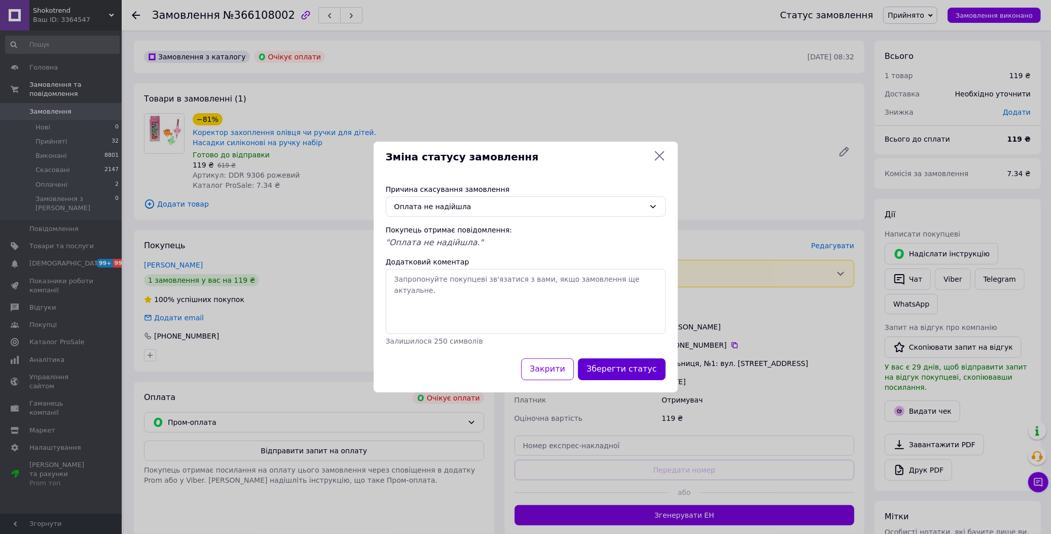
click at [611, 365] on button "Зберегти статус" at bounding box center [622, 369] width 88 height 22
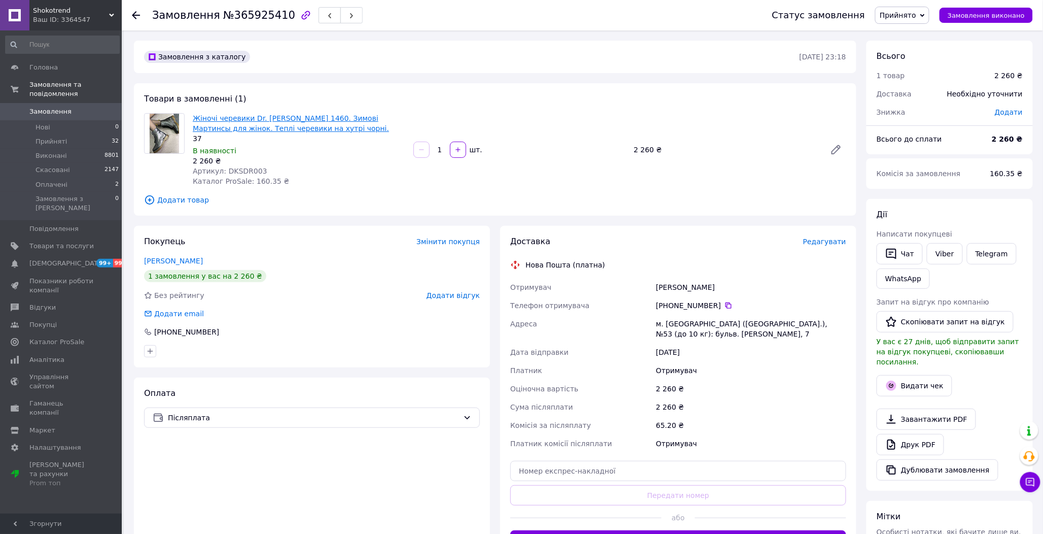
click at [241, 118] on link "Жіночі черевики Dr. [PERSON_NAME] 1460. Зимові Мартинсы для жінок. Теплі череви…" at bounding box center [291, 123] width 196 height 18
click at [836, 146] on icon at bounding box center [836, 150] width 12 height 12
click at [891, 245] on button "Чат" at bounding box center [899, 253] width 46 height 21
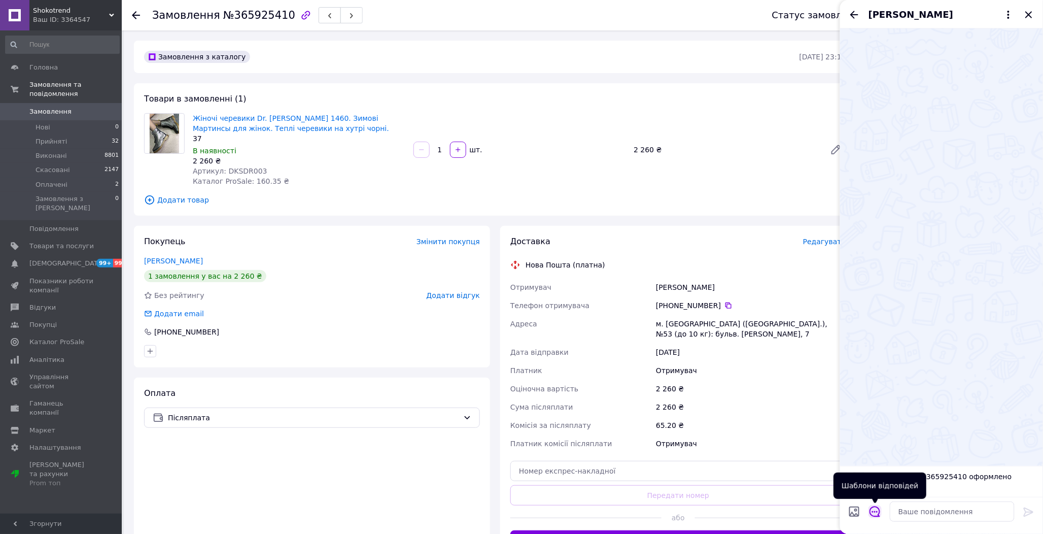
click at [878, 511] on icon "Відкрити шаблони відповідей" at bounding box center [874, 511] width 11 height 11
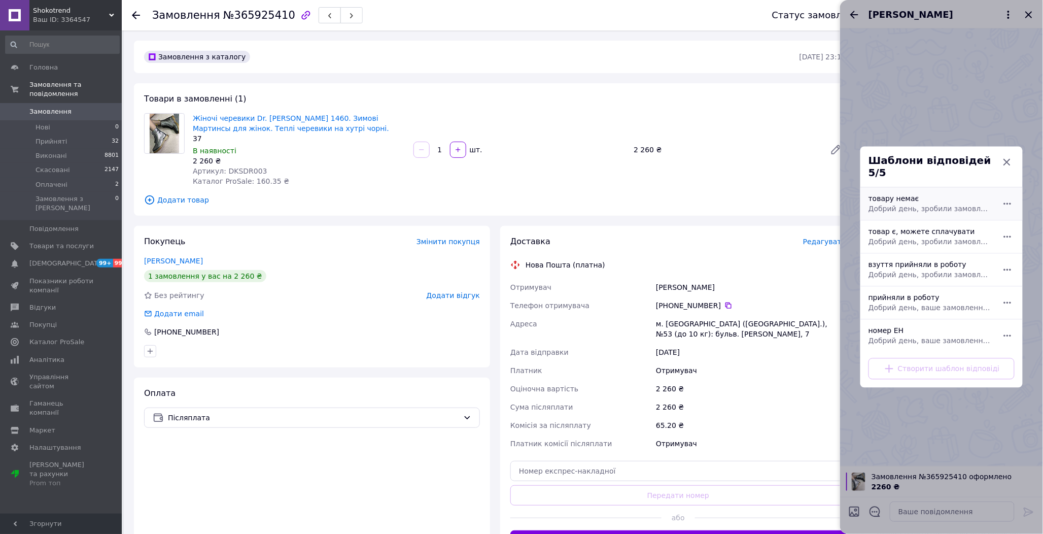
click at [904, 197] on div "товару немає Добрий день, зробили замовлення на жаль дана модель закінчилась ви…" at bounding box center [930, 204] width 132 height 28
type textarea "Добрий день, зробили замовлення на жаль дана модель закінчилась вибачте за незр…"
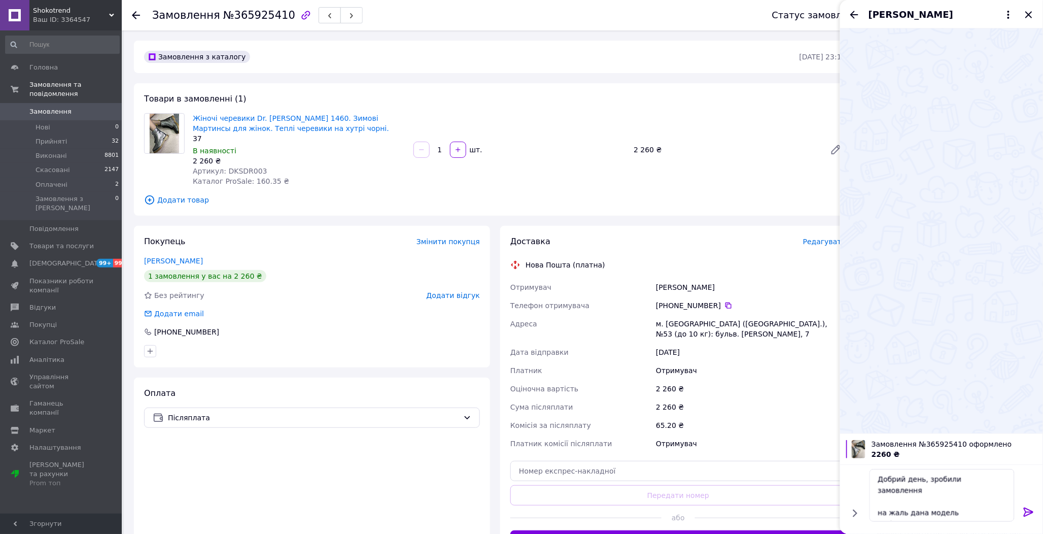
click at [1026, 506] on icon at bounding box center [1029, 512] width 12 height 12
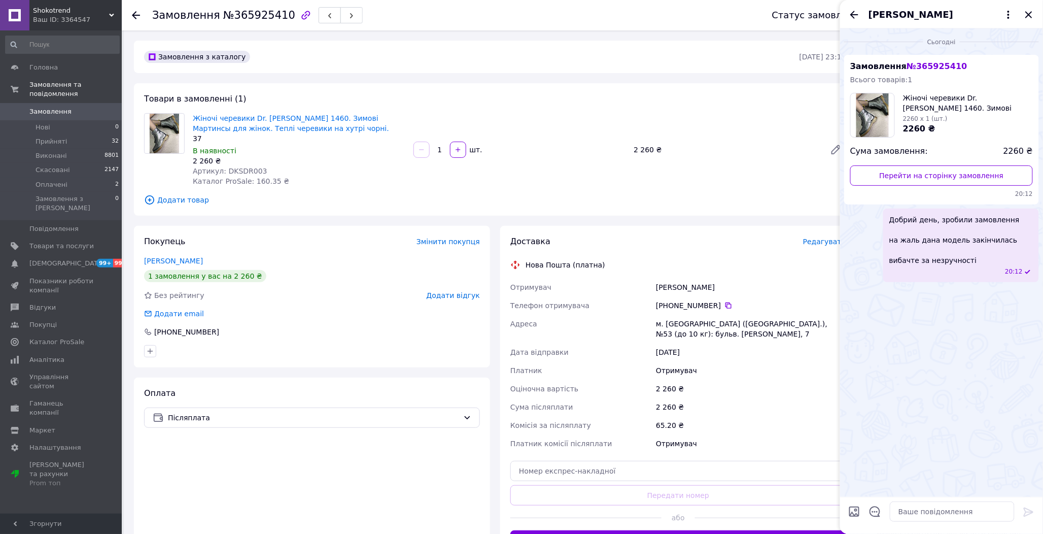
drag, startPoint x: 1032, startPoint y: 9, endPoint x: 1017, endPoint y: 25, distance: 22.0
click at [1032, 9] on icon "Закрити" at bounding box center [1029, 15] width 12 height 12
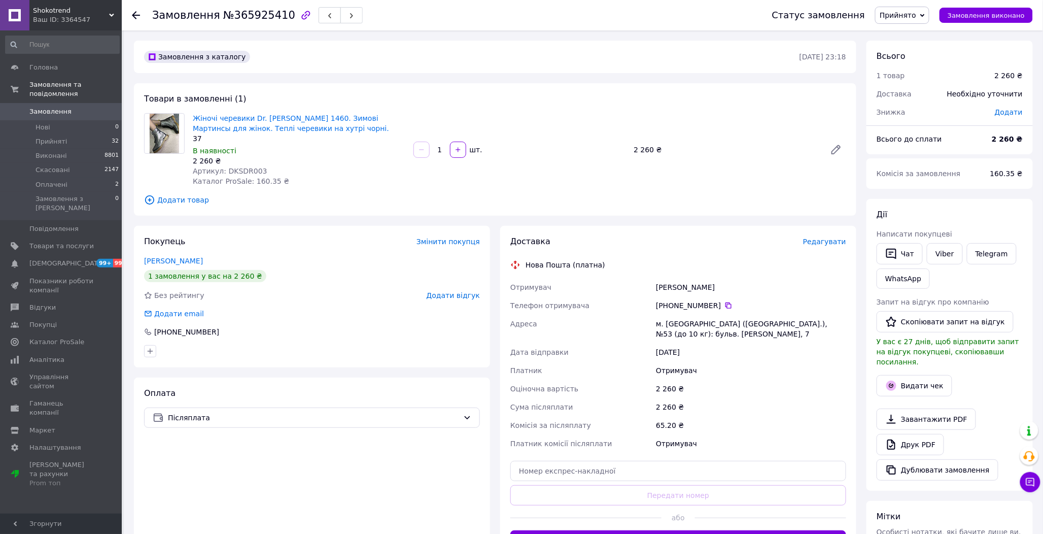
drag, startPoint x: 914, startPoint y: 7, endPoint x: 916, endPoint y: 18, distance: 11.7
click at [914, 9] on span "Прийнято" at bounding box center [902, 15] width 54 height 17
click at [903, 51] on li "Скасовано" at bounding box center [901, 50] width 53 height 15
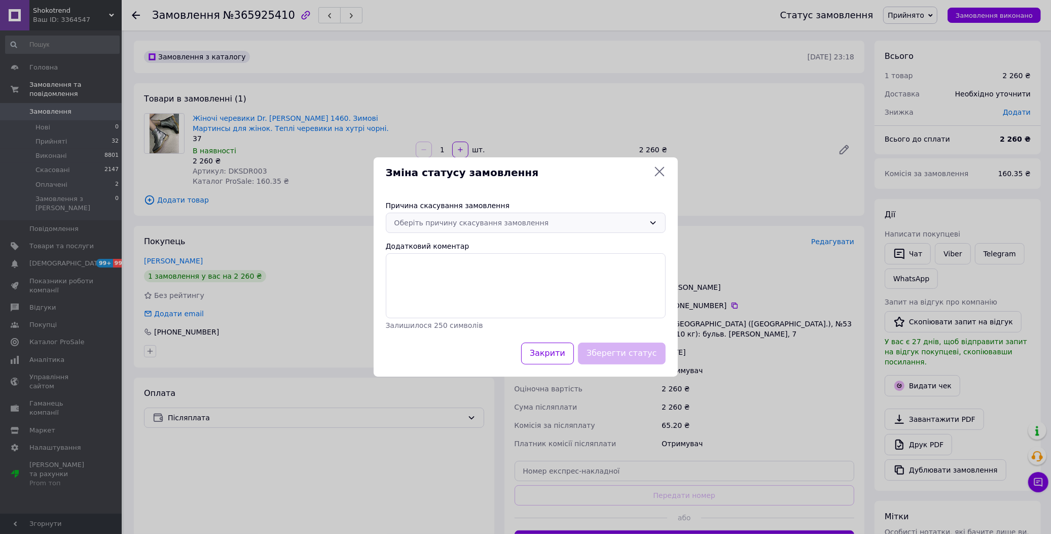
click at [505, 217] on div "Оберіть причину скасування замовлення" at bounding box center [526, 223] width 280 height 20
click at [453, 261] on li "Немає різновиду товару" at bounding box center [525, 263] width 279 height 18
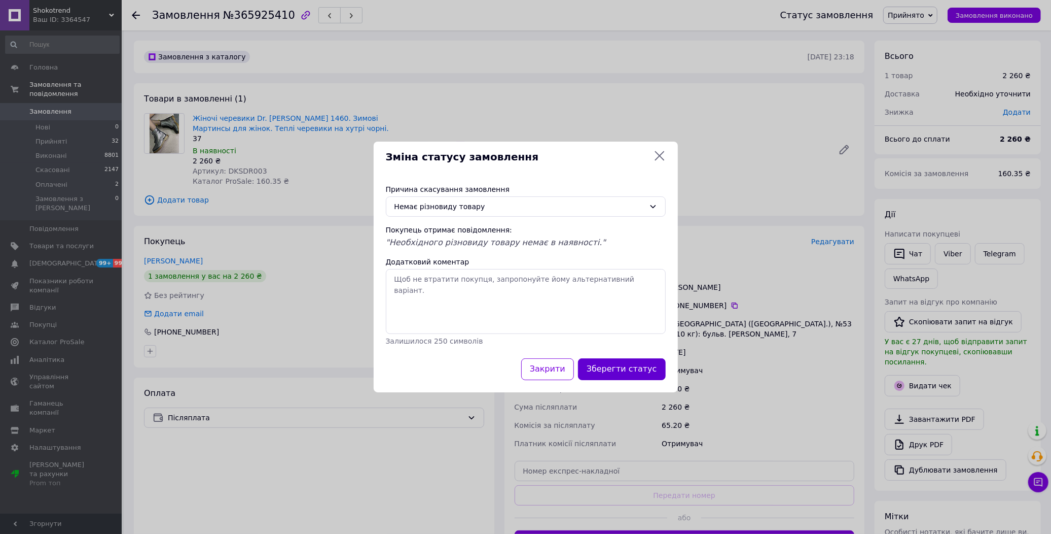
click at [619, 368] on div "Зміна статусу замовлення Причина скасування замовлення Немає різновиду товару П…" at bounding box center [526, 267] width 304 height 251
click at [631, 371] on button "Зберегти статус" at bounding box center [622, 369] width 88 height 22
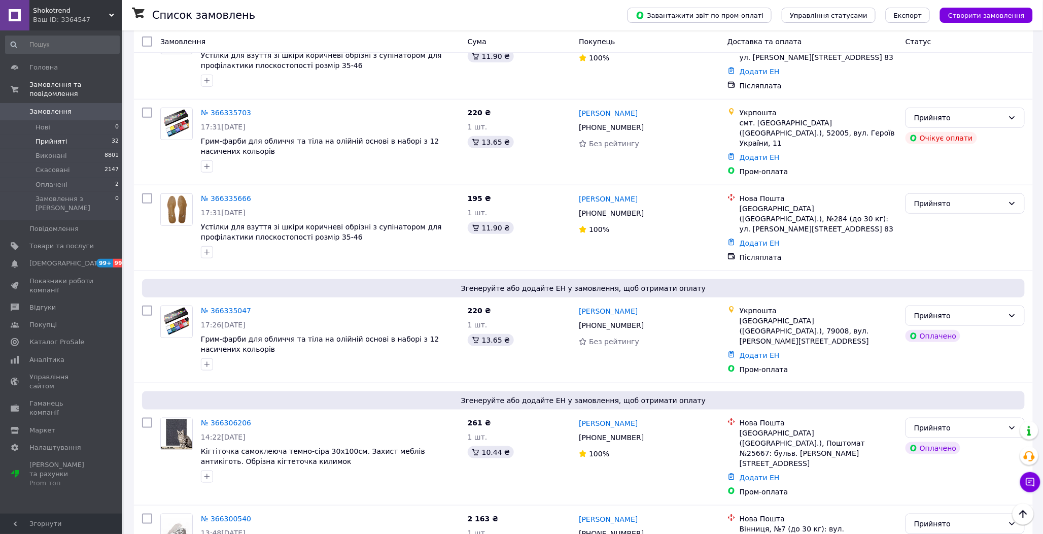
scroll to position [38, 0]
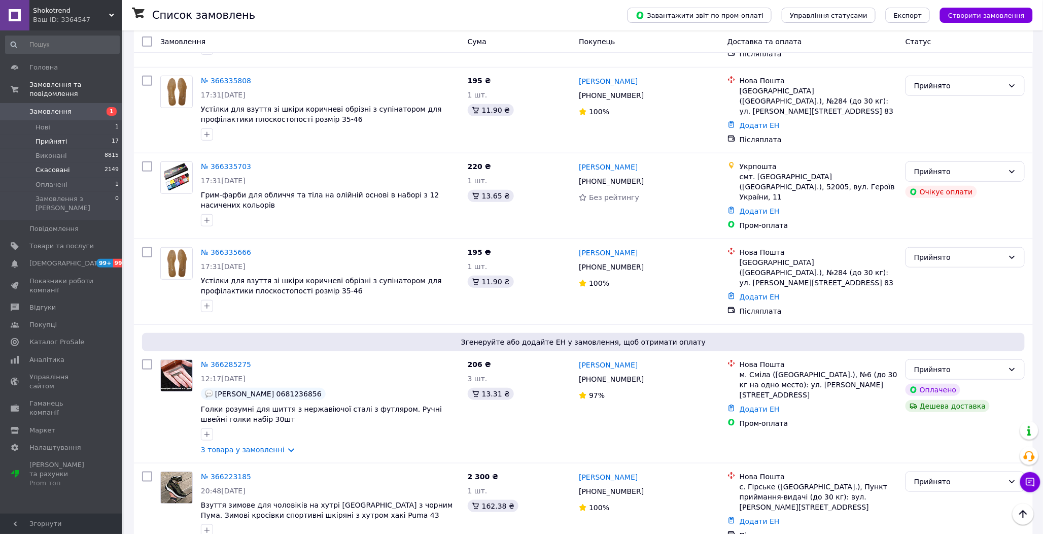
scroll to position [169, 0]
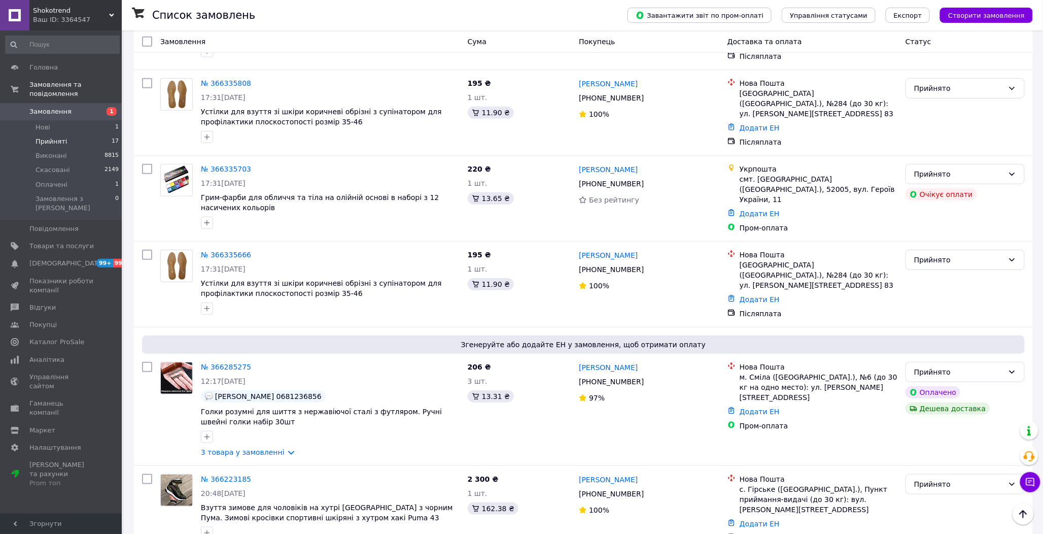
click at [61, 137] on span "Прийняті" at bounding box center [51, 141] width 31 height 9
click at [50, 137] on span "Прийняті" at bounding box center [51, 141] width 31 height 9
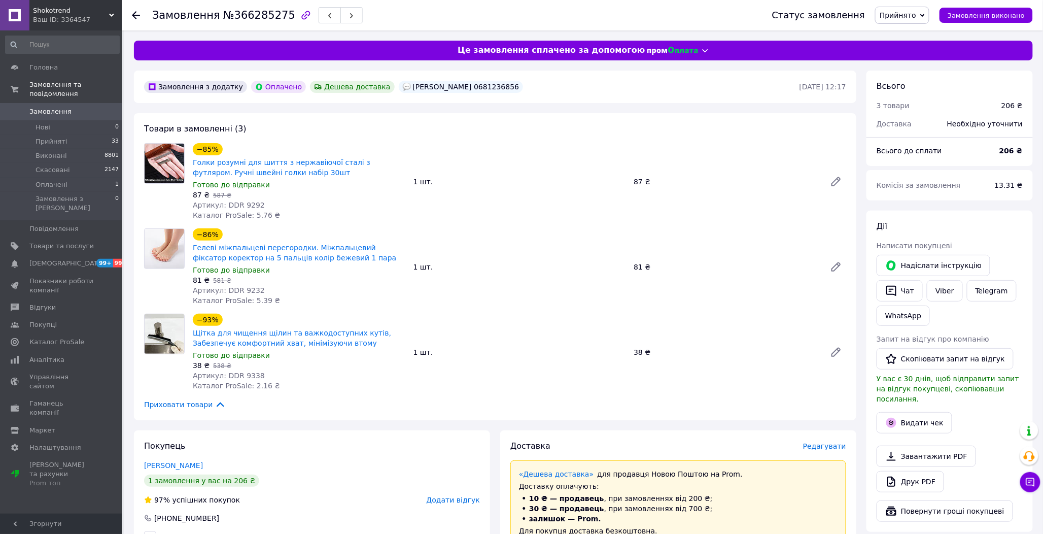
click at [243, 204] on span "Артикул: DDR 9292" at bounding box center [229, 205] width 72 height 8
copy span "9292"
click at [247, 290] on span "Артикул: DDR 9232" at bounding box center [229, 290] width 72 height 8
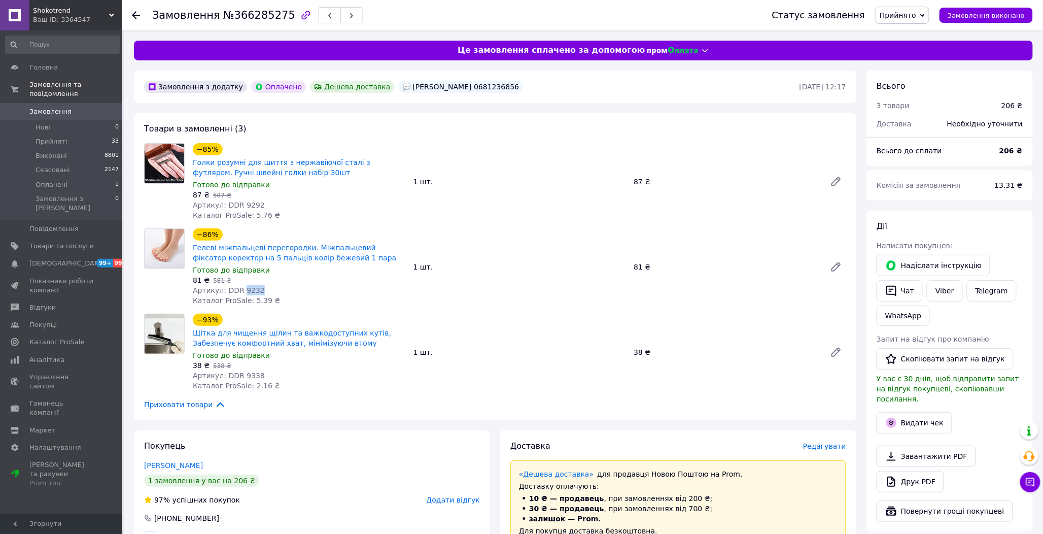
copy span "9232"
click at [247, 373] on span "Артикул: DDR 9338" at bounding box center [229, 375] width 72 height 8
copy span "9338"
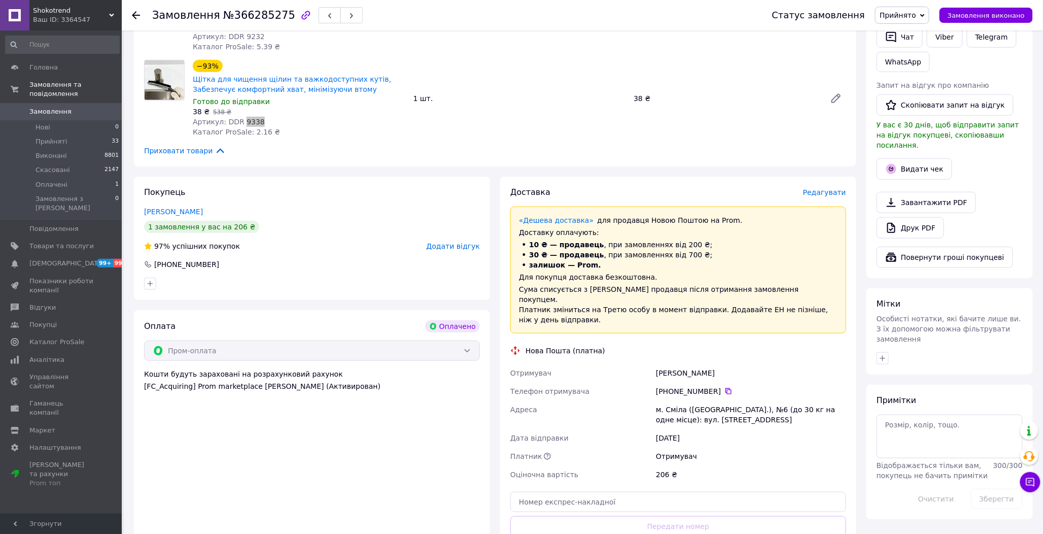
scroll to position [281, 0]
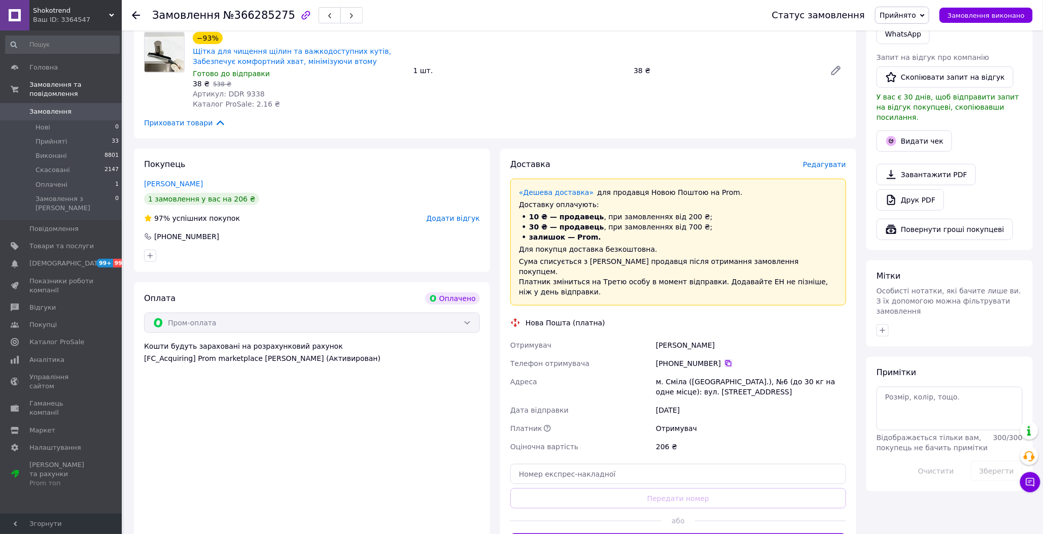
click at [724, 358] on div "+380 63 346 92 94" at bounding box center [751, 363] width 190 height 10
drag, startPoint x: 724, startPoint y: 351, endPoint x: 744, endPoint y: 353, distance: 19.9
click at [724, 359] on icon at bounding box center [728, 363] width 8 height 8
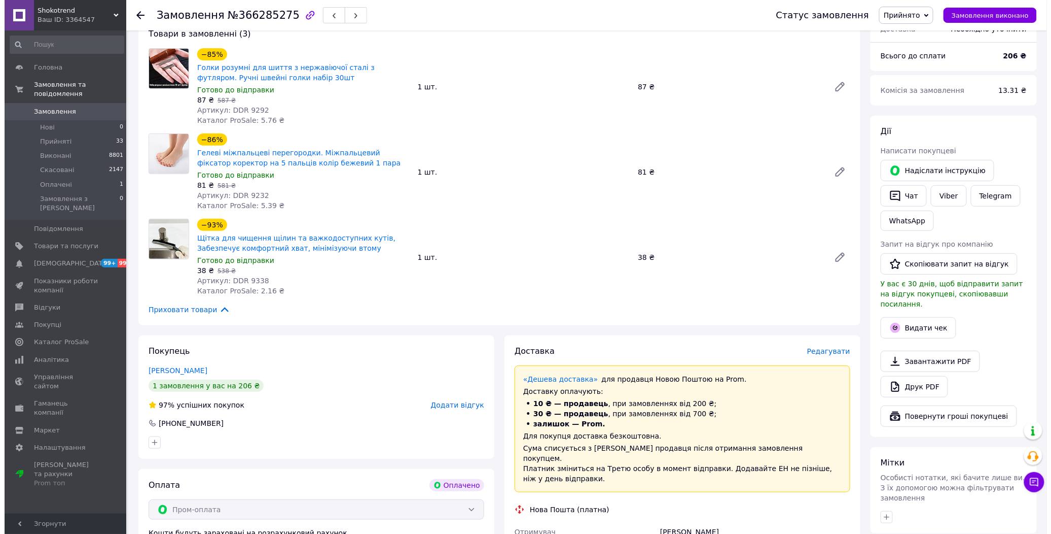
scroll to position [113, 0]
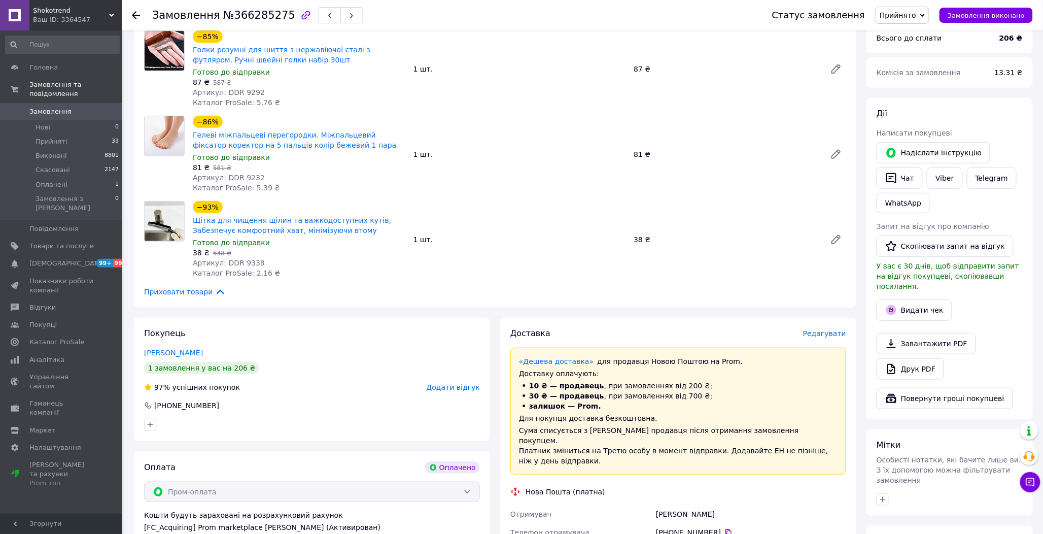
click at [834, 334] on span "Редагувати" at bounding box center [824, 333] width 43 height 8
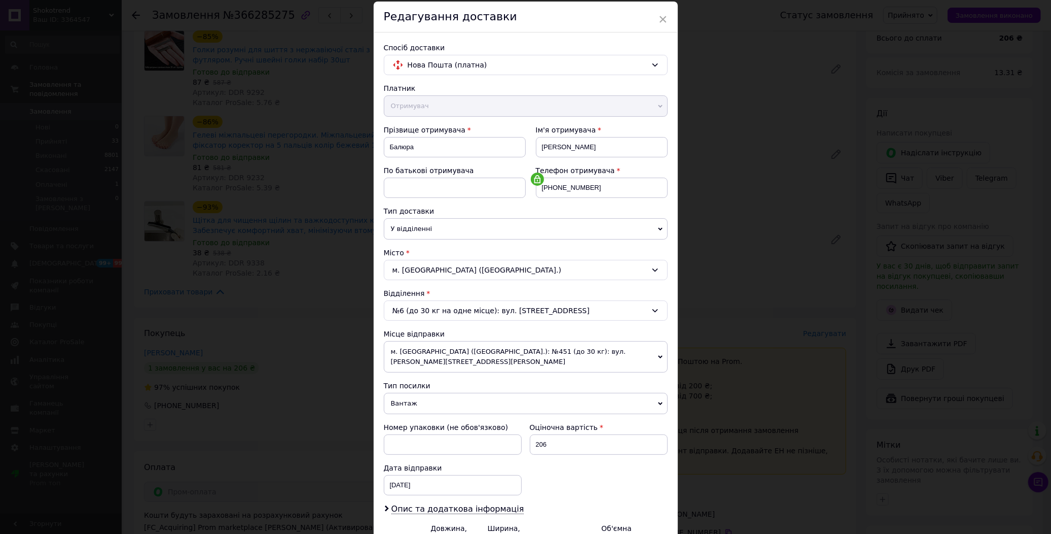
scroll to position [140, 0]
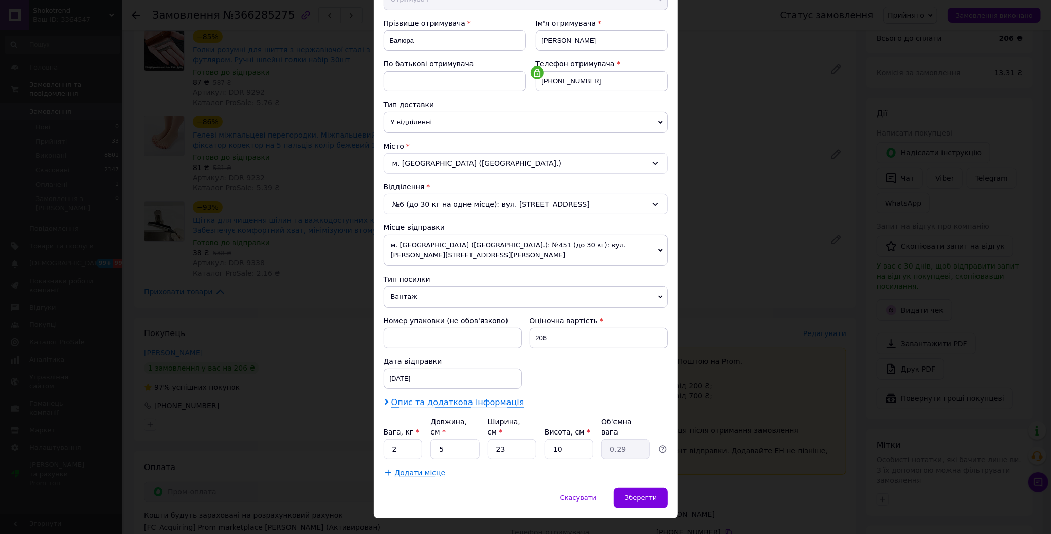
click at [447, 397] on span "Опис та додаткова інформація" at bounding box center [458, 402] width 133 height 10
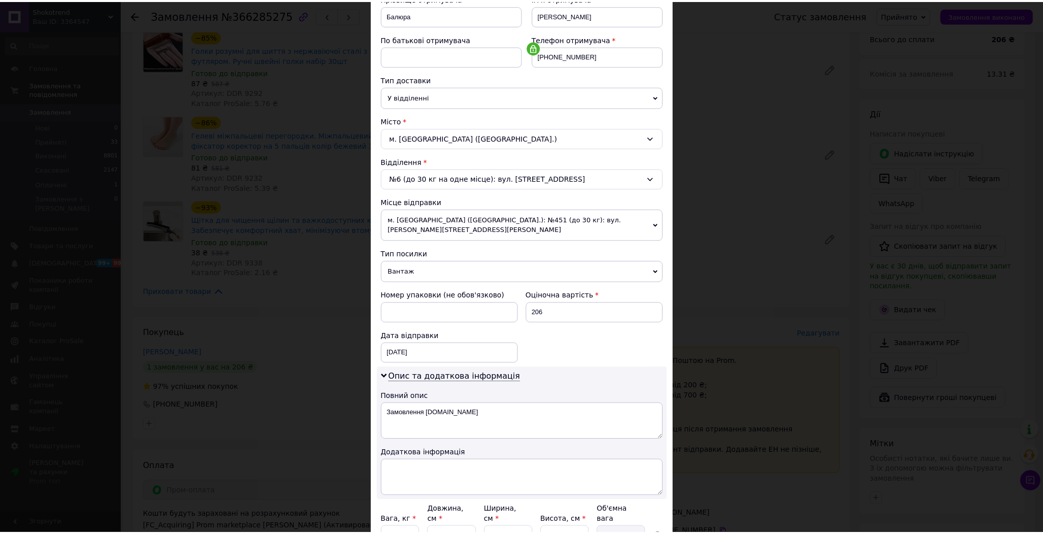
scroll to position [255, 0]
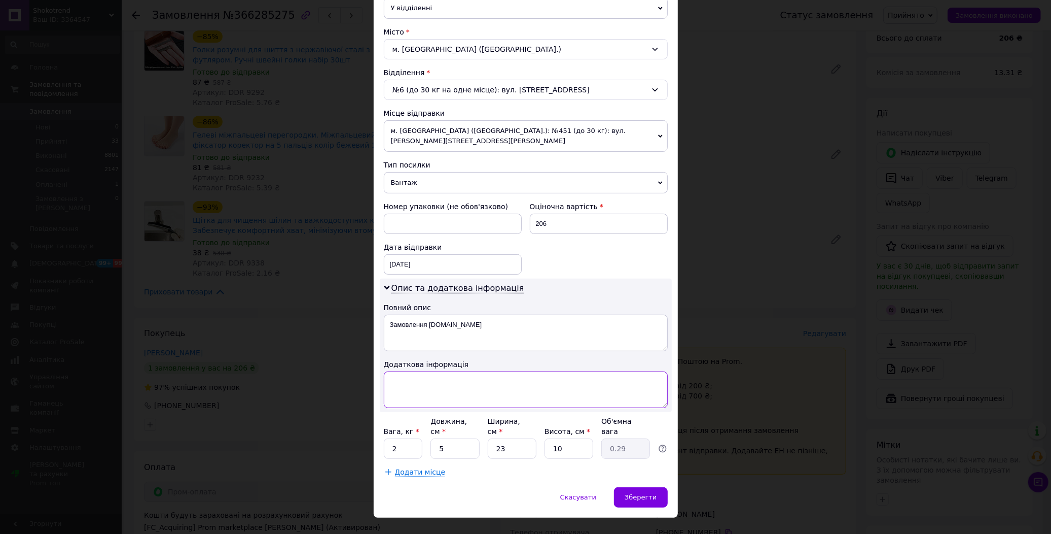
click at [437, 390] on textarea at bounding box center [526, 389] width 284 height 37
paste textarea "9292 1 9232 1 9338 1"
click at [393, 371] on textarea "9292 1 9232 1 9338 1" at bounding box center [526, 389] width 284 height 37
type textarea "9292 1 9232 1 9338 1"
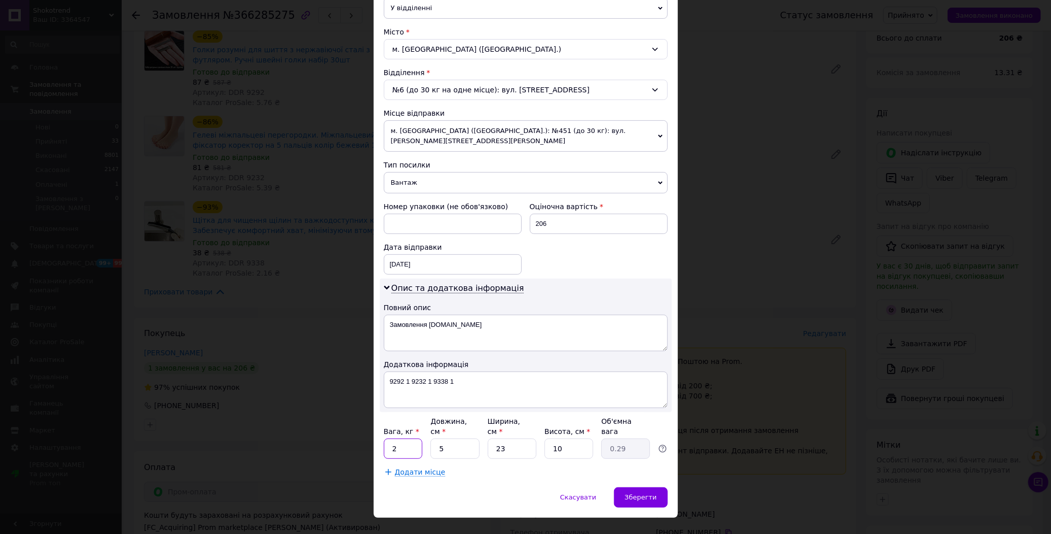
click at [397, 438] on input "2" at bounding box center [403, 448] width 39 height 20
type input "0.5"
click at [419, 372] on textarea "9292 1 9232 1 9338 1" at bounding box center [526, 389] width 284 height 37
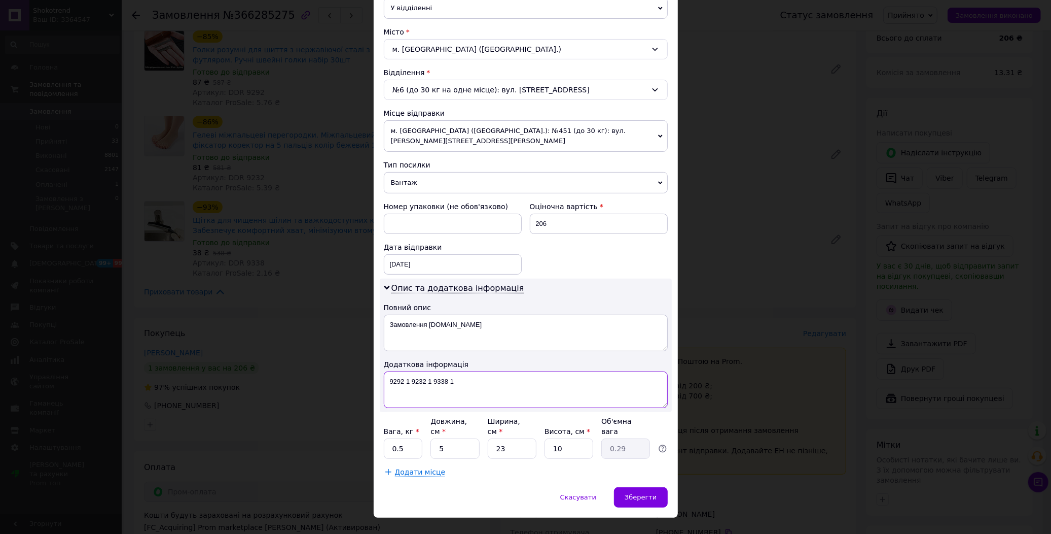
click at [440, 372] on textarea "9292 1 9232 1 9338 1" at bounding box center [526, 389] width 284 height 37
click at [652, 493] on span "Зберегти" at bounding box center [641, 497] width 32 height 8
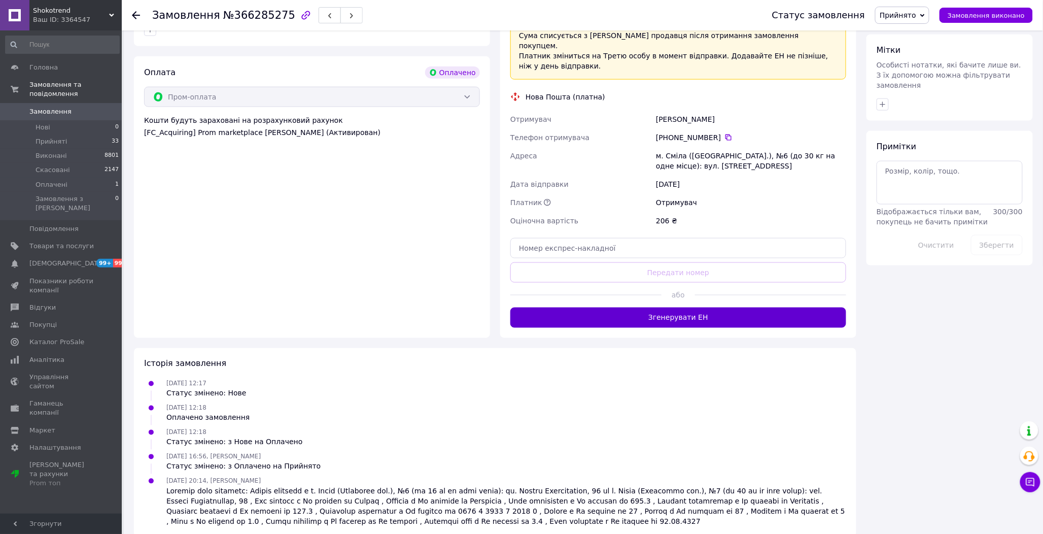
click at [696, 313] on button "Згенерувати ЕН" at bounding box center [678, 317] width 336 height 20
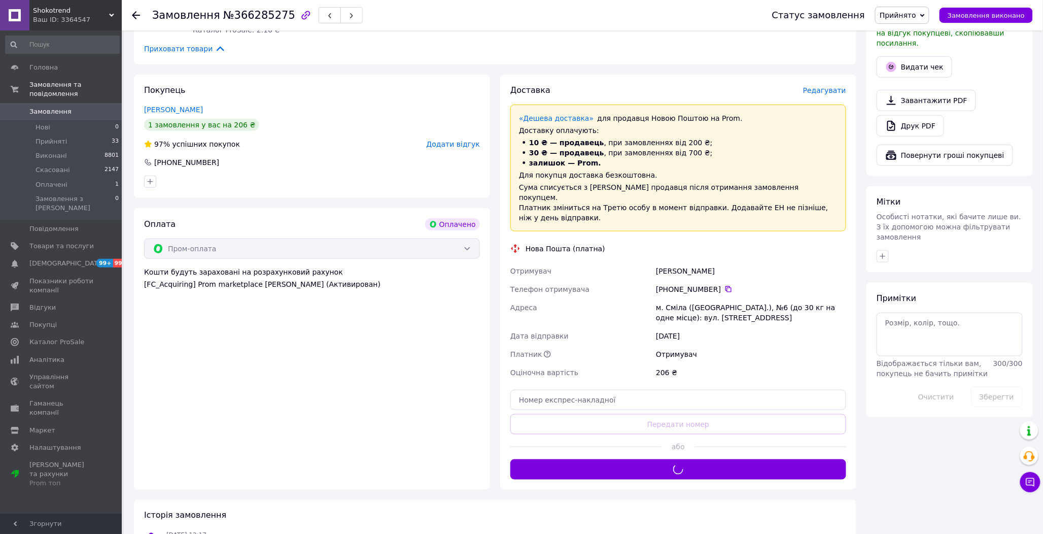
scroll to position [281, 0]
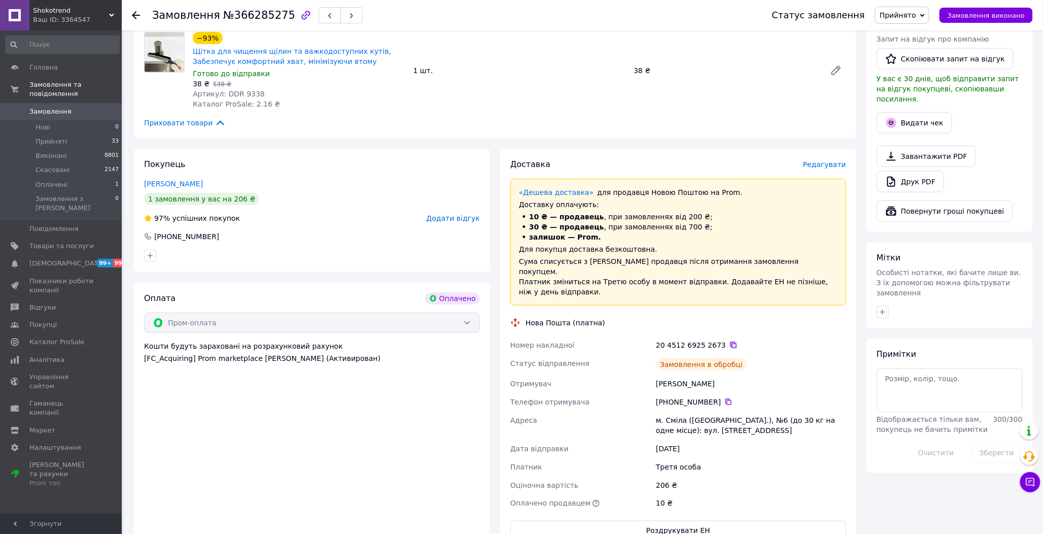
click at [730, 342] on icon at bounding box center [733, 345] width 6 height 6
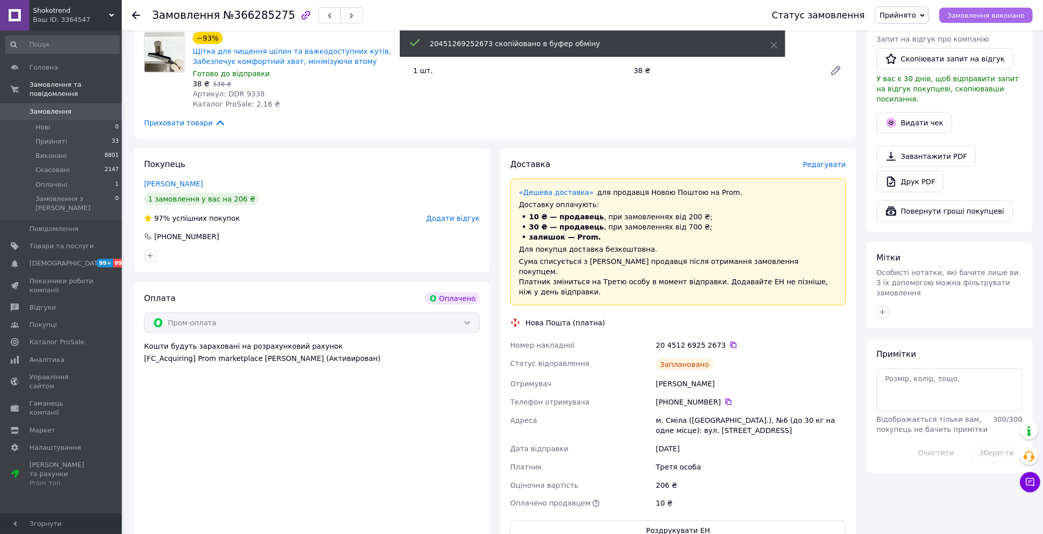
click at [1012, 18] on span "Замовлення виконано" at bounding box center [985, 16] width 77 height 8
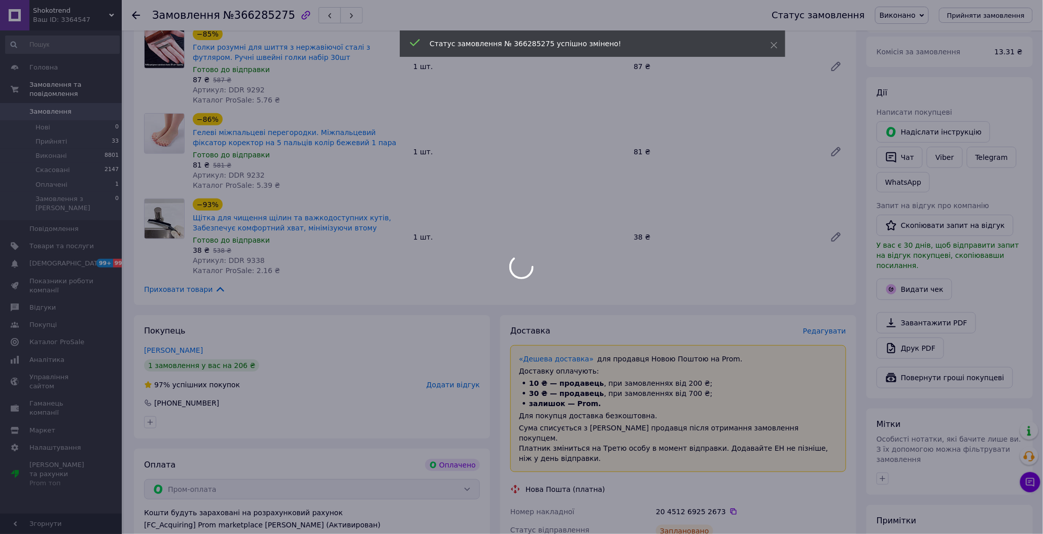
scroll to position [113, 0]
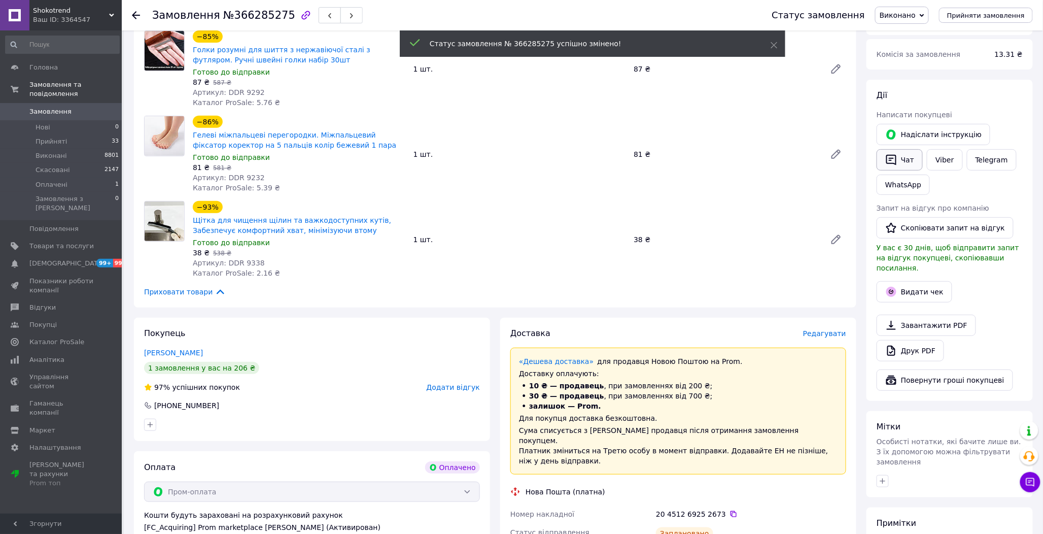
click at [911, 160] on button "Чат" at bounding box center [899, 159] width 46 height 21
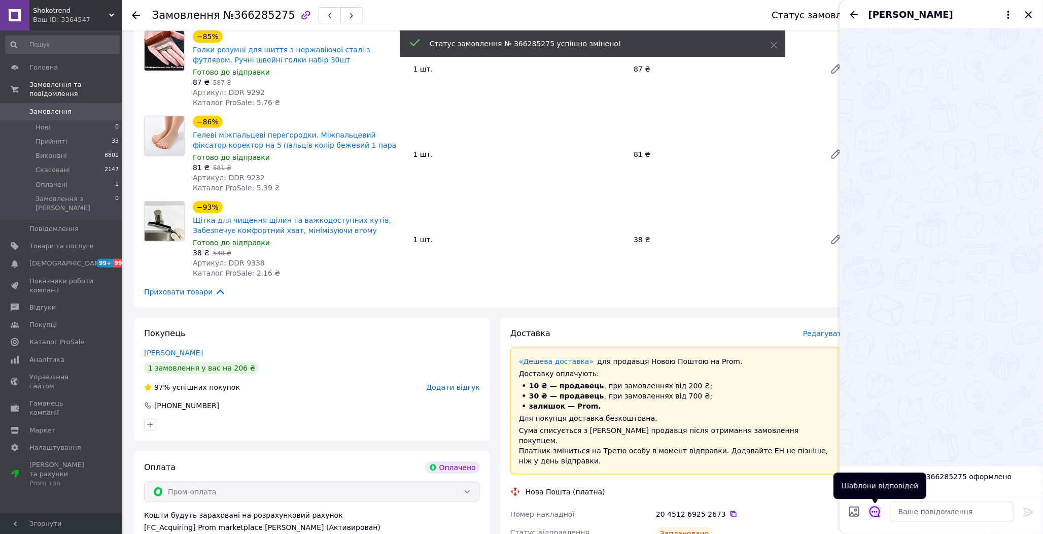
drag, startPoint x: 873, startPoint y: 509, endPoint x: 878, endPoint y: 474, distance: 34.9
click at [873, 508] on icon "Відкрити шаблони відповідей" at bounding box center [874, 511] width 11 height 11
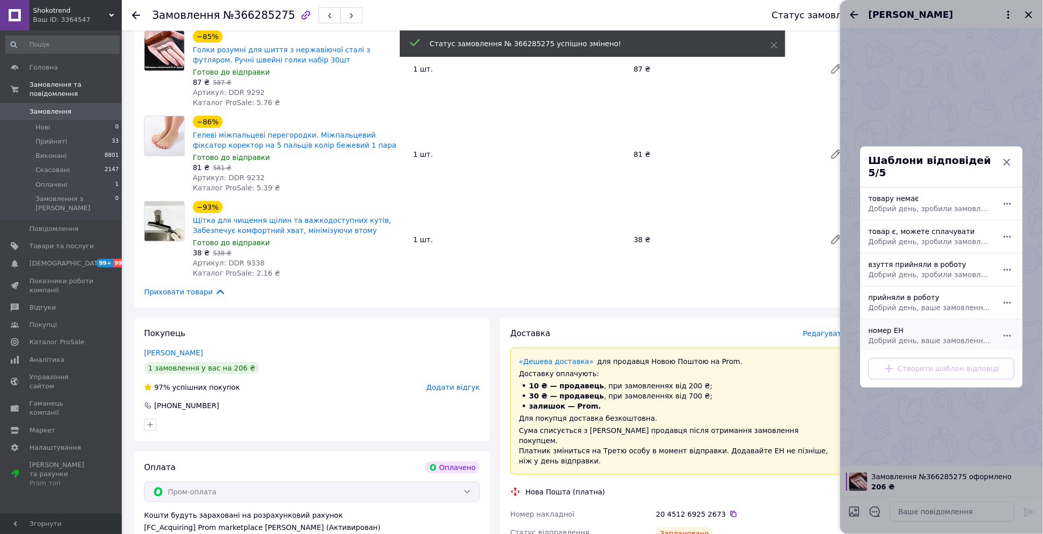
click at [885, 336] on span "Добрий день, ваше замовлення прийняли в роботу. ваш номер ЕН за яким буде відпр…" at bounding box center [930, 341] width 124 height 10
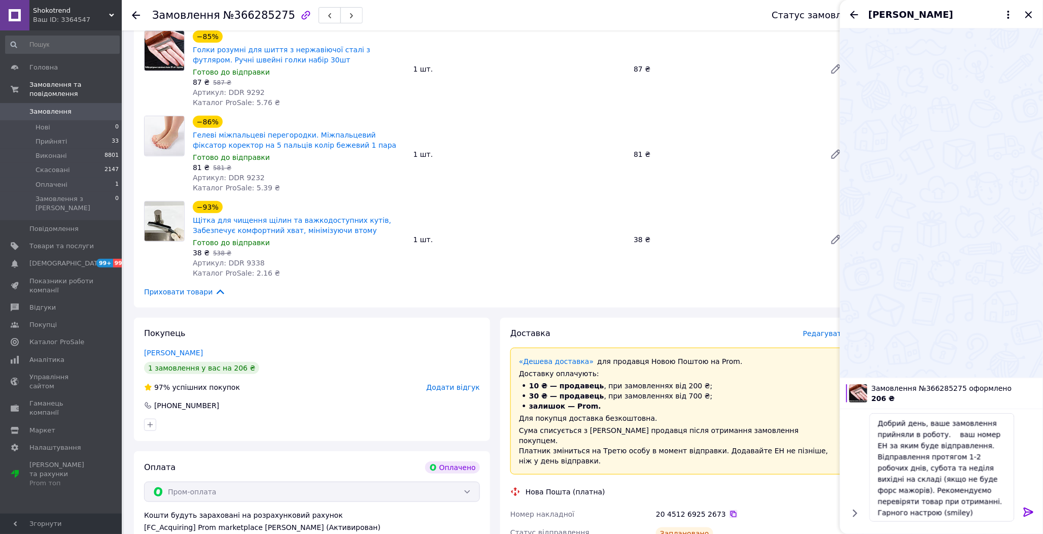
click at [724, 509] on div "20 4512 6925 2673" at bounding box center [751, 514] width 190 height 10
click at [730, 511] on icon at bounding box center [733, 514] width 6 height 6
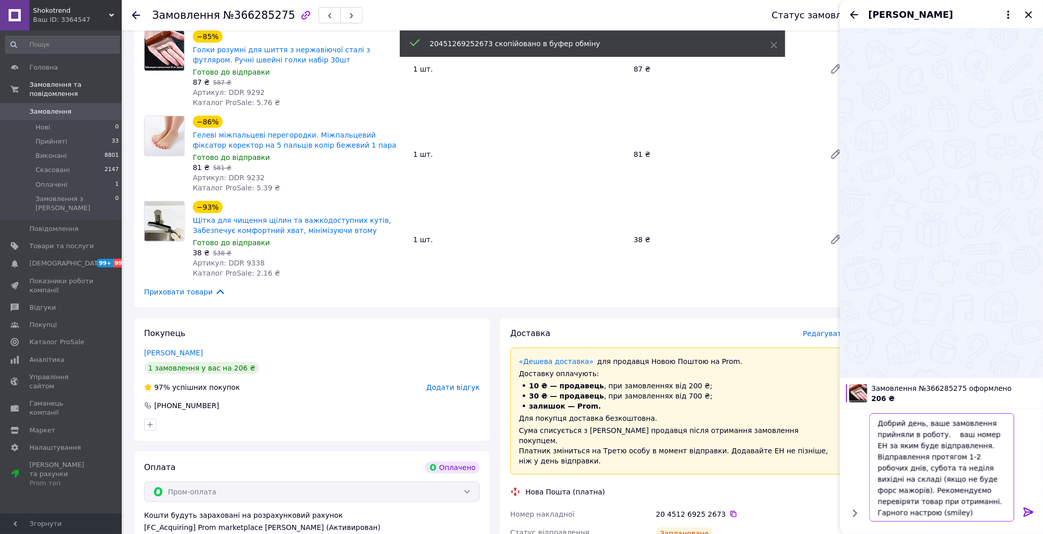
click at [946, 433] on textarea "Добрий день, ваше замовлення прийняли в роботу. ваш номер ЕН за яким буде відпр…" at bounding box center [941, 467] width 145 height 109
paste textarea "20451269252673"
type textarea "Добрий день, ваше замовлення прийняли в роботу. 20451269252673 ваш номер ЕН за …"
click at [1031, 509] on icon at bounding box center [1029, 512] width 12 height 12
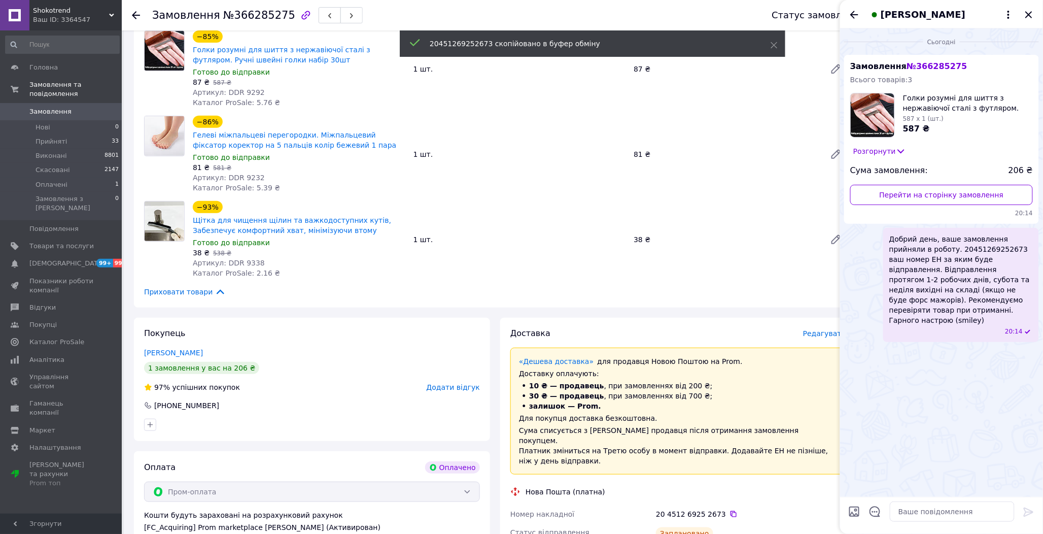
click at [1028, 5] on div "[PERSON_NAME]" at bounding box center [941, 14] width 203 height 28
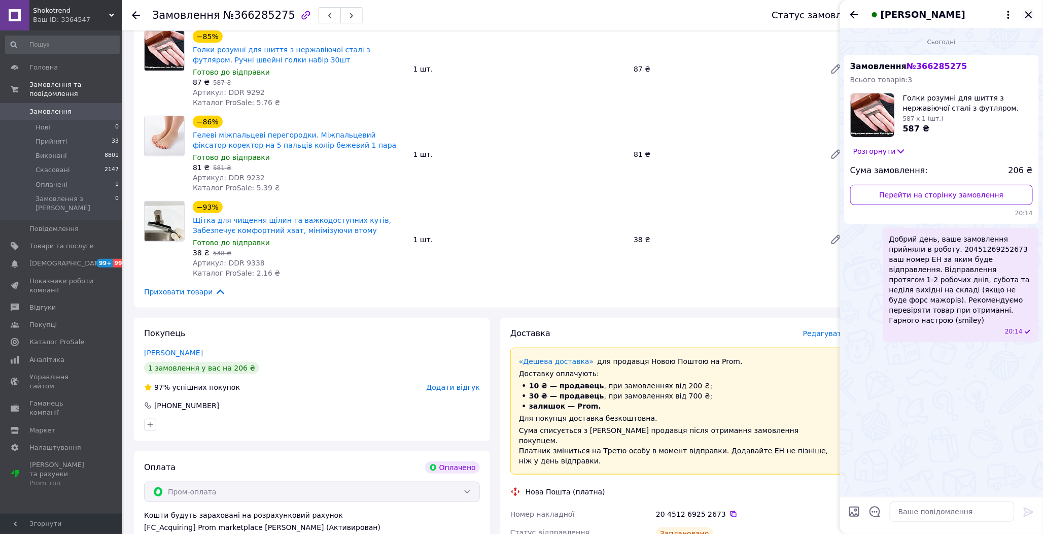
click at [1028, 11] on icon "Закрити" at bounding box center [1029, 15] width 12 height 12
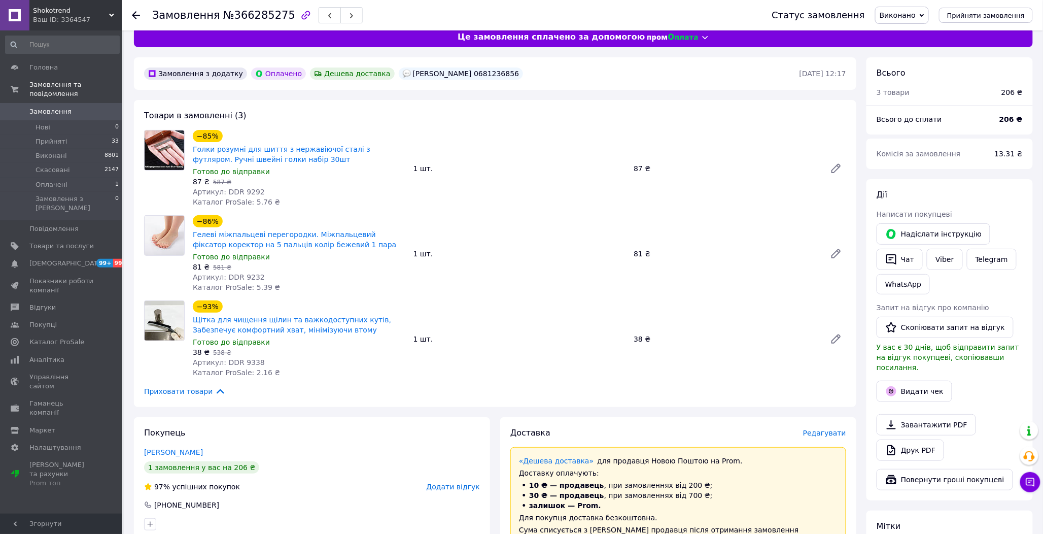
scroll to position [0, 0]
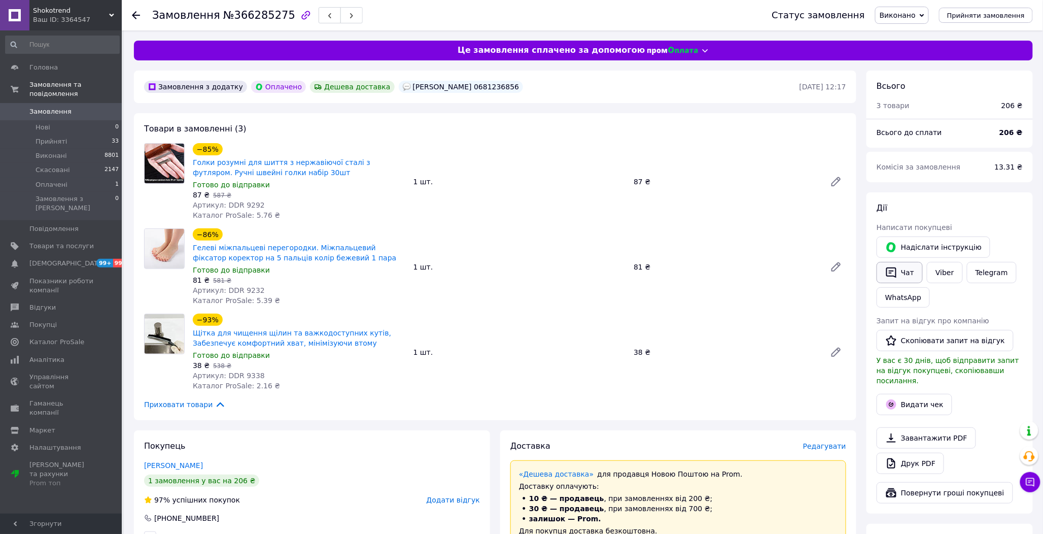
click at [899, 266] on button "Чат" at bounding box center [899, 272] width 46 height 21
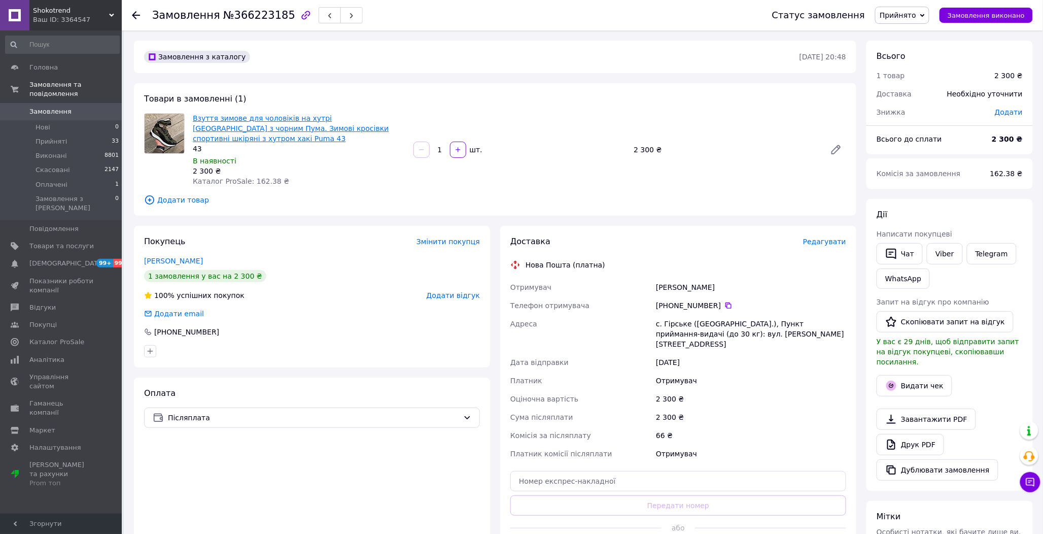
click at [282, 118] on link "Взуття зимове для чоловіків на хутрі хакі з чорним Пума. Зимові кросівки спорти…" at bounding box center [291, 128] width 196 height 28
click at [889, 263] on button "Чат" at bounding box center [899, 253] width 46 height 21
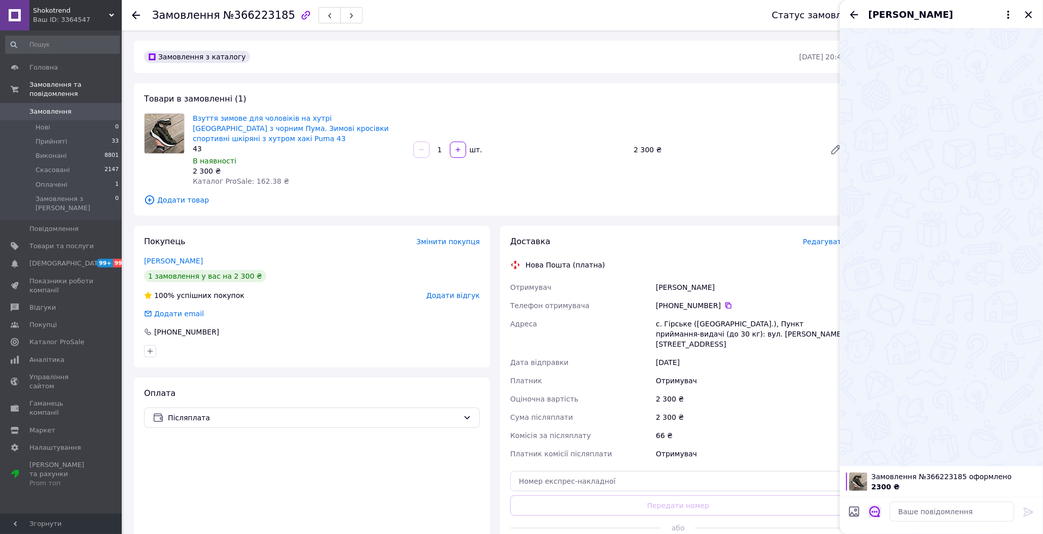
click at [876, 515] on icon "Відкрити шаблони відповідей" at bounding box center [874, 511] width 11 height 11
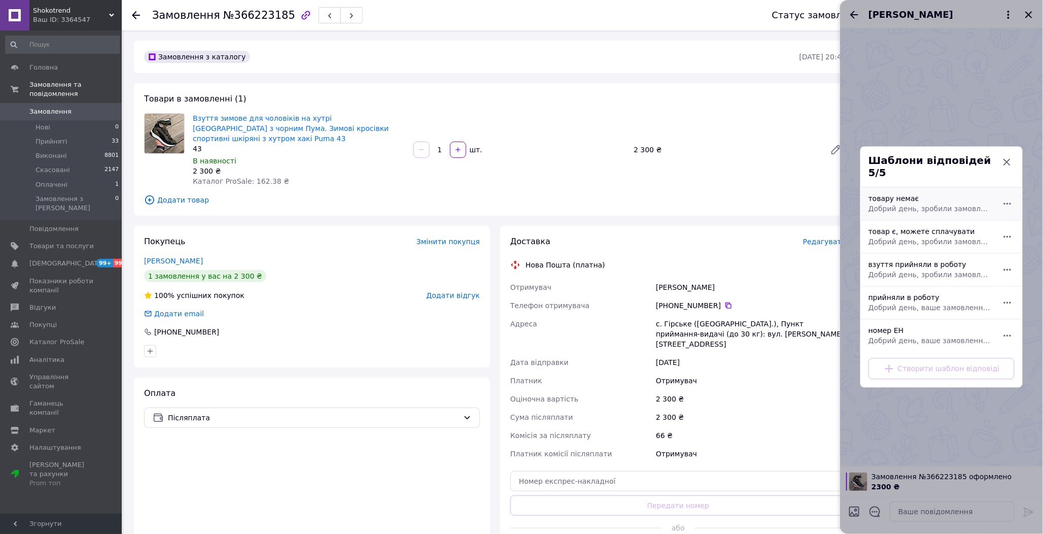
click at [889, 198] on div "товару немає Добрий день, зробили замовлення на жаль дана модель закінчилась ви…" at bounding box center [930, 204] width 132 height 28
type textarea "Добрий день, зробили замовлення на жаль дана модель закінчилась вибачте за незр…"
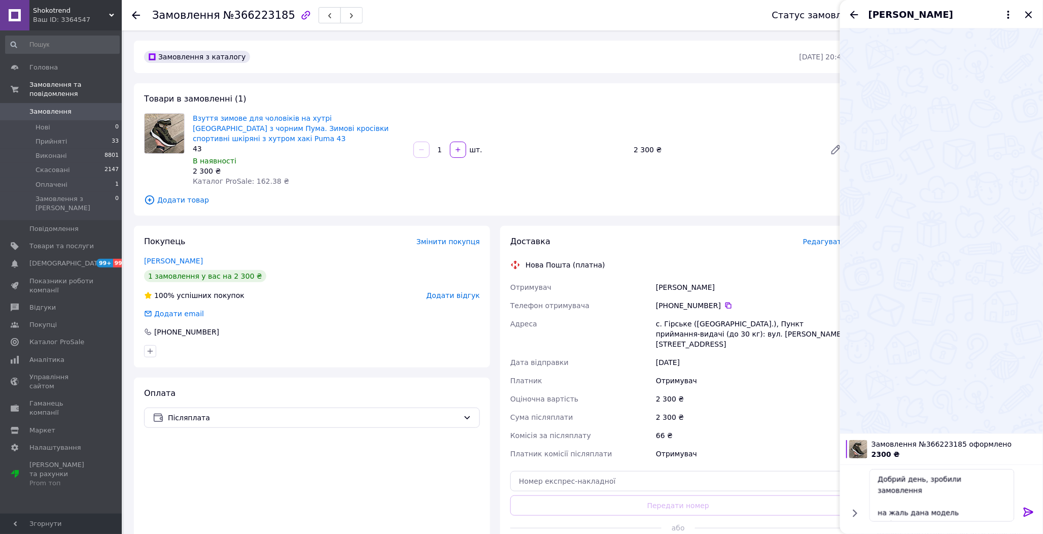
click at [1036, 511] on div at bounding box center [1028, 514] width 20 height 24
drag, startPoint x: 1030, startPoint y: 510, endPoint x: 1033, endPoint y: 393, distance: 116.7
click at [1030, 509] on icon at bounding box center [1029, 511] width 10 height 9
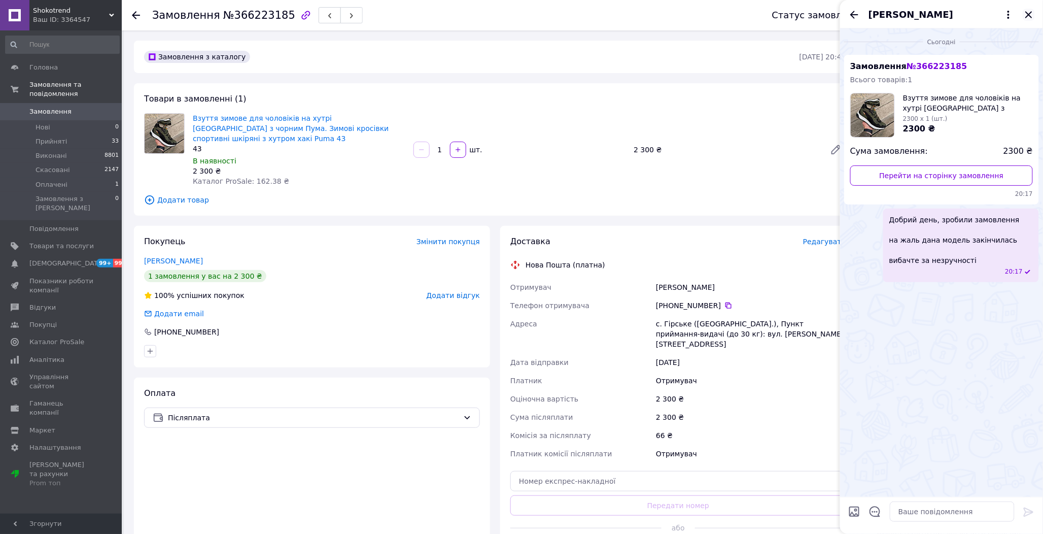
click at [1034, 10] on icon "Закрити" at bounding box center [1029, 15] width 12 height 12
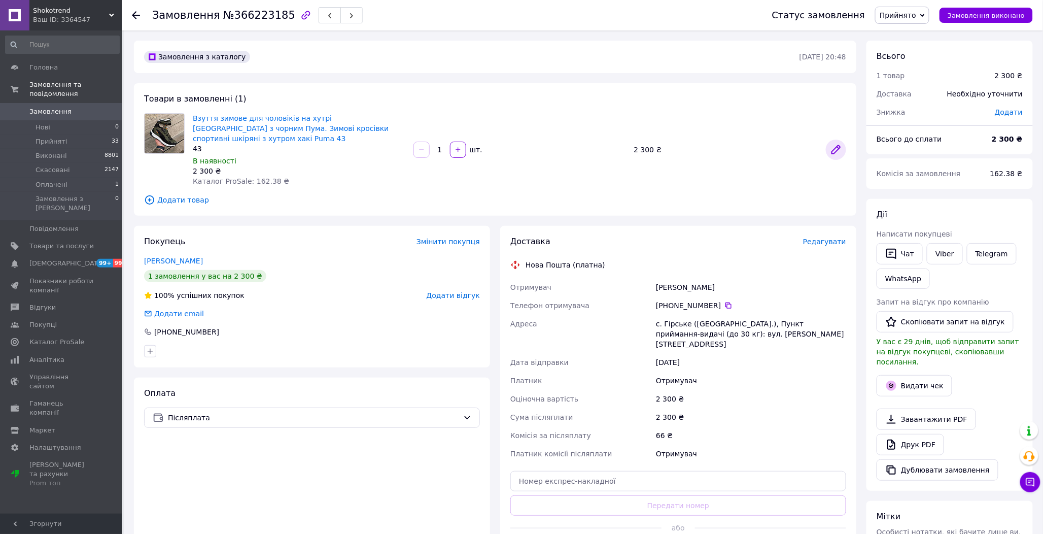
click at [828, 137] on div at bounding box center [836, 149] width 28 height 24
click at [835, 146] on icon at bounding box center [836, 150] width 8 height 8
drag, startPoint x: 925, startPoint y: 17, endPoint x: 914, endPoint y: 49, distance: 34.2
click at [916, 17] on span "Прийнято" at bounding box center [897, 15] width 37 height 8
drag, startPoint x: 908, startPoint y: 52, endPoint x: 917, endPoint y: 59, distance: 11.2
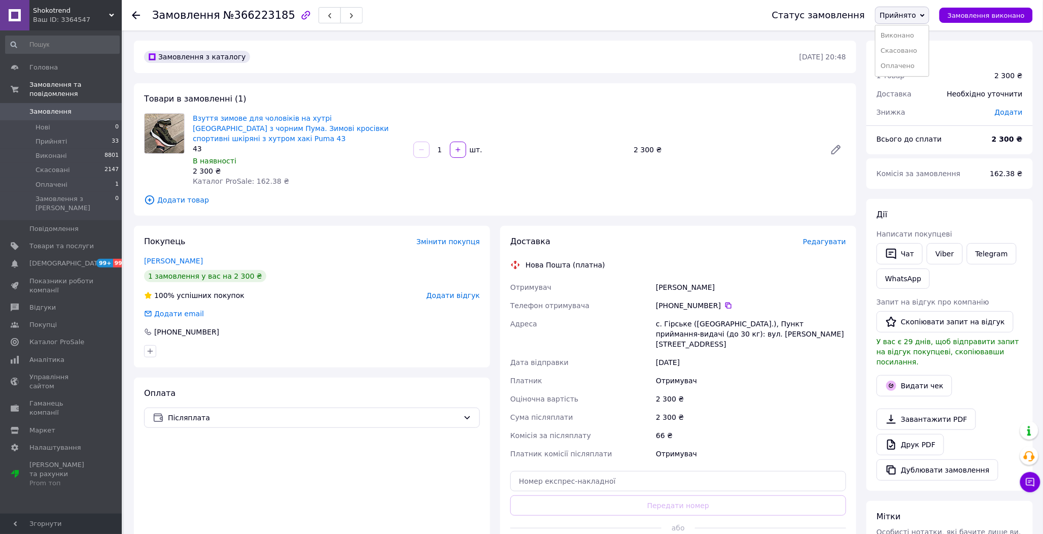
click at [908, 52] on li "Скасовано" at bounding box center [901, 50] width 53 height 15
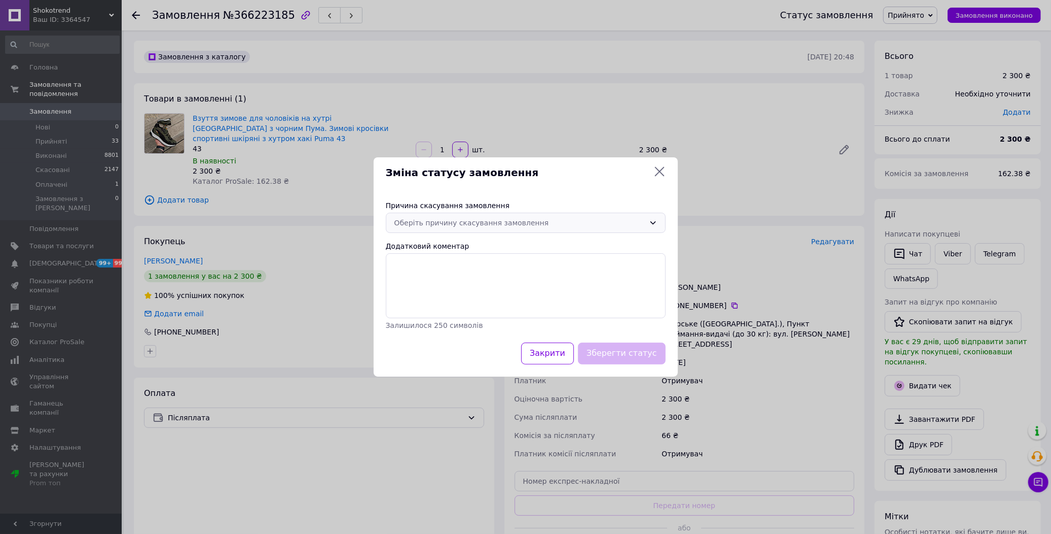
click at [474, 225] on div "Оберіть причину скасування замовлення" at bounding box center [520, 222] width 251 height 11
click at [436, 260] on li "Немає різновиду товару" at bounding box center [525, 263] width 279 height 18
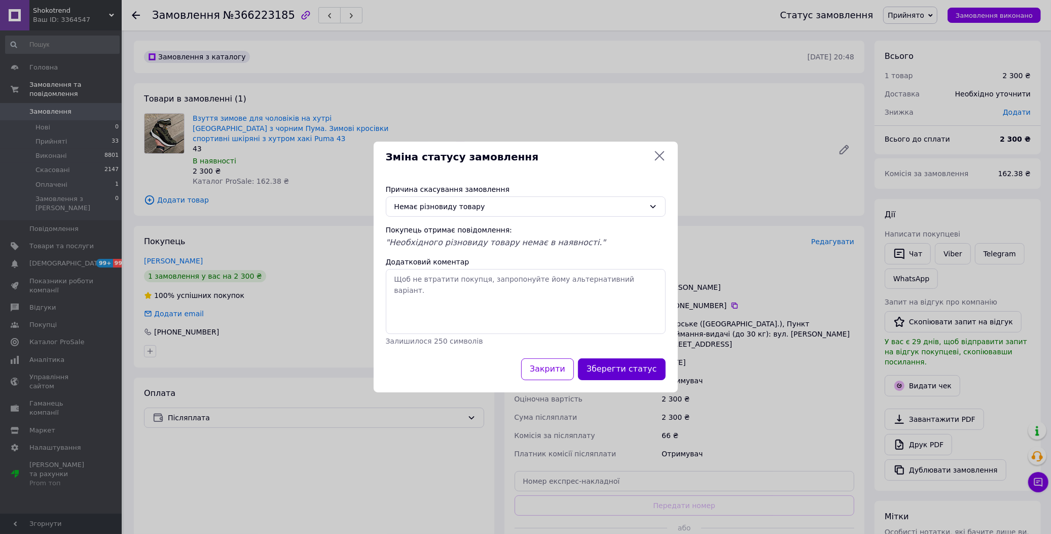
click at [630, 367] on button "Зберегти статус" at bounding box center [622, 369] width 88 height 22
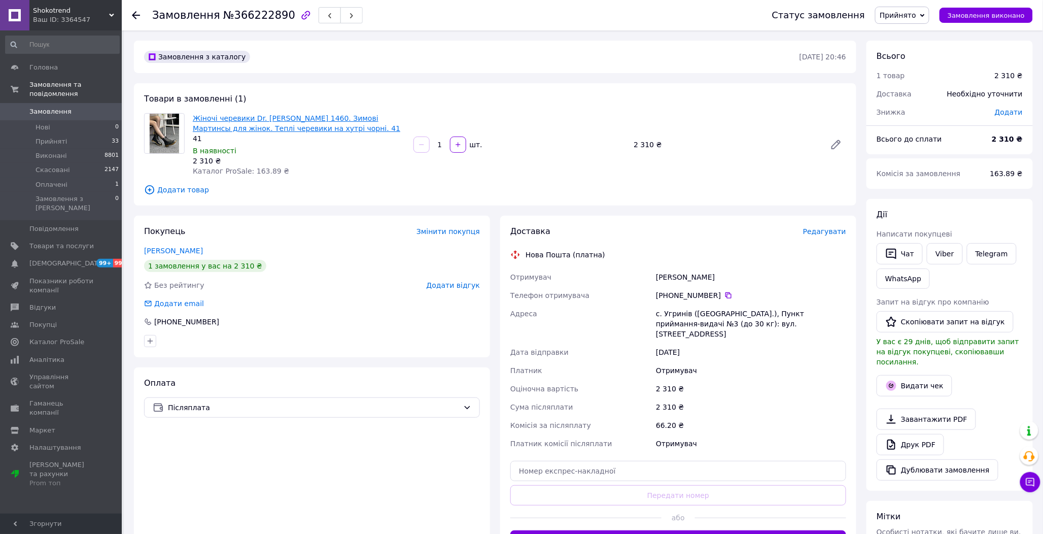
click at [256, 118] on link "Жіночі черевики Dr. [PERSON_NAME] 1460. Зимові Мартинсы для жінок. Теплі череви…" at bounding box center [296, 123] width 207 height 18
click at [831, 143] on icon at bounding box center [836, 144] width 12 height 12
click at [897, 251] on button "Чат" at bounding box center [899, 253] width 46 height 21
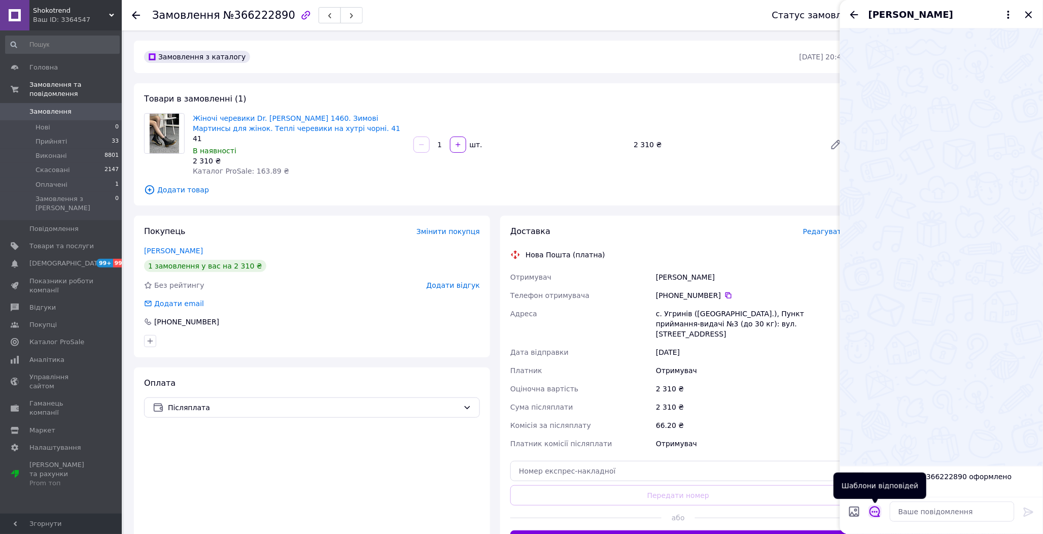
click at [876, 508] on icon "Відкрити шаблони відповідей" at bounding box center [874, 511] width 11 height 11
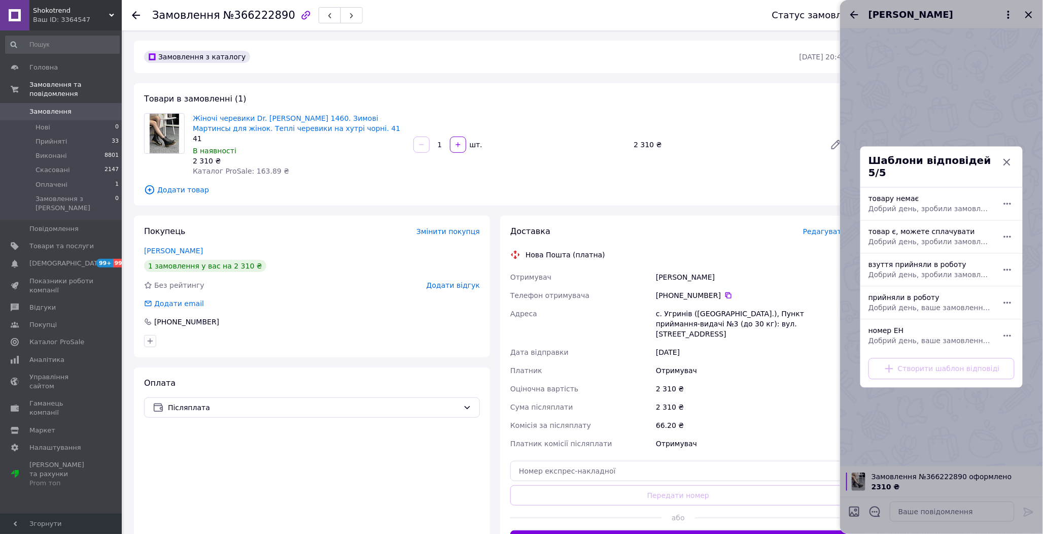
drag, startPoint x: 922, startPoint y: 187, endPoint x: 923, endPoint y: 194, distance: 7.8
click at [922, 194] on div "товару немає Добрий день, зробили замовлення на жаль дана модель закінчилась ви…" at bounding box center [930, 204] width 132 height 28
type textarea "Добрий день, зробили замовлення на жаль дана модель закінчилась вибачте за незр…"
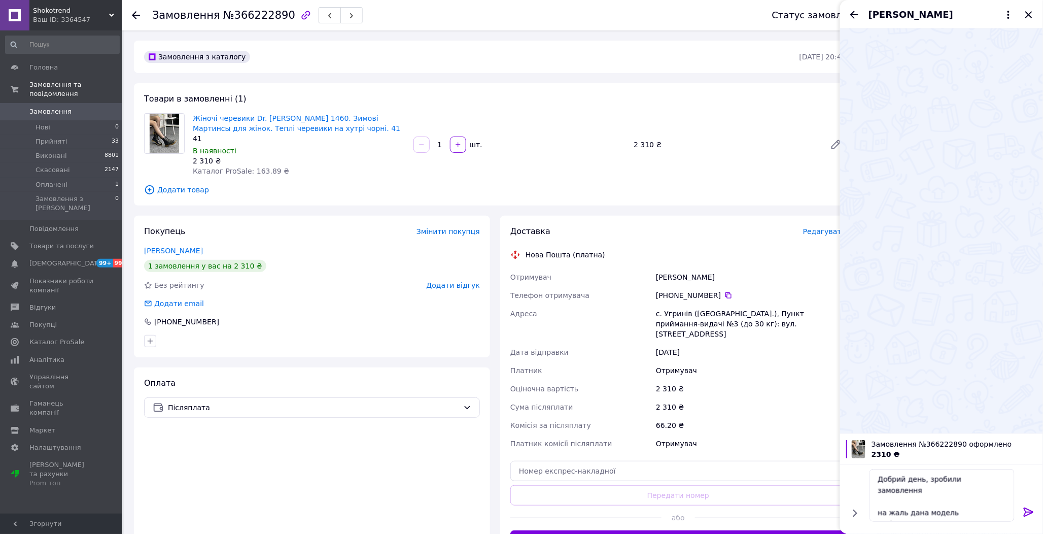
click at [1027, 510] on icon at bounding box center [1029, 512] width 12 height 12
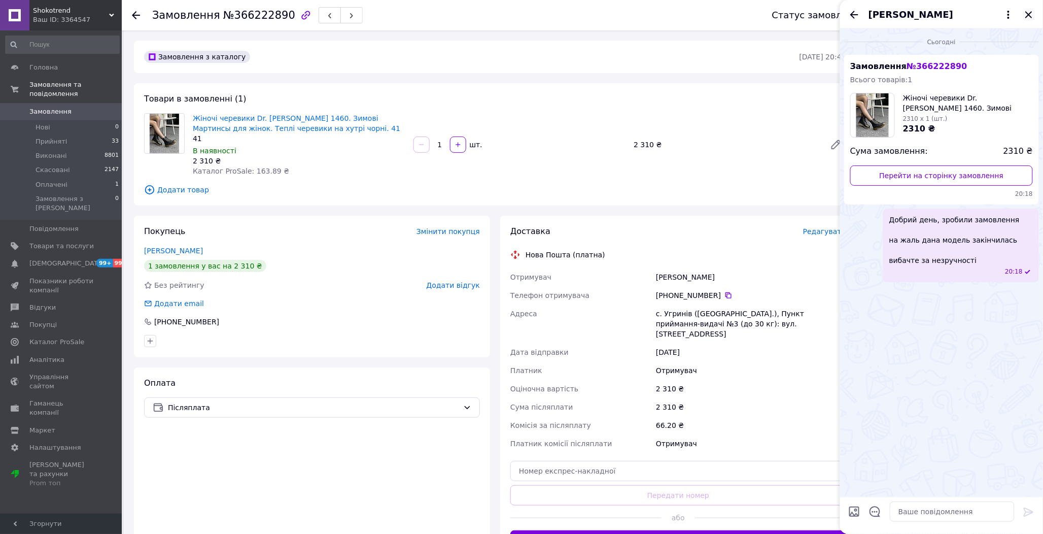
click at [1030, 14] on icon "Закрити" at bounding box center [1028, 14] width 7 height 7
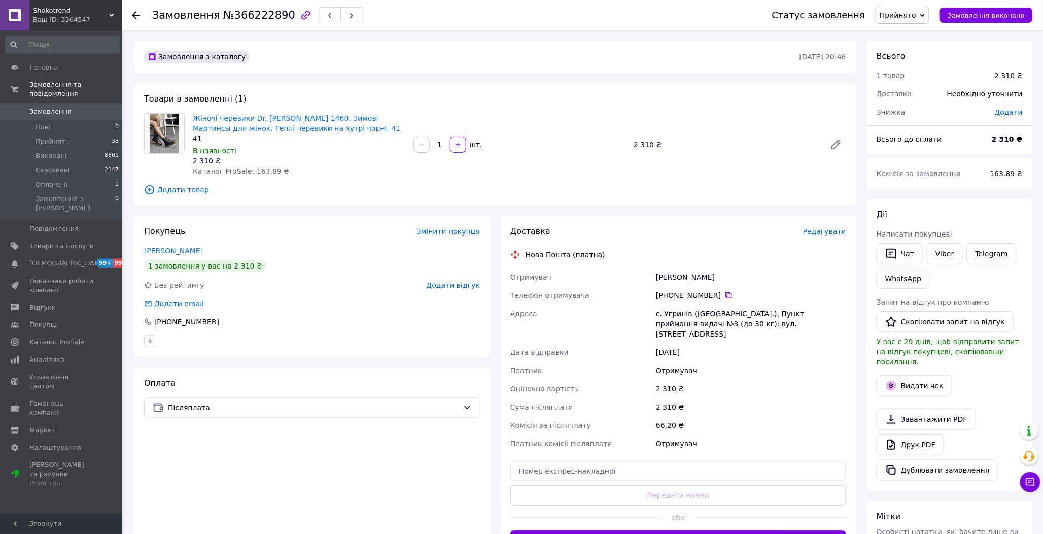
click at [904, 14] on span "Прийнято" at bounding box center [897, 15] width 37 height 8
click at [913, 48] on li "Скасовано" at bounding box center [901, 50] width 53 height 15
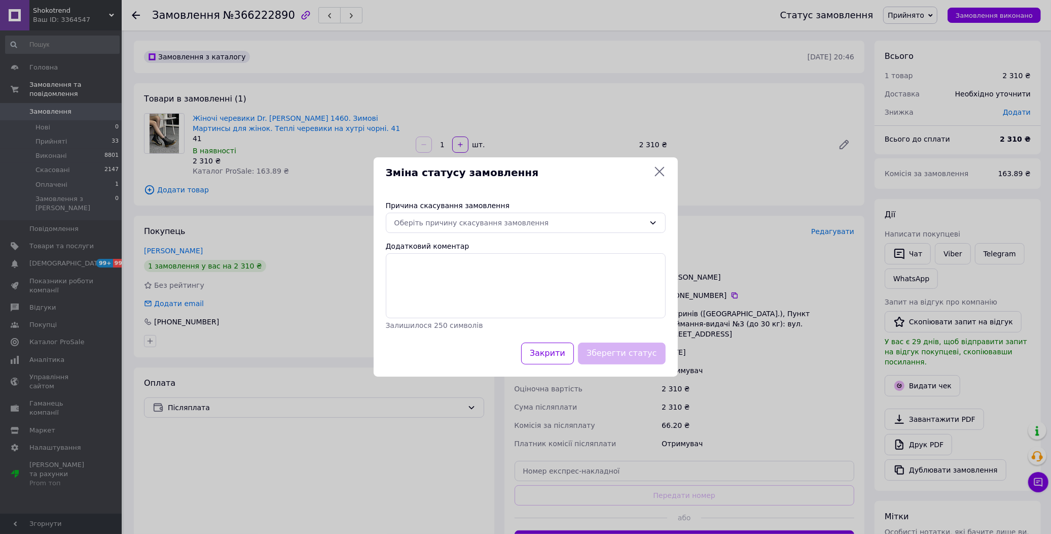
drag, startPoint x: 488, startPoint y: 219, endPoint x: 475, endPoint y: 233, distance: 19.0
click at [487, 219] on div "Оберіть причину скасування замовлення" at bounding box center [520, 222] width 251 height 11
drag, startPoint x: 439, startPoint y: 268, endPoint x: 445, endPoint y: 269, distance: 5.7
click at [439, 268] on li "Немає різновиду товару" at bounding box center [525, 263] width 279 height 18
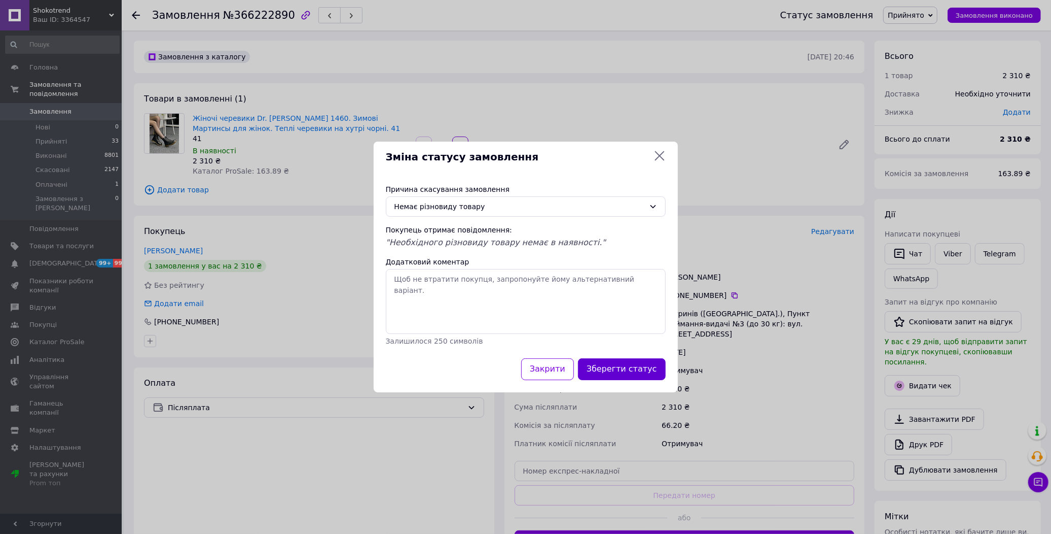
click at [632, 373] on button "Зберегти статус" at bounding box center [622, 369] width 88 height 22
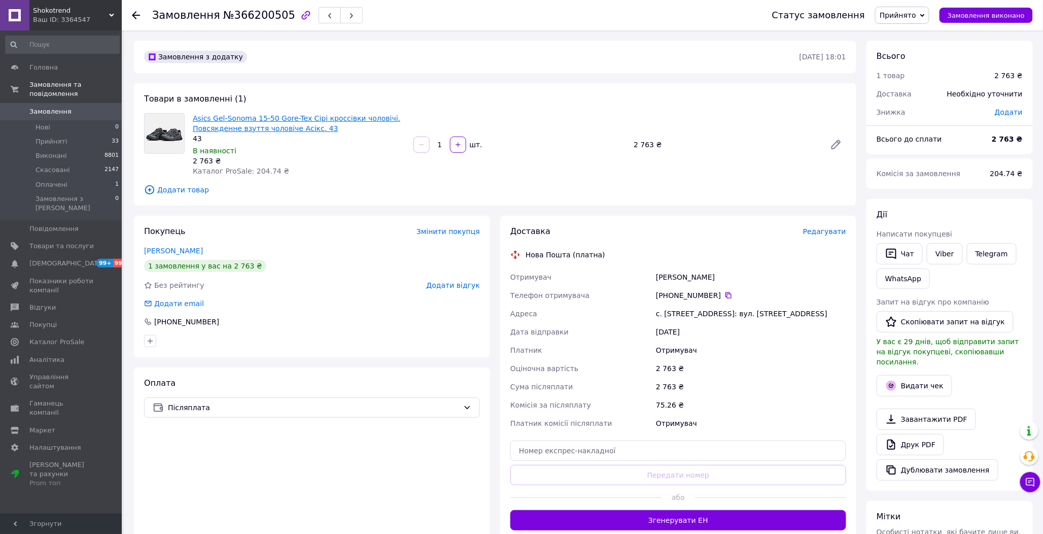
click at [242, 118] on link "Asics Gel-Sonoma 15-50 Gore-Tex Сірі кроссівки чоловічі. Повсякденне взуття чол…" at bounding box center [296, 123] width 207 height 18
click at [837, 145] on icon at bounding box center [836, 144] width 8 height 8
click at [916, 12] on span "Прийнято" at bounding box center [897, 15] width 37 height 8
click at [921, 50] on li "Скасовано" at bounding box center [901, 50] width 53 height 15
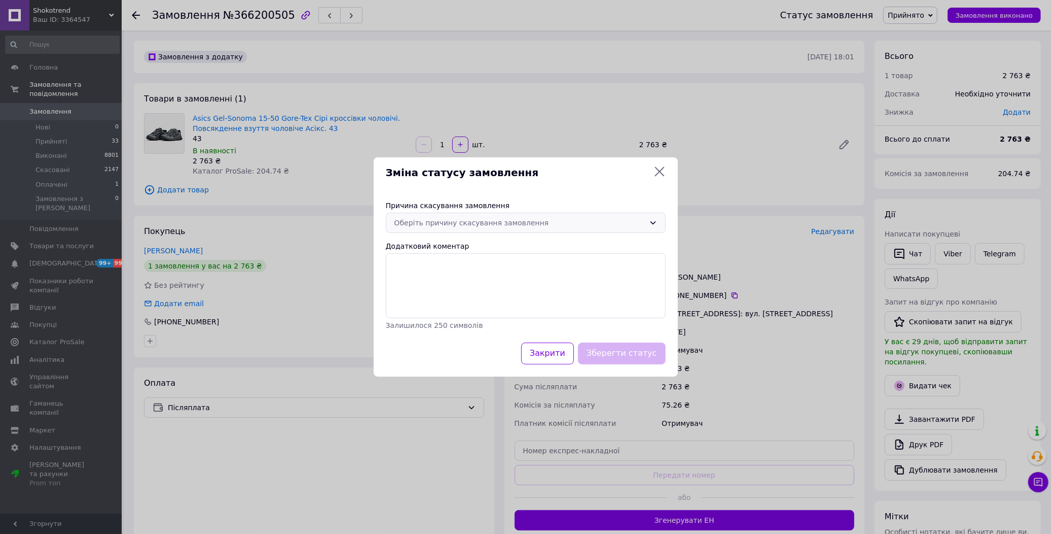
drag, startPoint x: 552, startPoint y: 222, endPoint x: 530, endPoint y: 230, distance: 23.3
click at [550, 223] on div "Оберіть причину скасування замовлення" at bounding box center [520, 222] width 251 height 11
click at [448, 262] on li "Немає різновиду товару" at bounding box center [525, 263] width 279 height 18
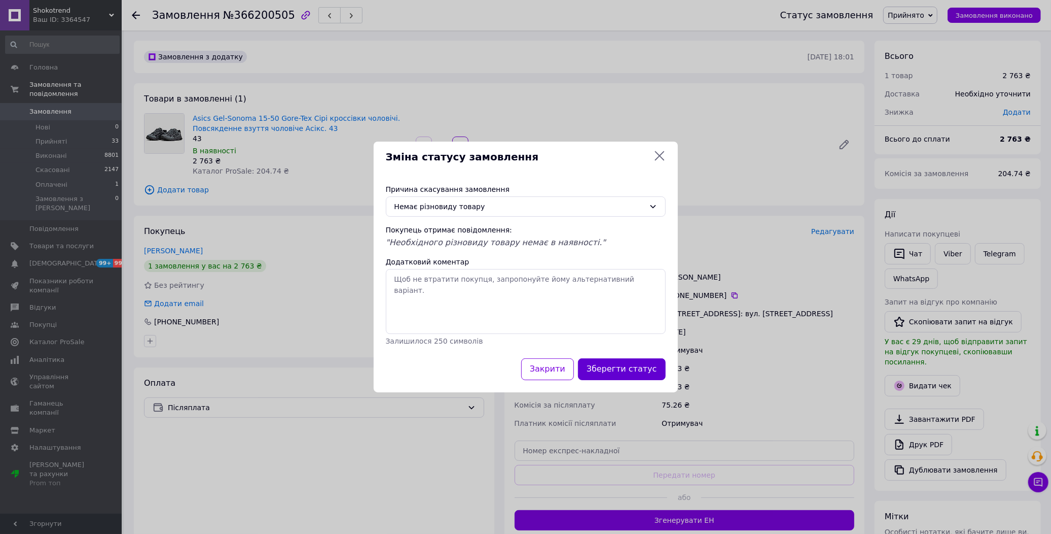
click at [608, 377] on button "Зберегти статус" at bounding box center [622, 369] width 88 height 22
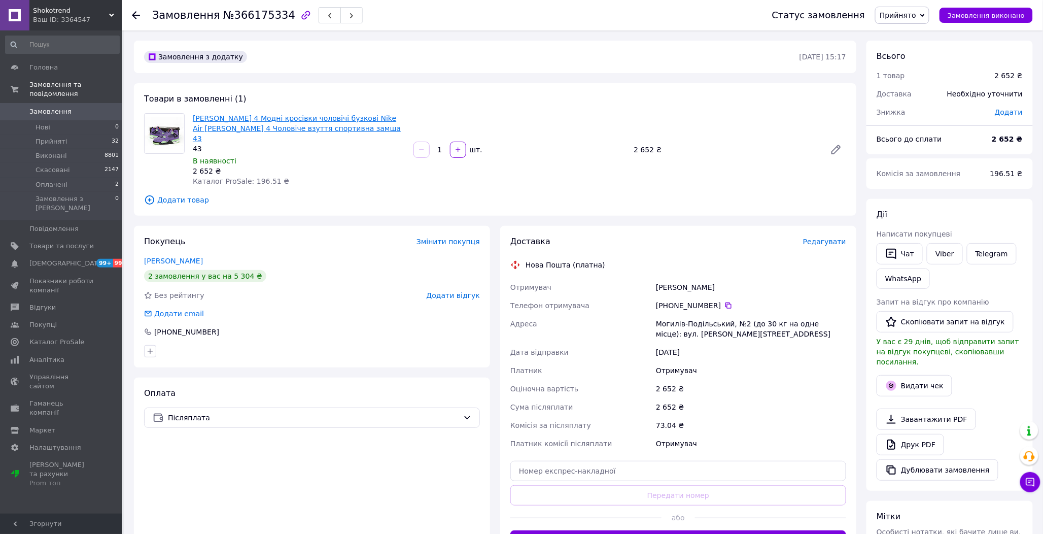
click at [292, 117] on link "[PERSON_NAME] 4 Модні кросівки чоловічі бузкові Nike Air [PERSON_NAME] 4 Чолові…" at bounding box center [297, 128] width 208 height 28
click at [725, 302] on icon at bounding box center [728, 305] width 6 height 6
click at [681, 278] on div "Мовіле Ваня" at bounding box center [751, 287] width 194 height 18
click at [680, 278] on div "Мовіле Ваня" at bounding box center [751, 287] width 194 height 18
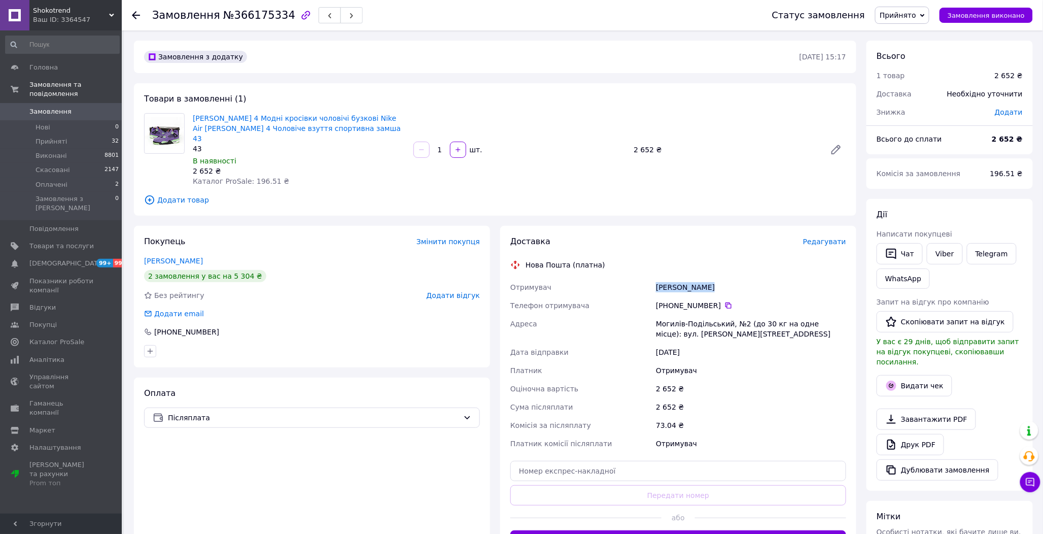
copy div "Мовіле Ваня"
click at [725, 302] on icon at bounding box center [728, 305] width 6 height 6
copy div "Адреса Могилів-Подільський, №2 (до 30 кг на одне місце): вул. Покровська, 22"
drag, startPoint x: 714, startPoint y: 326, endPoint x: 642, endPoint y: 318, distance: 73.0
click at [642, 318] on div "Отримувач Мовіле Ваня Телефон отримувача +380 68 636 75 41   Адреса Могилів-Под…" at bounding box center [678, 365] width 340 height 174
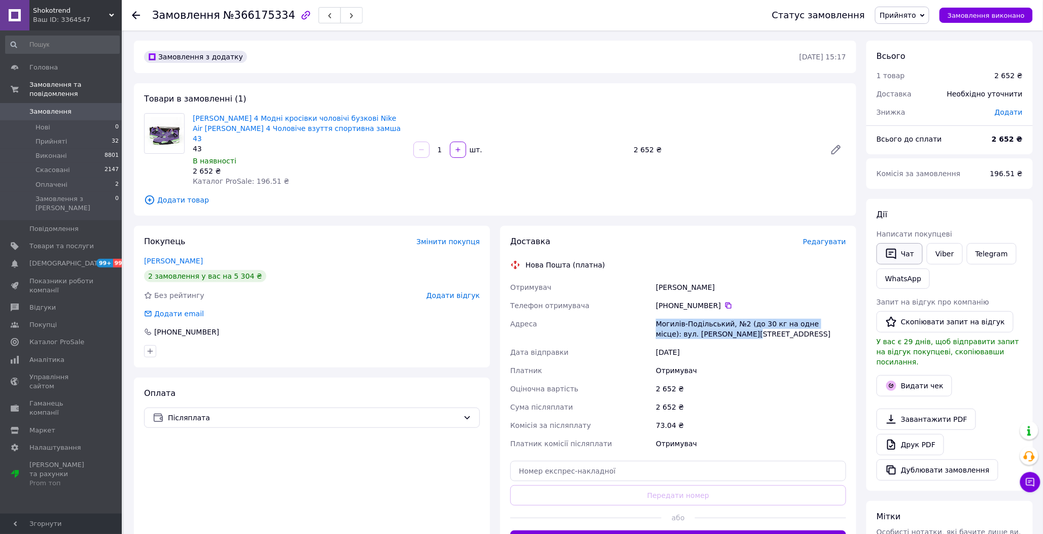
click at [902, 255] on button "Чат" at bounding box center [899, 253] width 46 height 21
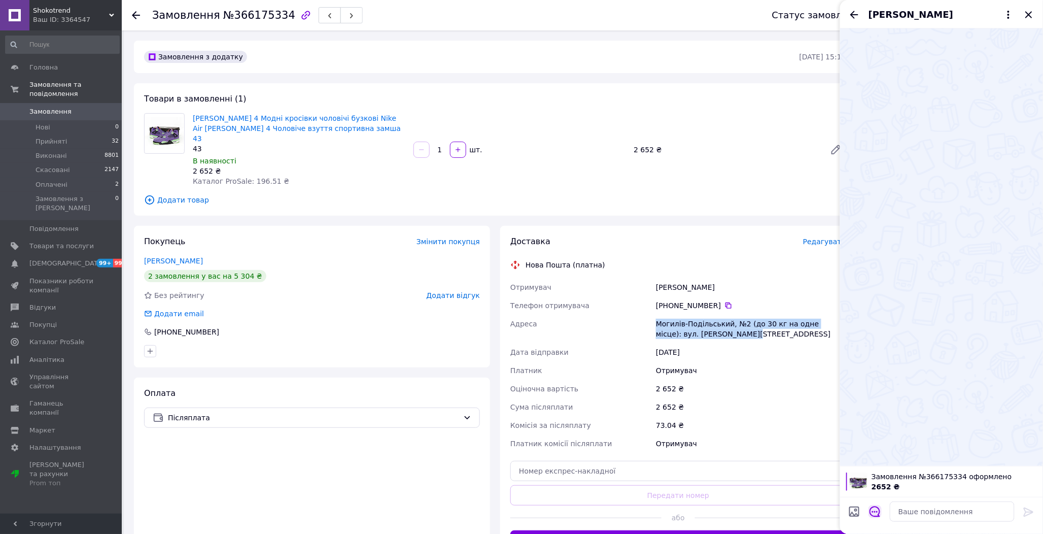
click at [876, 508] on icon "Відкрити шаблони відповідей" at bounding box center [874, 511] width 11 height 11
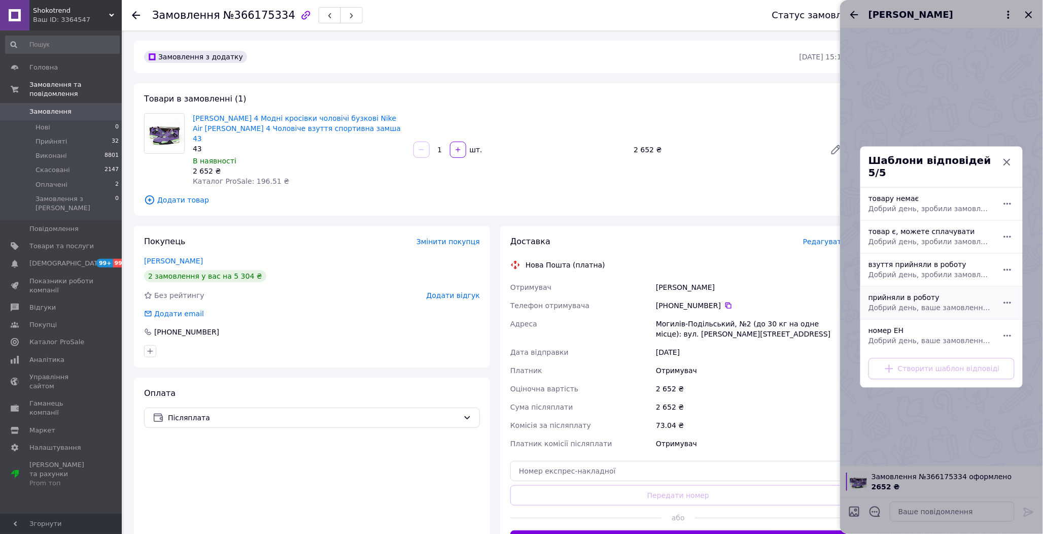
click at [886, 293] on div "прийняли в роботу Добрий день, ваше замовлення прийняли в роботу. Після відправ…" at bounding box center [930, 303] width 132 height 28
type textarea "Добрий день, ваше замовлення прийняли в роботу. Після відправлення надішлю Вам …"
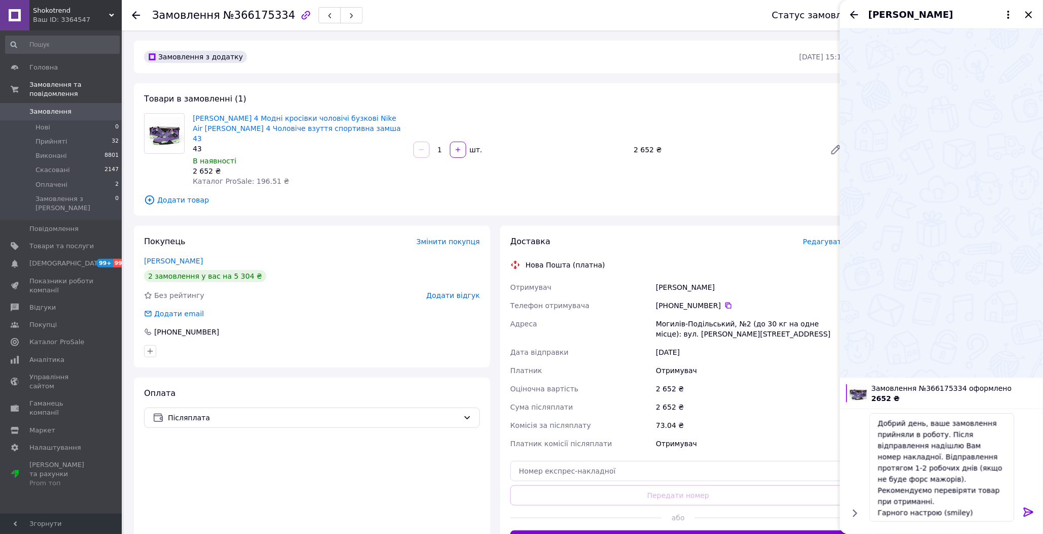
click at [1024, 514] on icon at bounding box center [1029, 512] width 12 height 12
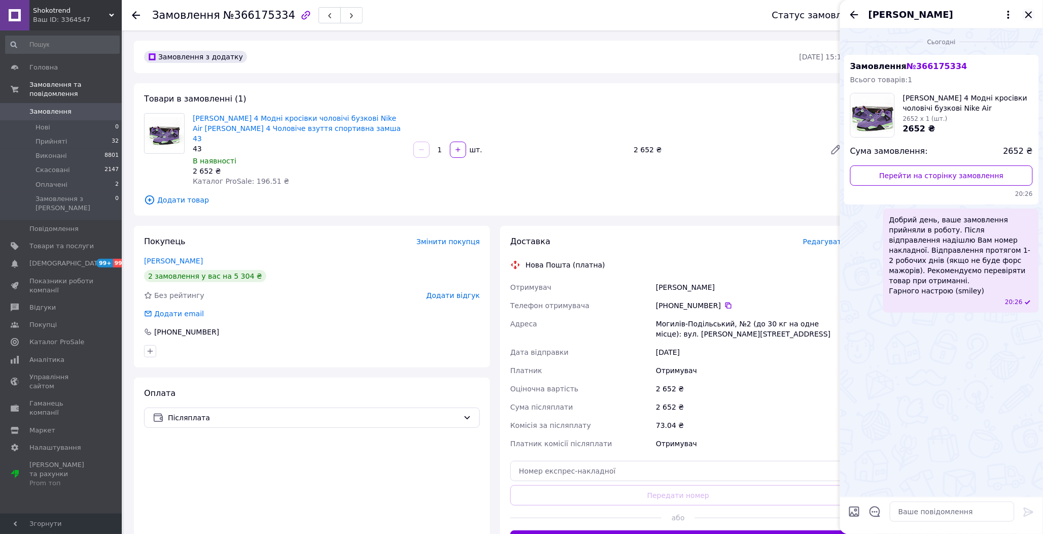
click at [1031, 17] on icon "Закрити" at bounding box center [1029, 15] width 12 height 12
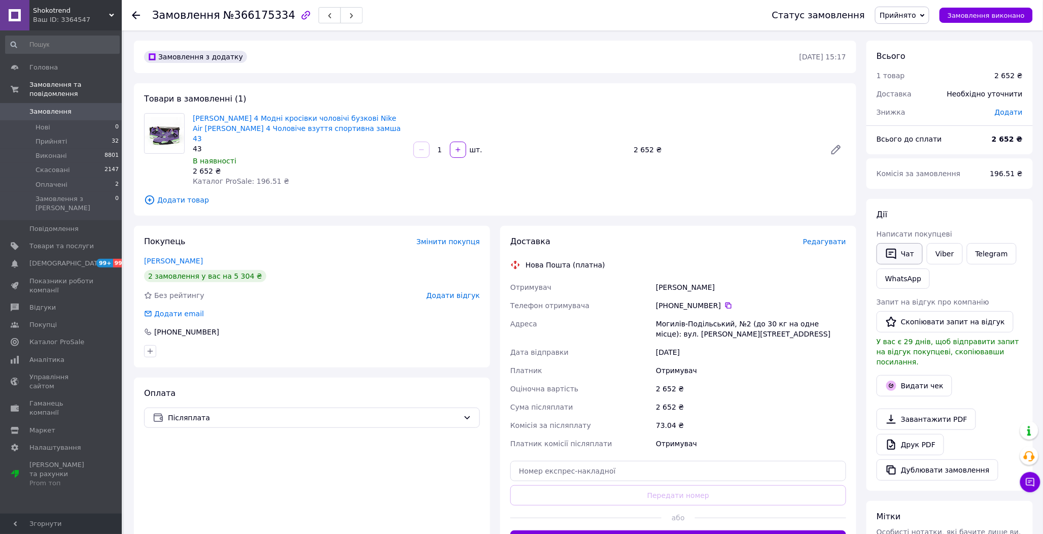
click at [906, 249] on button "Чат" at bounding box center [899, 253] width 46 height 21
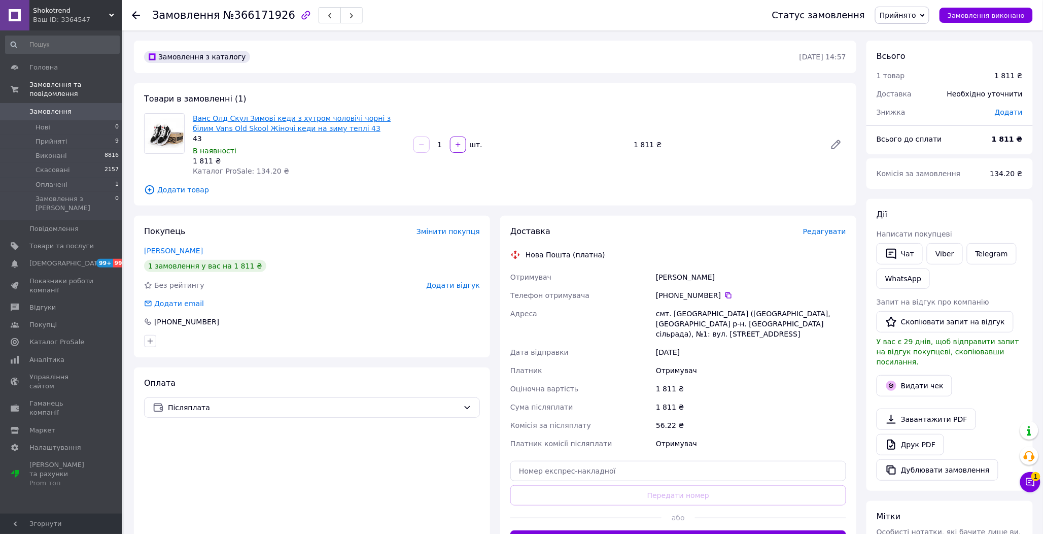
click at [269, 120] on link "Ванс Олд Скул Зимові кеди з хутром чоловічі чорні з білим Vans Old Skool Жіночі…" at bounding box center [292, 123] width 198 height 18
click at [724, 293] on icon at bounding box center [728, 295] width 8 height 8
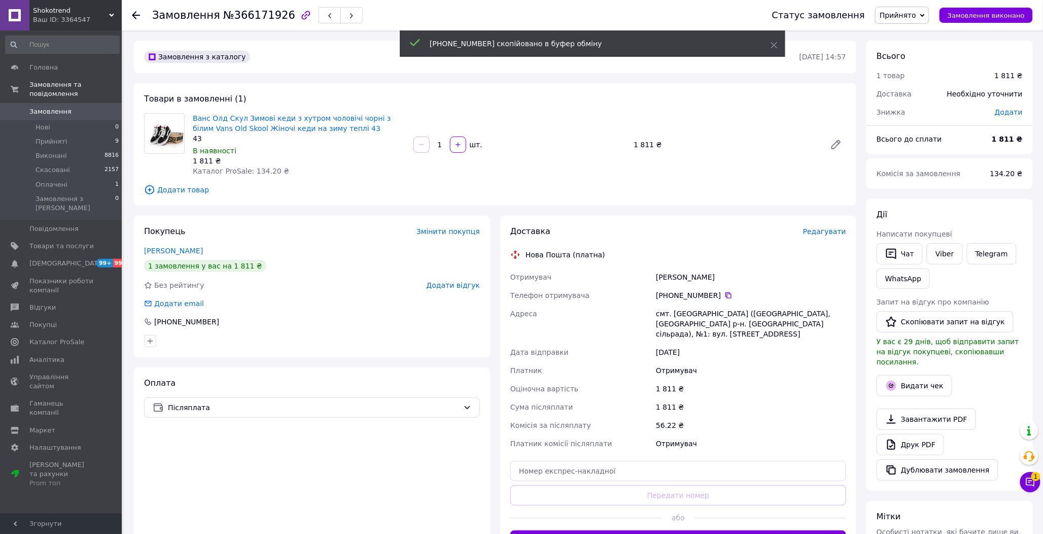
click at [676, 279] on div "[PERSON_NAME]" at bounding box center [751, 277] width 194 height 18
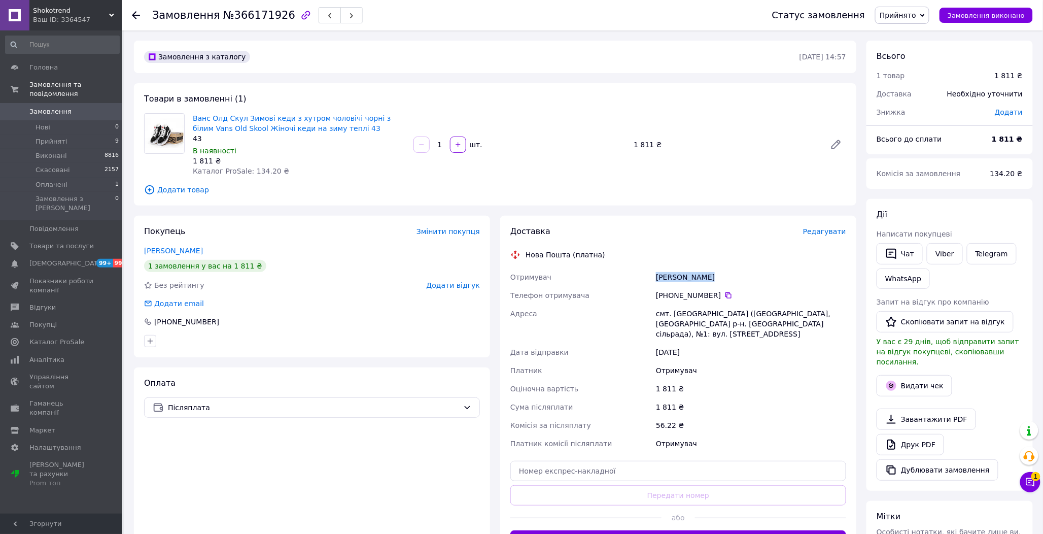
copy div "[PERSON_NAME]"
click at [689, 272] on div "[PERSON_NAME]" at bounding box center [751, 277] width 194 height 18
drag, startPoint x: 829, startPoint y: 325, endPoint x: 667, endPoint y: 316, distance: 161.5
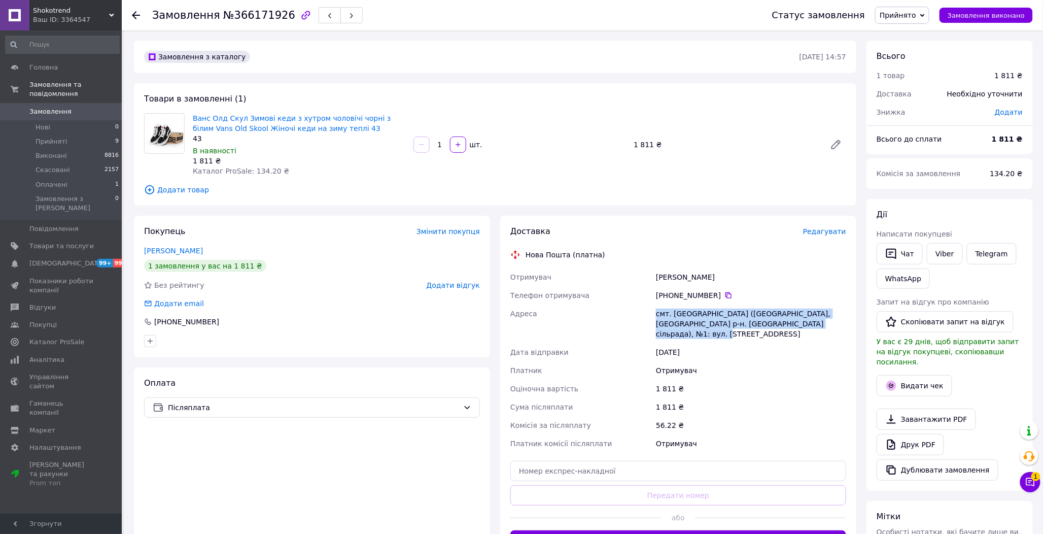
click at [638, 316] on div "Отримувач [PERSON_NAME] Телефон отримувача [PHONE_NUMBER]   [GEOGRAPHIC_DATA] с…" at bounding box center [678, 360] width 340 height 185
copy div "[GEOGRAPHIC_DATA] смт. [GEOGRAPHIC_DATA] ([GEOGRAPHIC_DATA], [GEOGRAPHIC_DATA] …"
click at [910, 255] on button "Чат" at bounding box center [899, 253] width 46 height 21
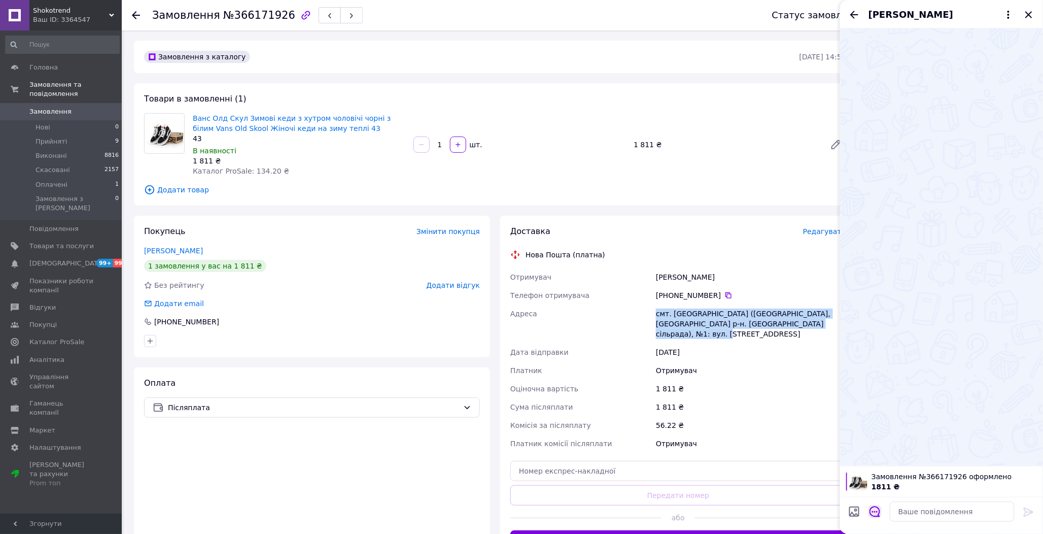
click at [881, 511] on button "Відкрити шаблони відповідей" at bounding box center [874, 511] width 13 height 13
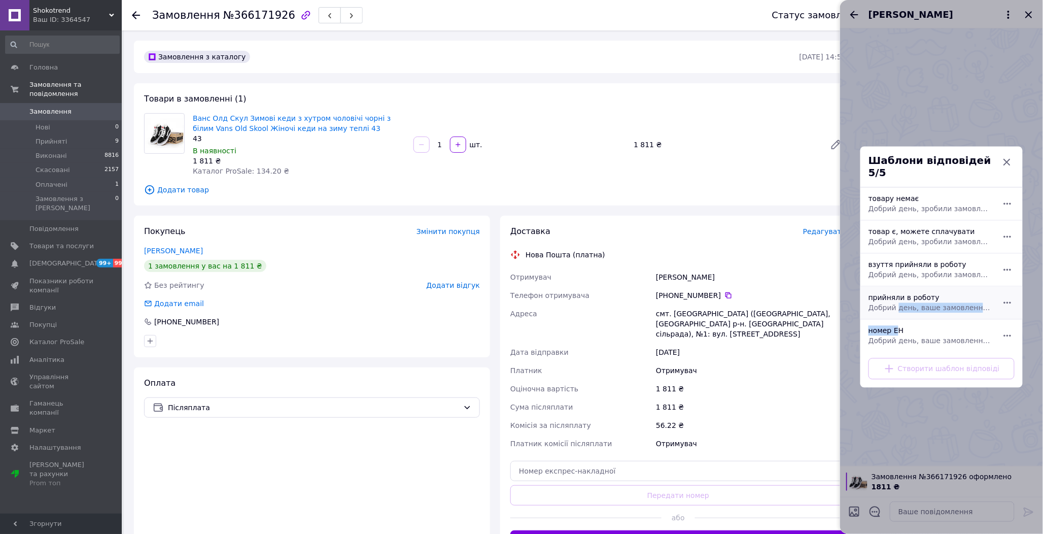
drag, startPoint x: 895, startPoint y: 325, endPoint x: 895, endPoint y: 305, distance: 20.3
click at [895, 305] on ul "товару немає Добрий день, зробили замовлення на жаль дана модель закінчилась ви…" at bounding box center [941, 269] width 162 height 162
click at [895, 296] on div "прийняли в роботу Добрий день, ваше замовлення прийняли в роботу. Після відправ…" at bounding box center [930, 303] width 132 height 28
type textarea "Добрий день, ваше замовлення прийняли в роботу. Після відправлення надішлю Вам …"
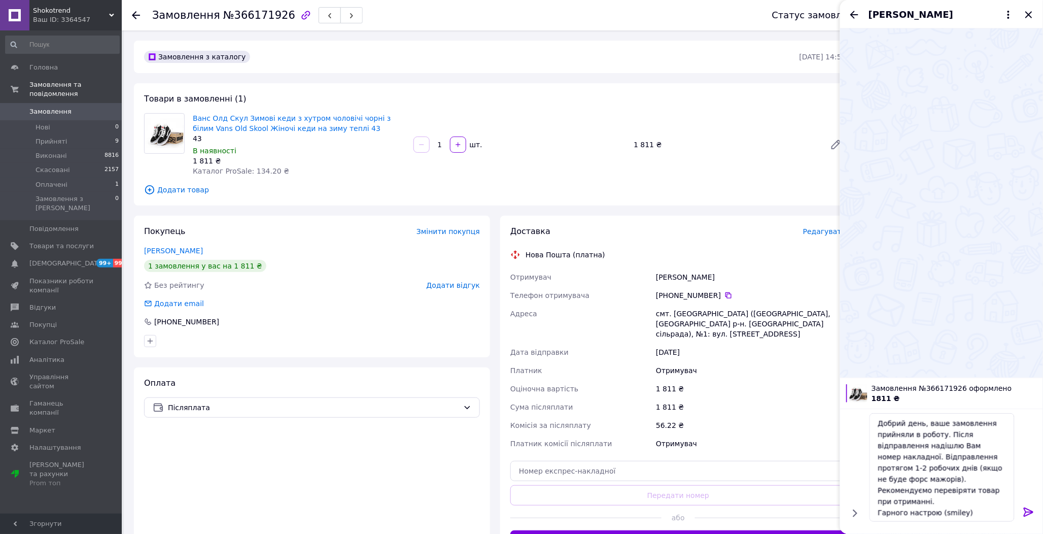
click at [1027, 515] on icon at bounding box center [1029, 511] width 10 height 9
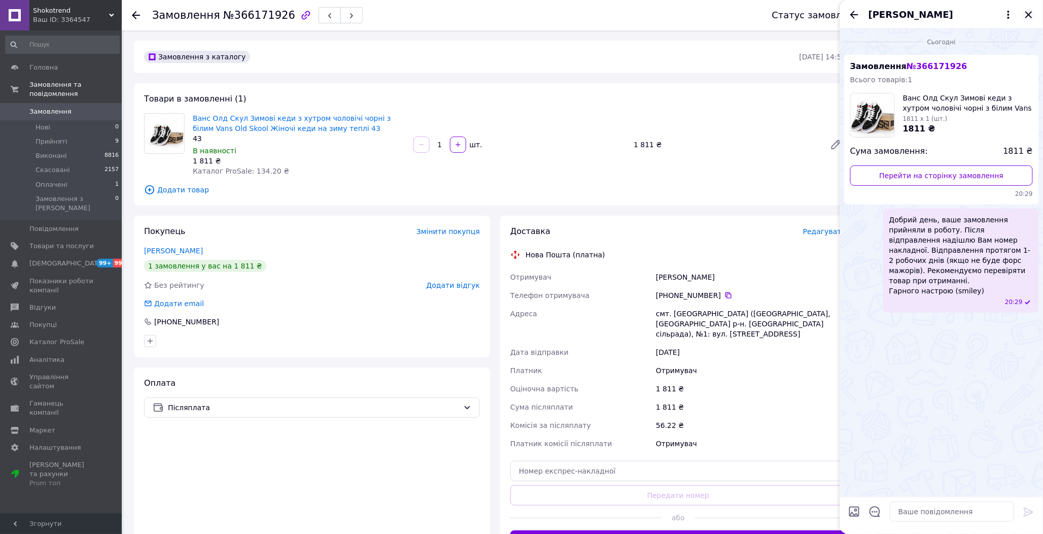
click at [1028, 16] on icon "Закрити" at bounding box center [1029, 15] width 12 height 12
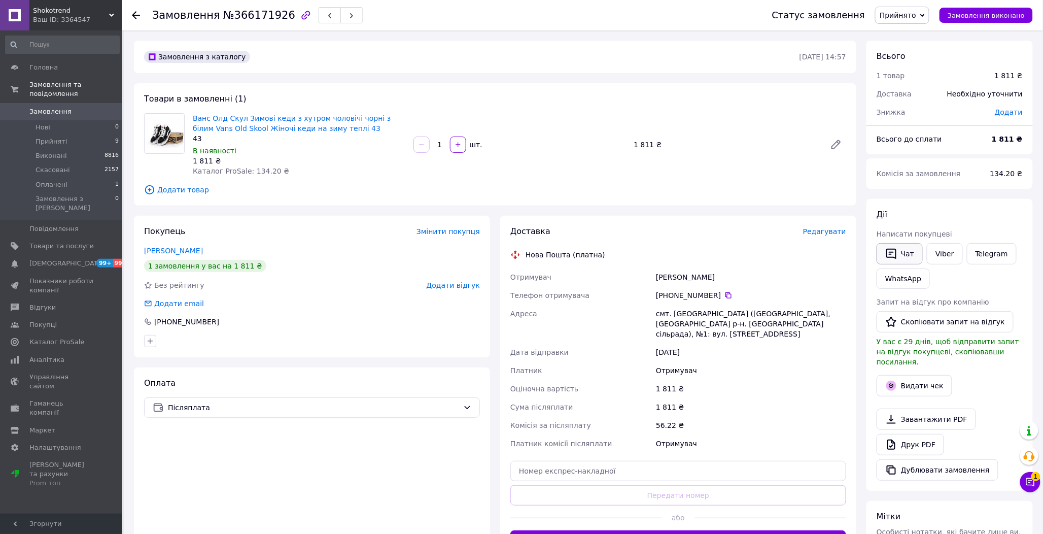
click at [903, 260] on button "Чат" at bounding box center [899, 253] width 46 height 21
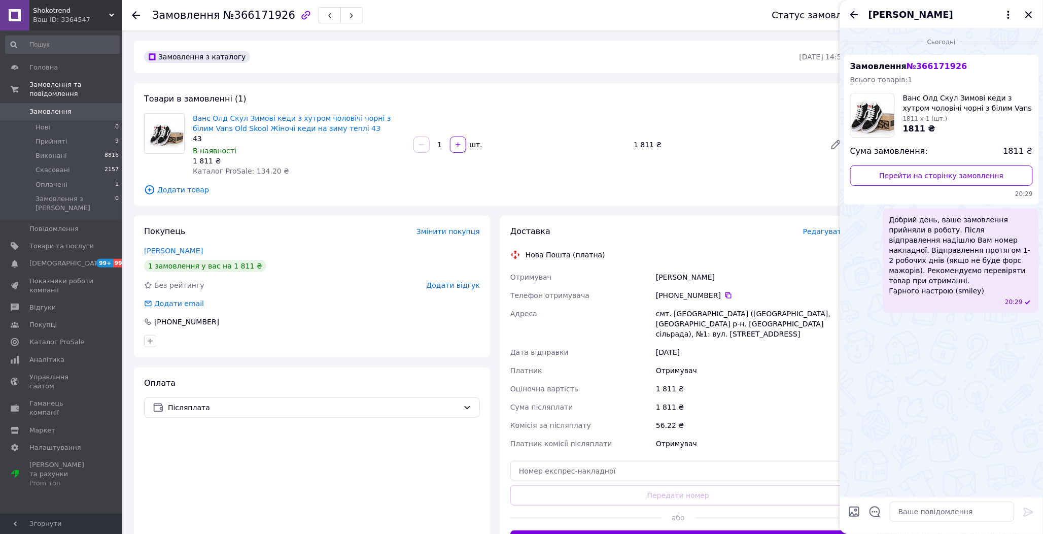
click at [849, 16] on icon "Назад" at bounding box center [854, 15] width 12 height 12
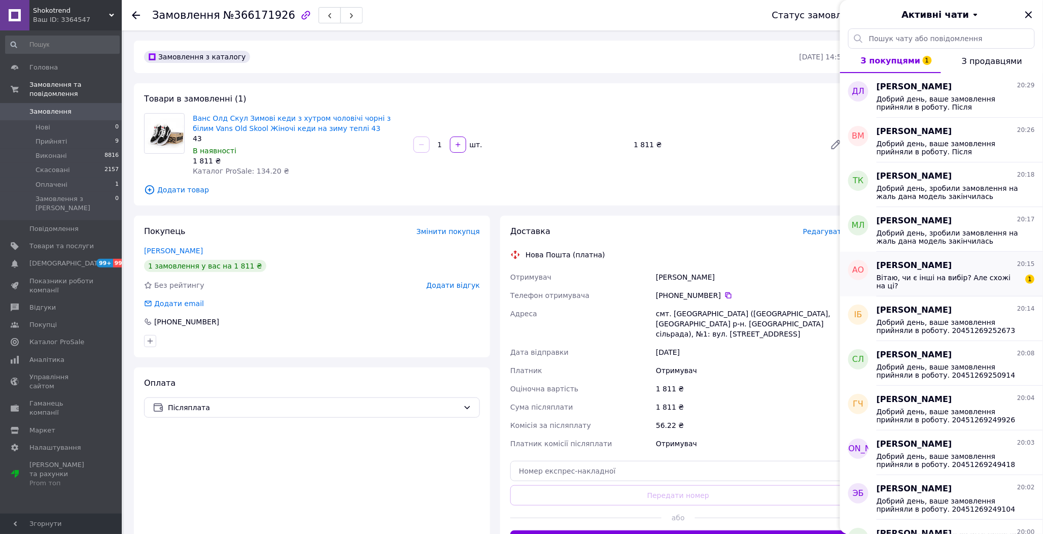
click at [980, 283] on div "Вітаю, чи є інші на вибір? Але схожі на ці?" at bounding box center [948, 281] width 144 height 16
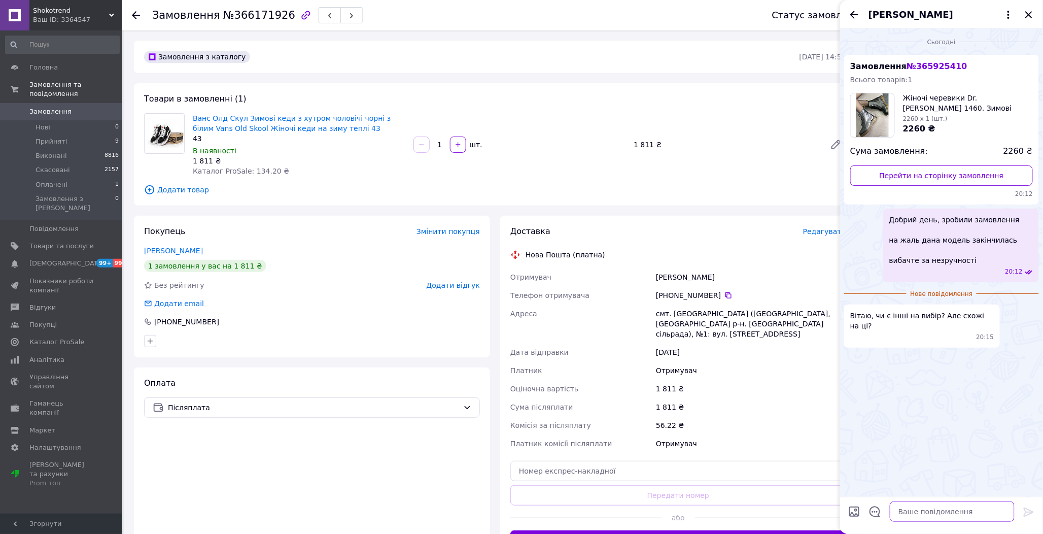
click at [927, 512] on textarea at bounding box center [952, 511] width 125 height 20
type textarea "на жаль немає"
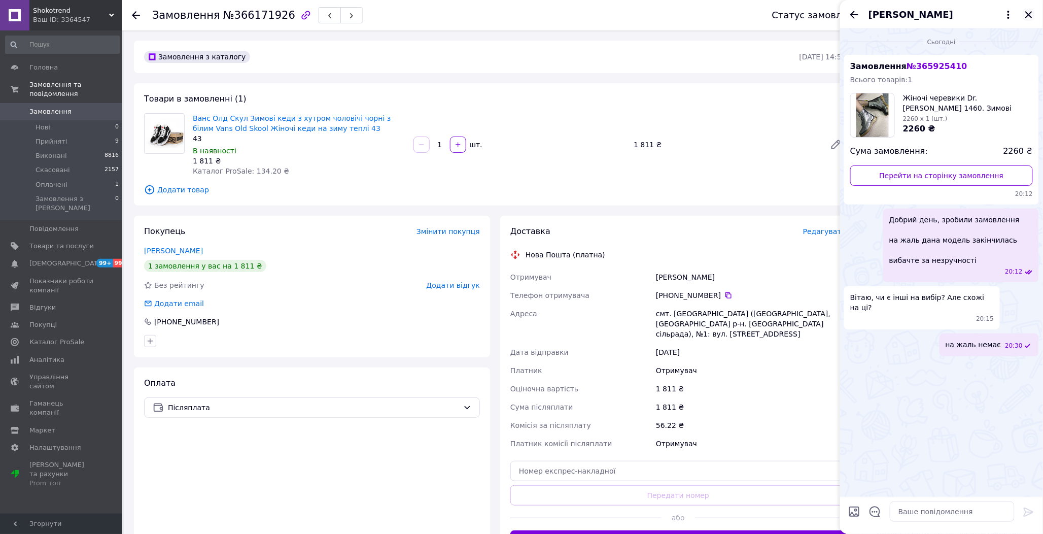
click at [1028, 14] on icon "Закрити" at bounding box center [1028, 14] width 7 height 7
